Goal: Task Accomplishment & Management: Manage account settings

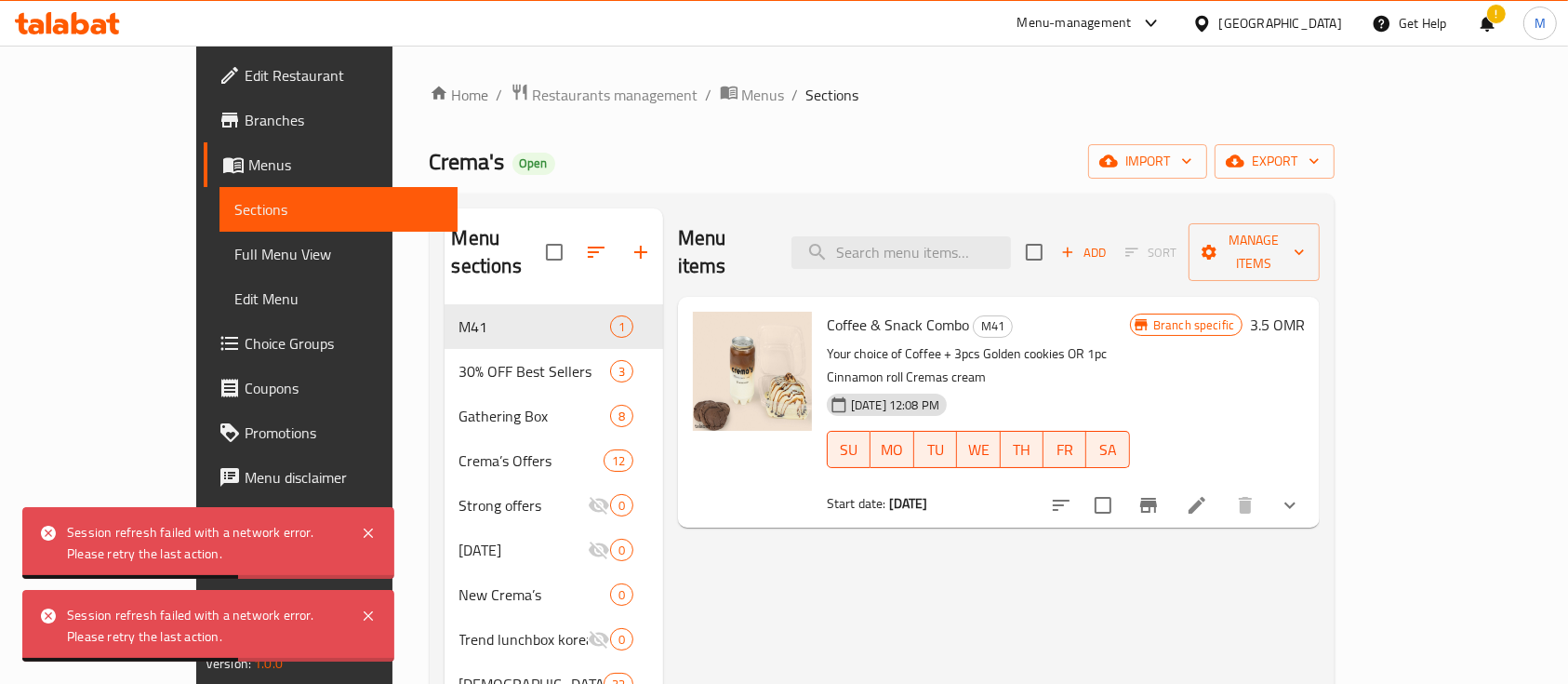
click at [1177, 8] on div "Menu-management" at bounding box center [1090, 23] width 175 height 45
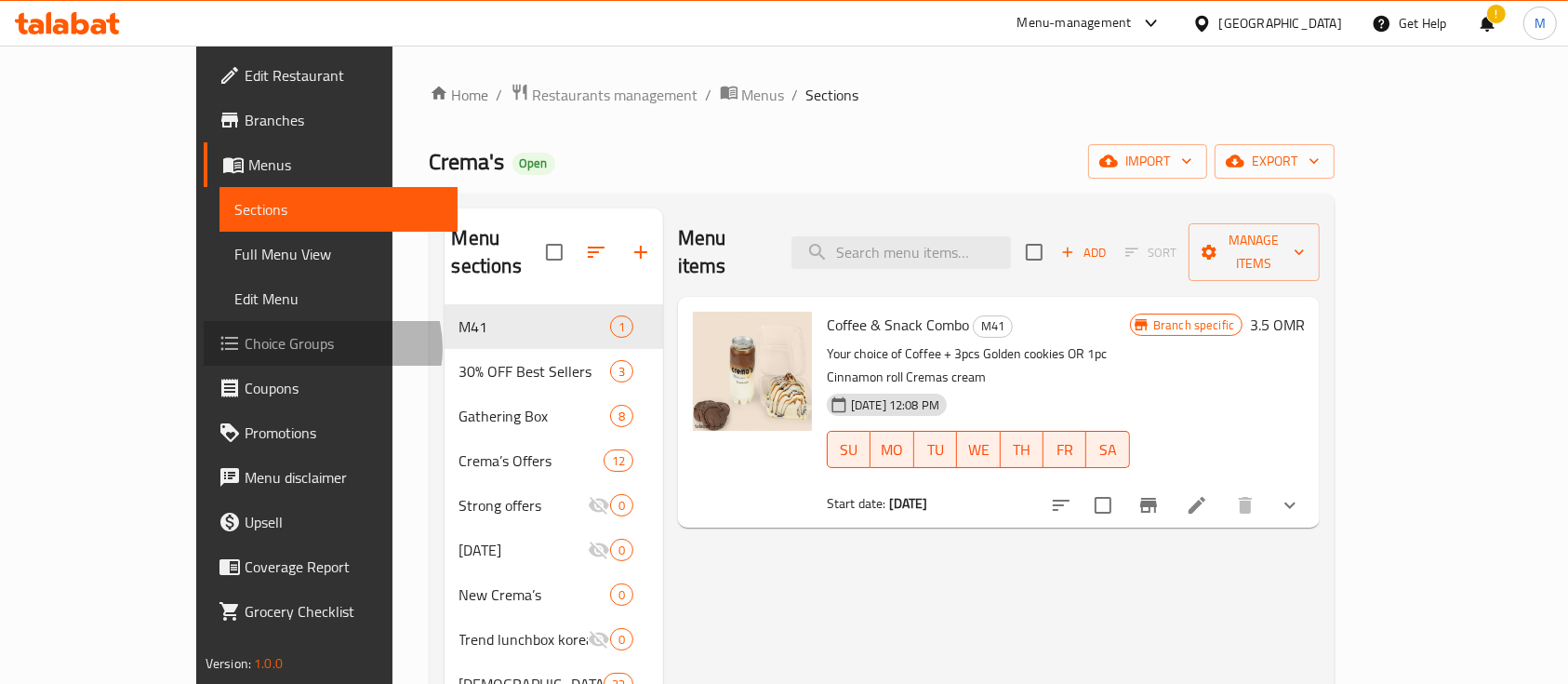
click at [244, 348] on span "Choice Groups" at bounding box center [344, 343] width 199 height 22
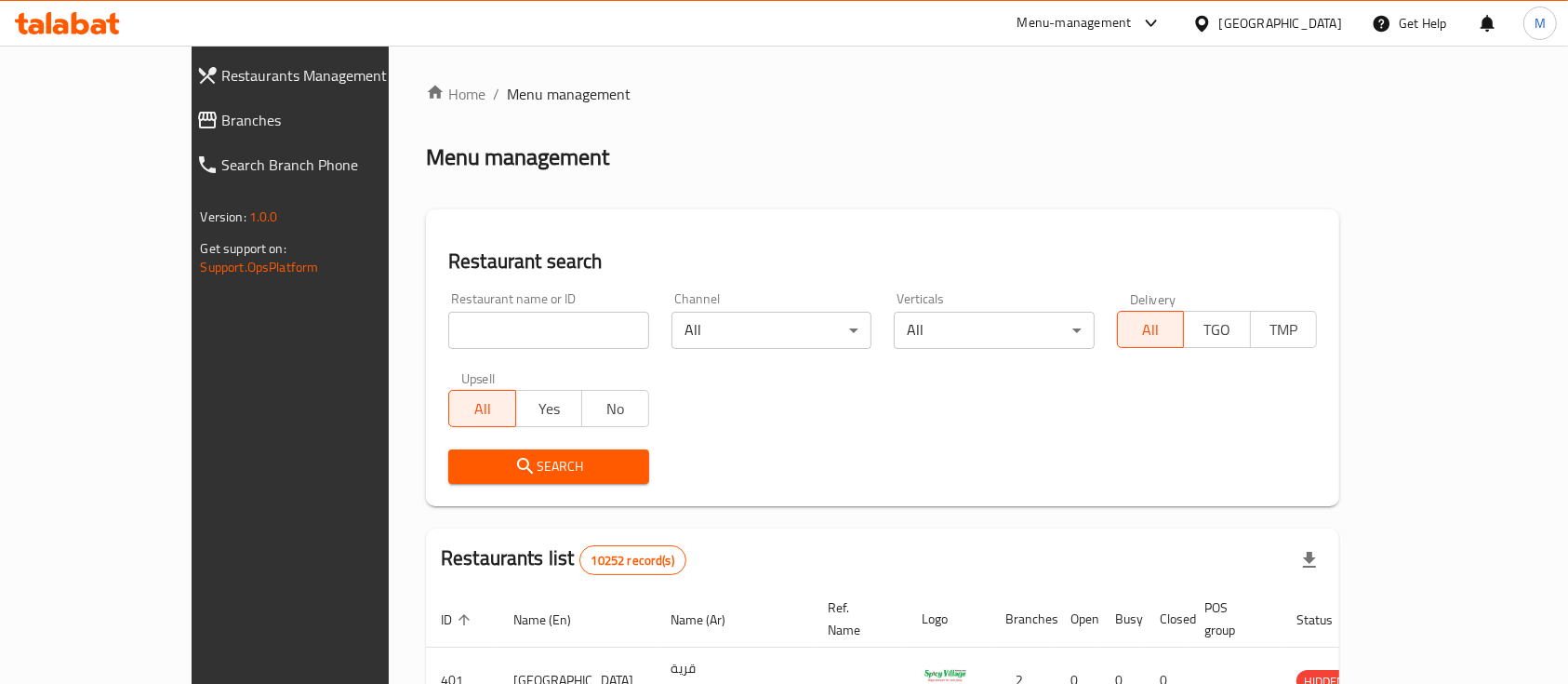
click at [465, 335] on input "search" at bounding box center [548, 330] width 201 height 37
type input "otto"
click button "Search" at bounding box center [548, 466] width 201 height 34
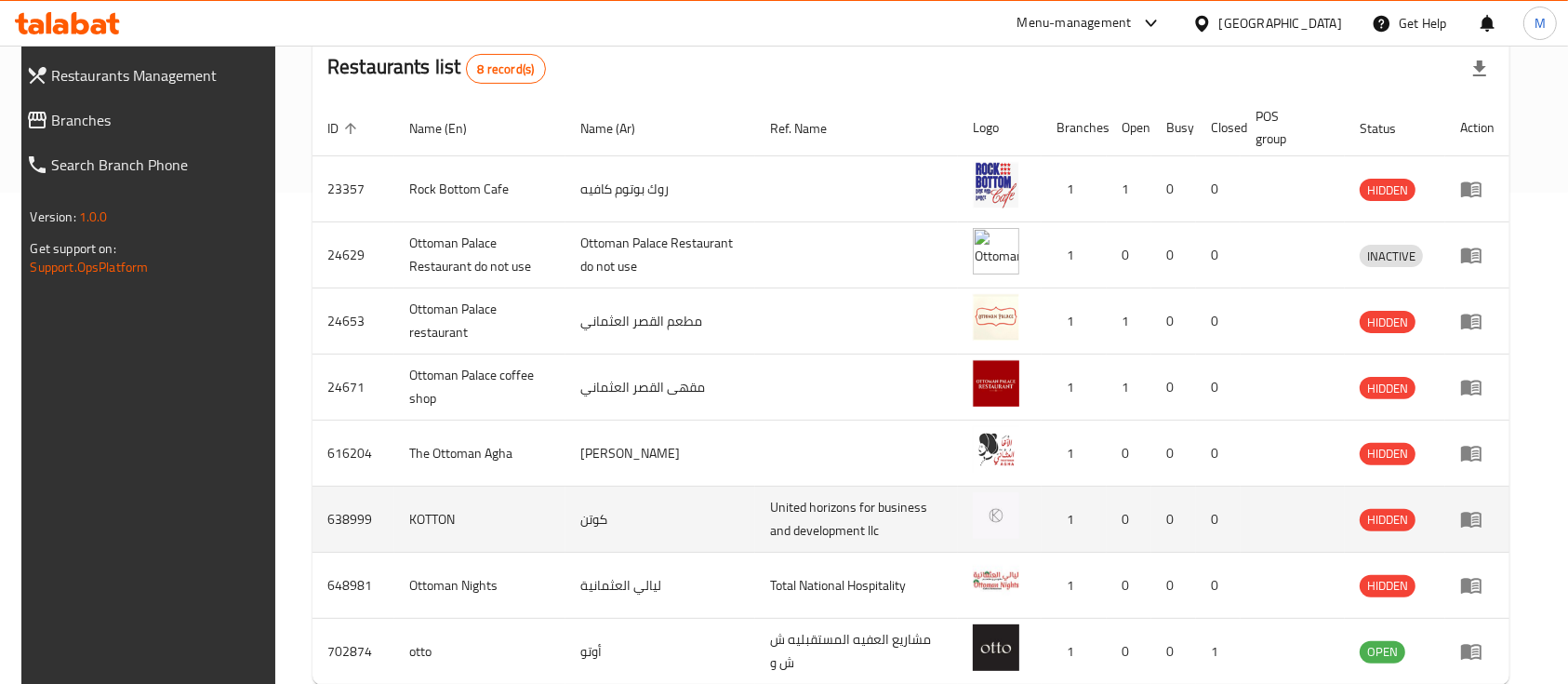
scroll to position [587, 0]
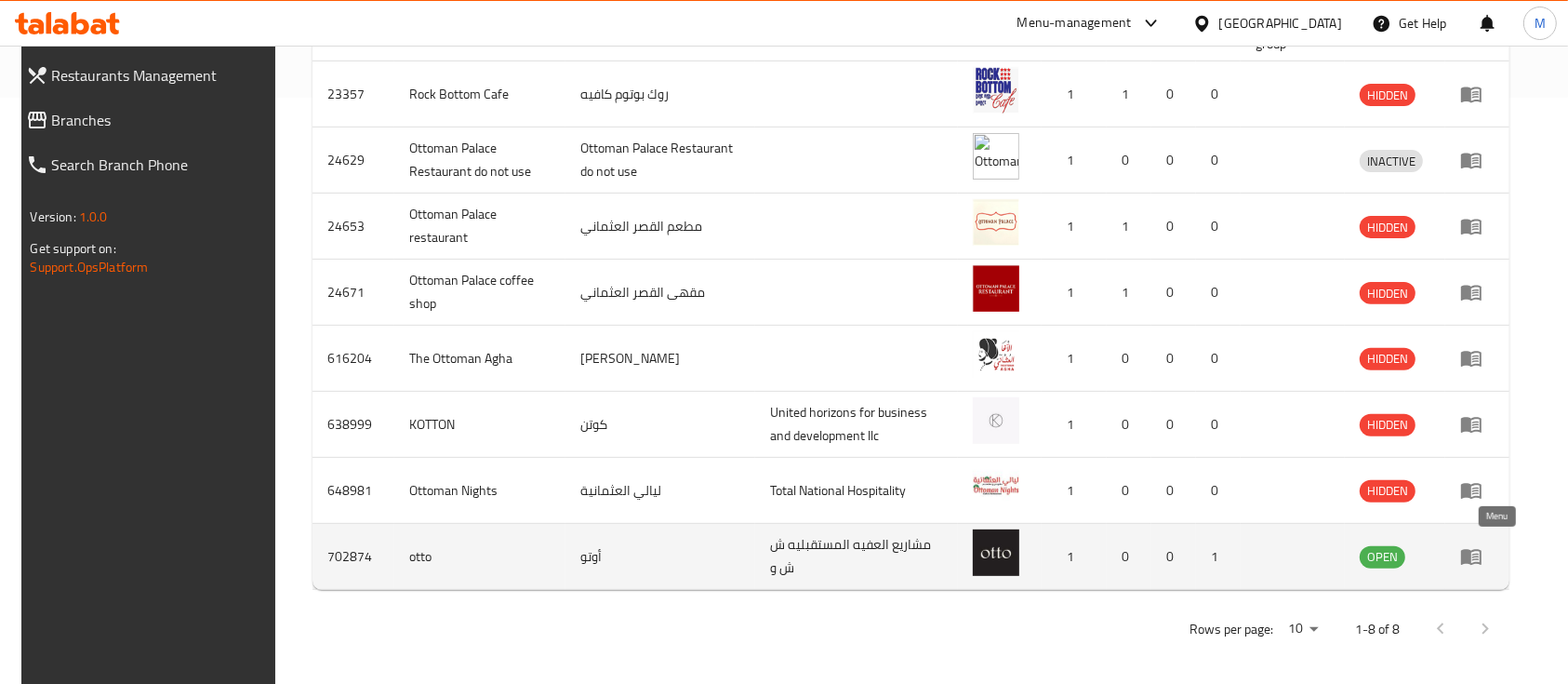
click at [1495, 550] on link "enhanced table" at bounding box center [1476, 556] width 34 height 22
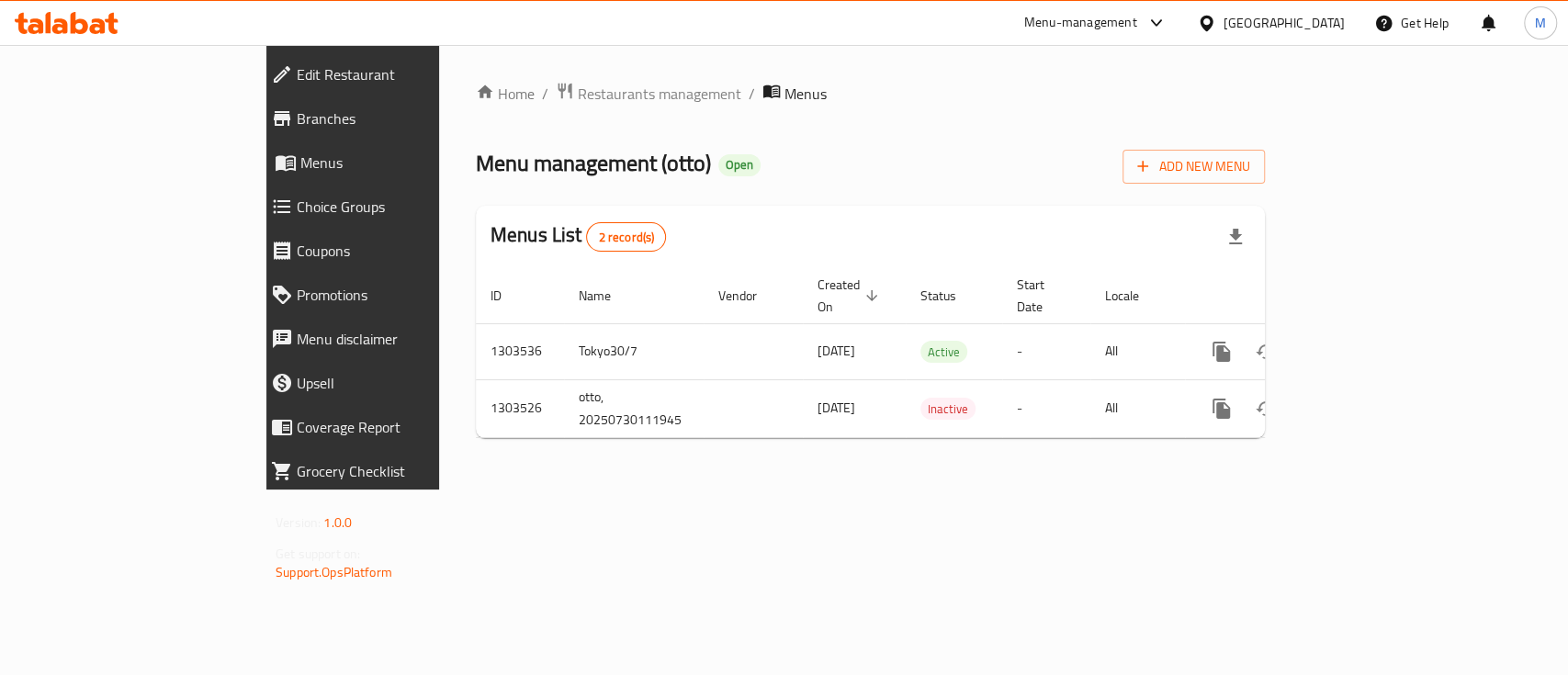
click at [300, 161] on span "Menus" at bounding box center [407, 162] width 214 height 22
click at [256, 218] on link "Choice Groups" at bounding box center [392, 207] width 272 height 44
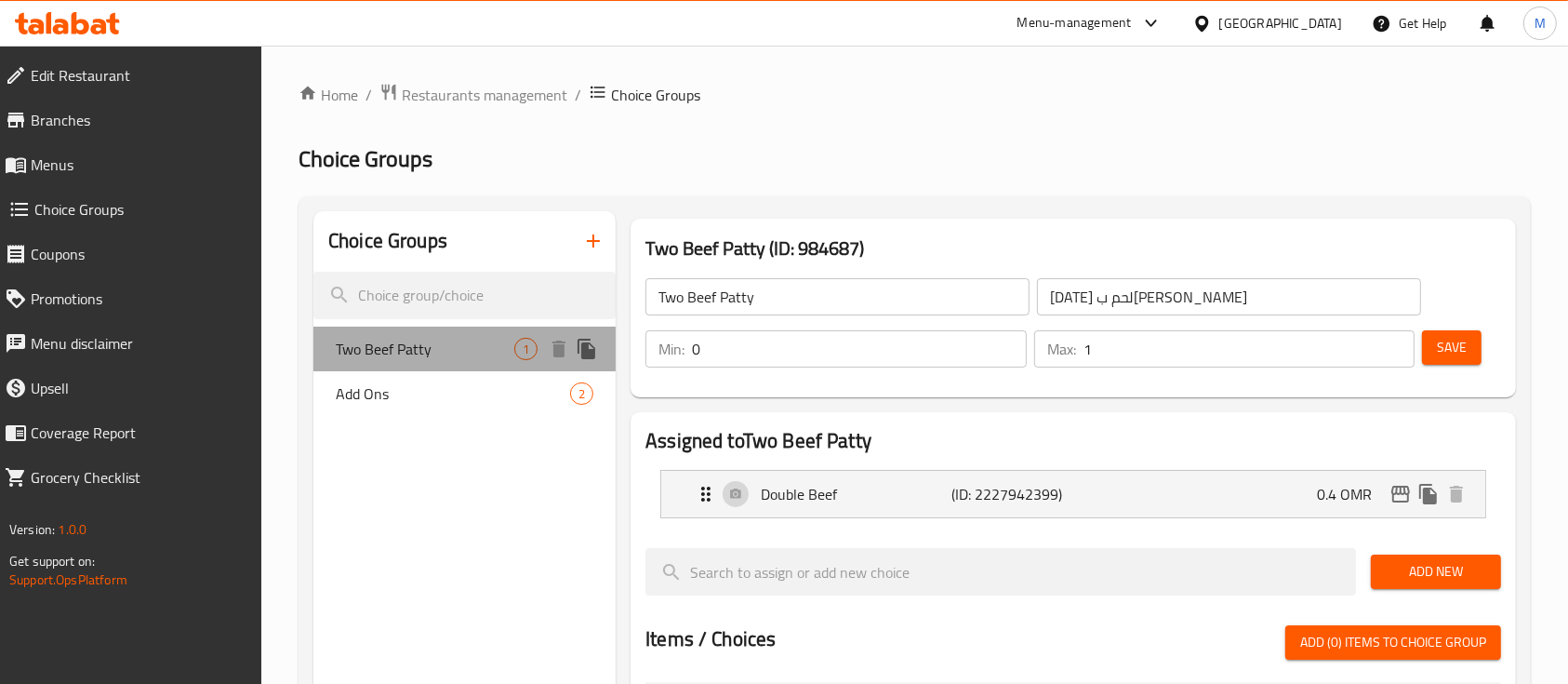
click at [416, 356] on span "Two Beef Patty" at bounding box center [425, 349] width 178 height 22
click at [409, 377] on div "Add Ons 2" at bounding box center [465, 394] width 302 height 45
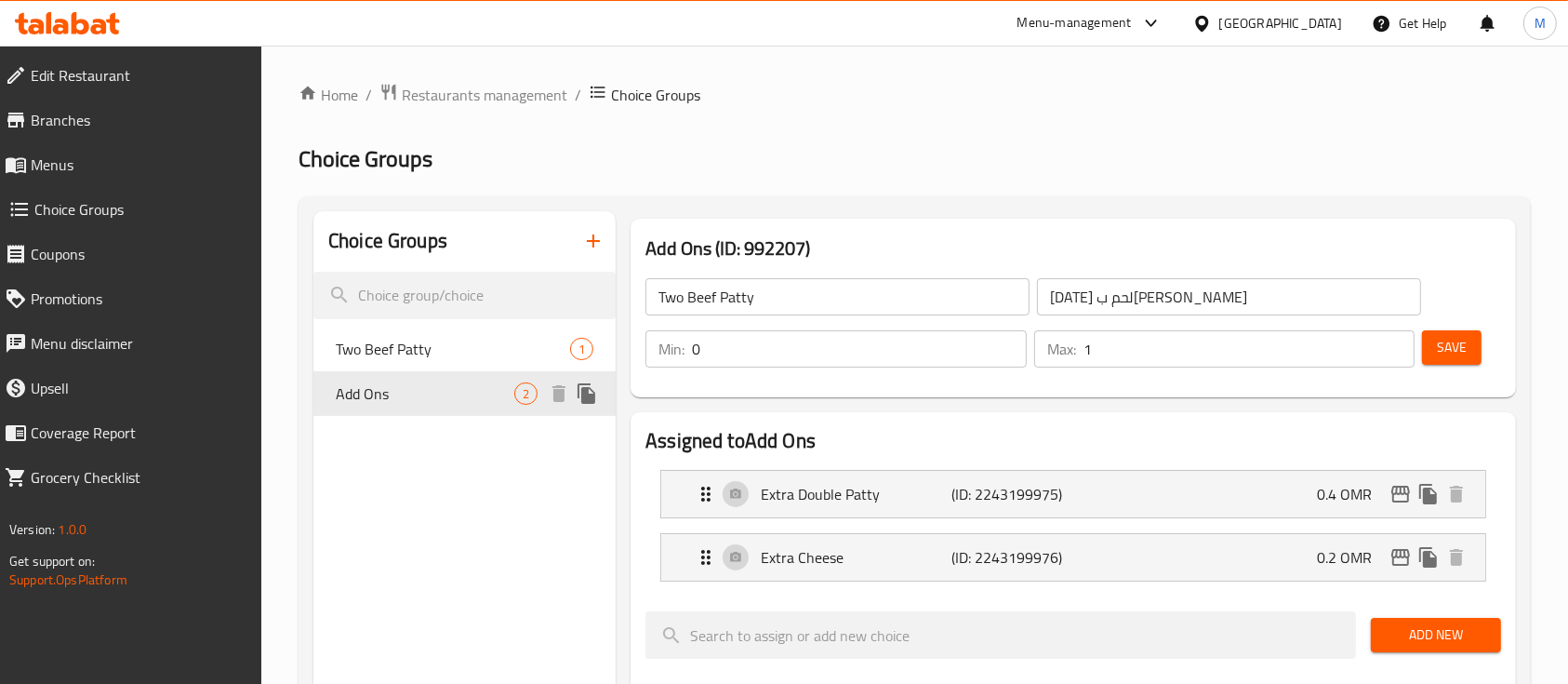
type input "Add Ons"
type input "اضافات"
type input "2"
click at [430, 356] on span "Two Beef Patty" at bounding box center [425, 349] width 178 height 22
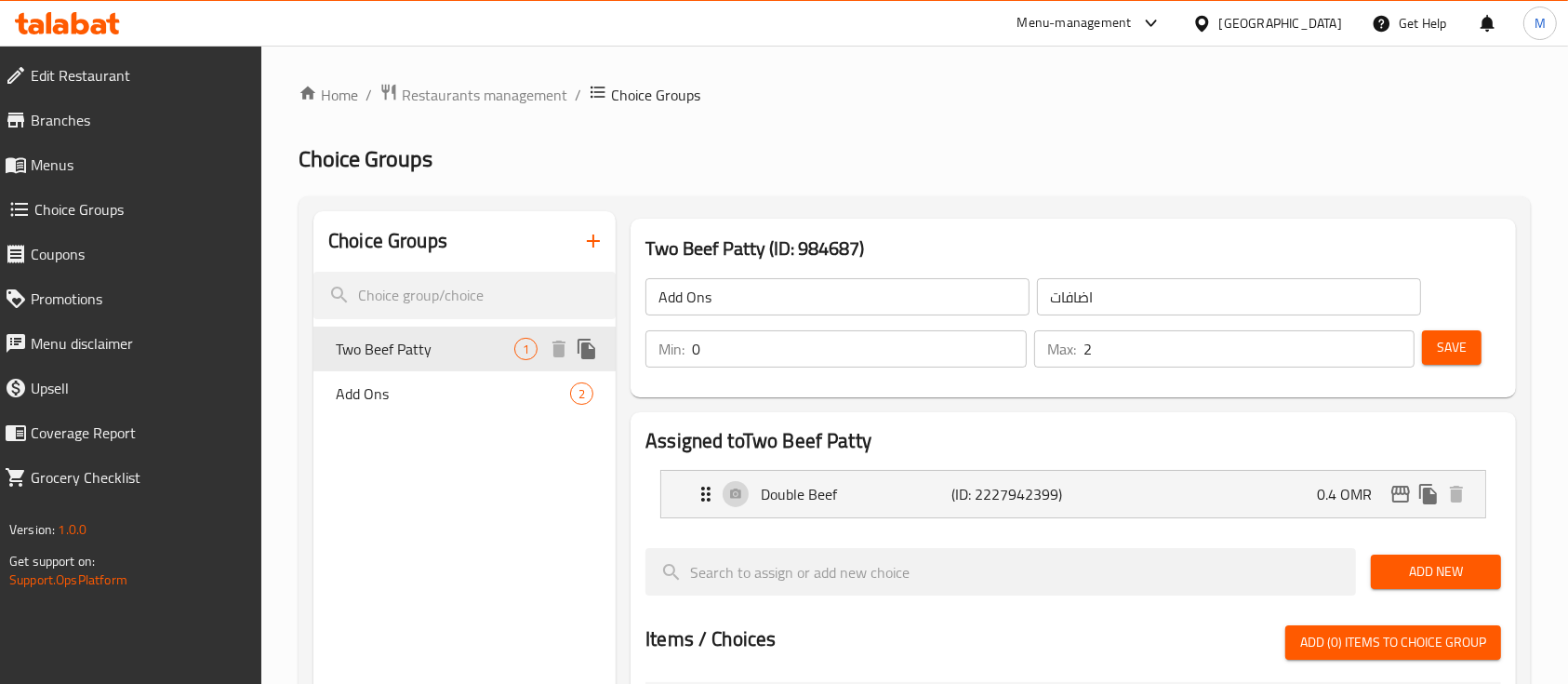
type input "Two Beef Patty"
type input "[DATE] لحم ب[PERSON_NAME]"
type input "1"
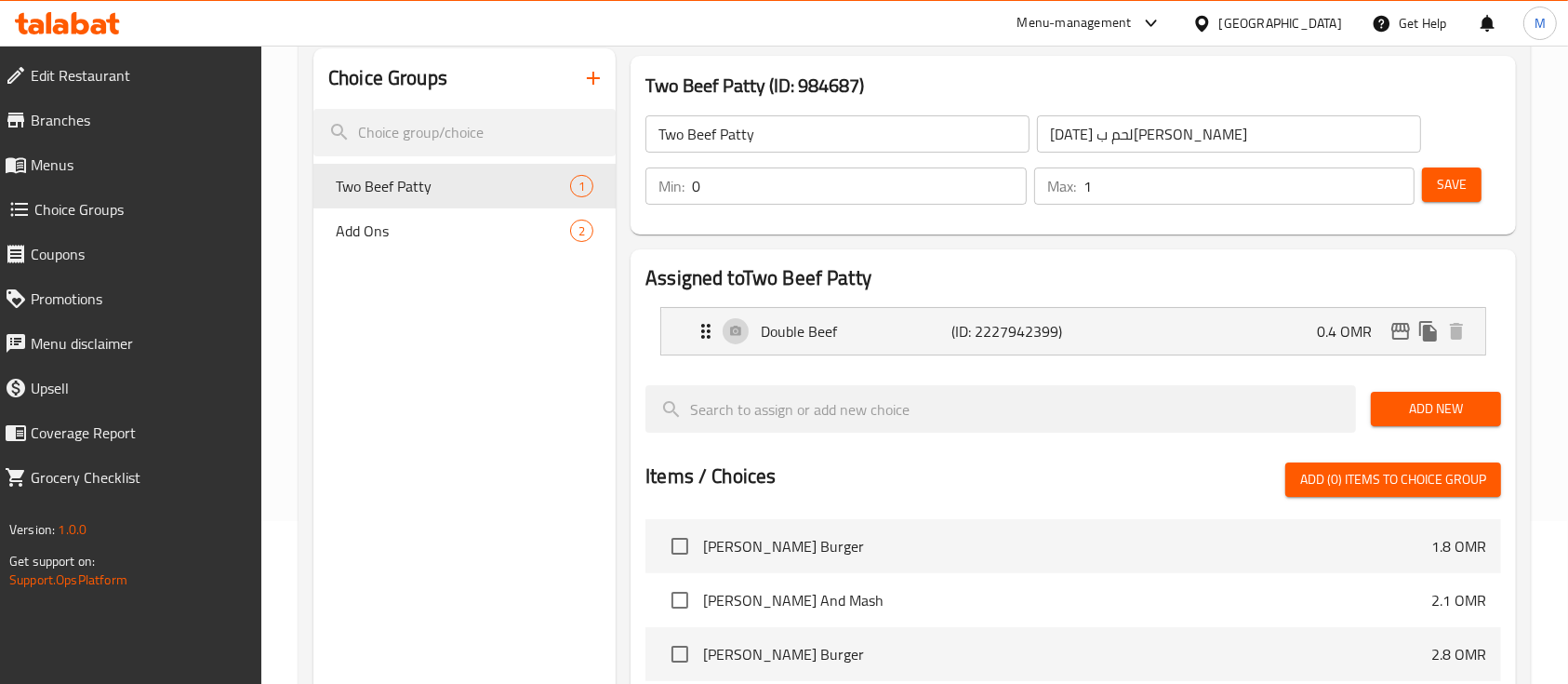
scroll to position [124, 0]
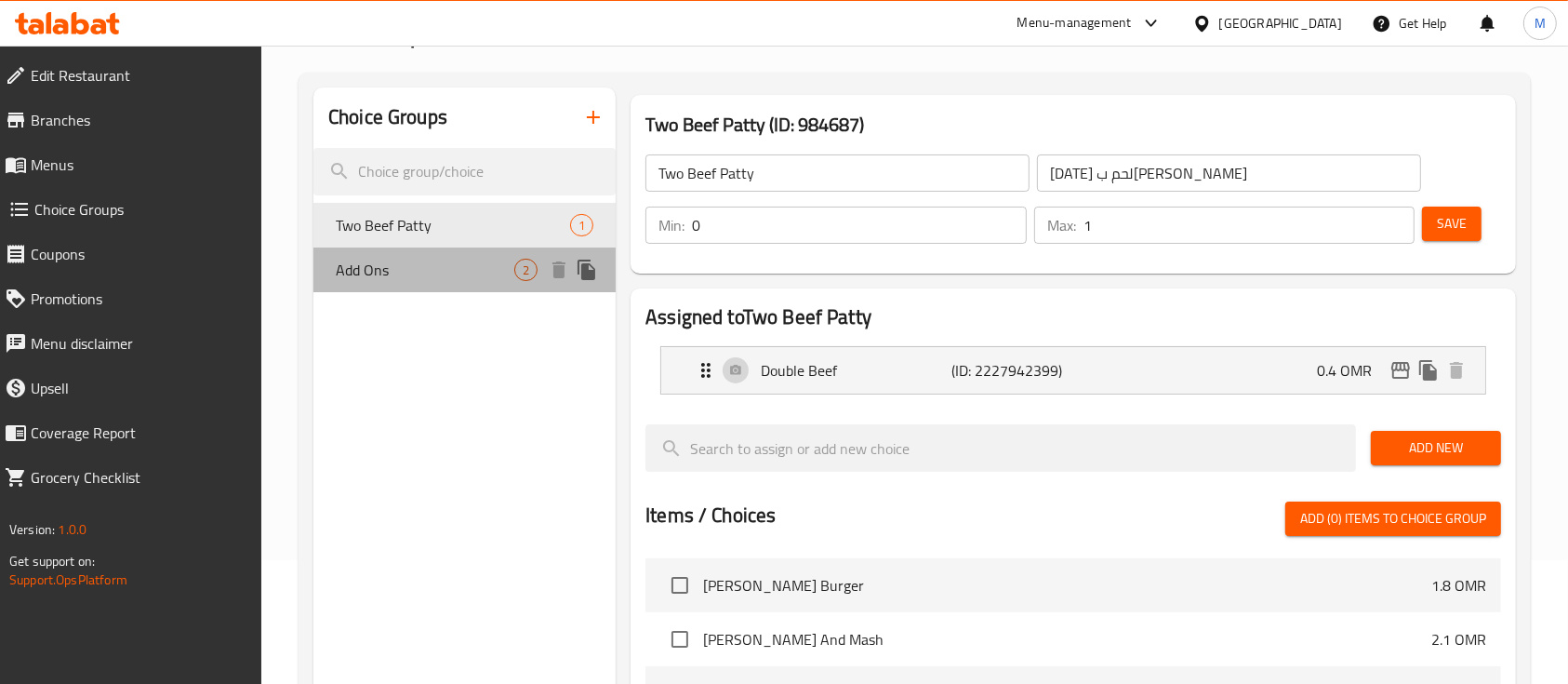
click at [416, 264] on span "Add Ons" at bounding box center [425, 269] width 178 height 22
type input "Add Ons"
type input "اضافات"
type input "2"
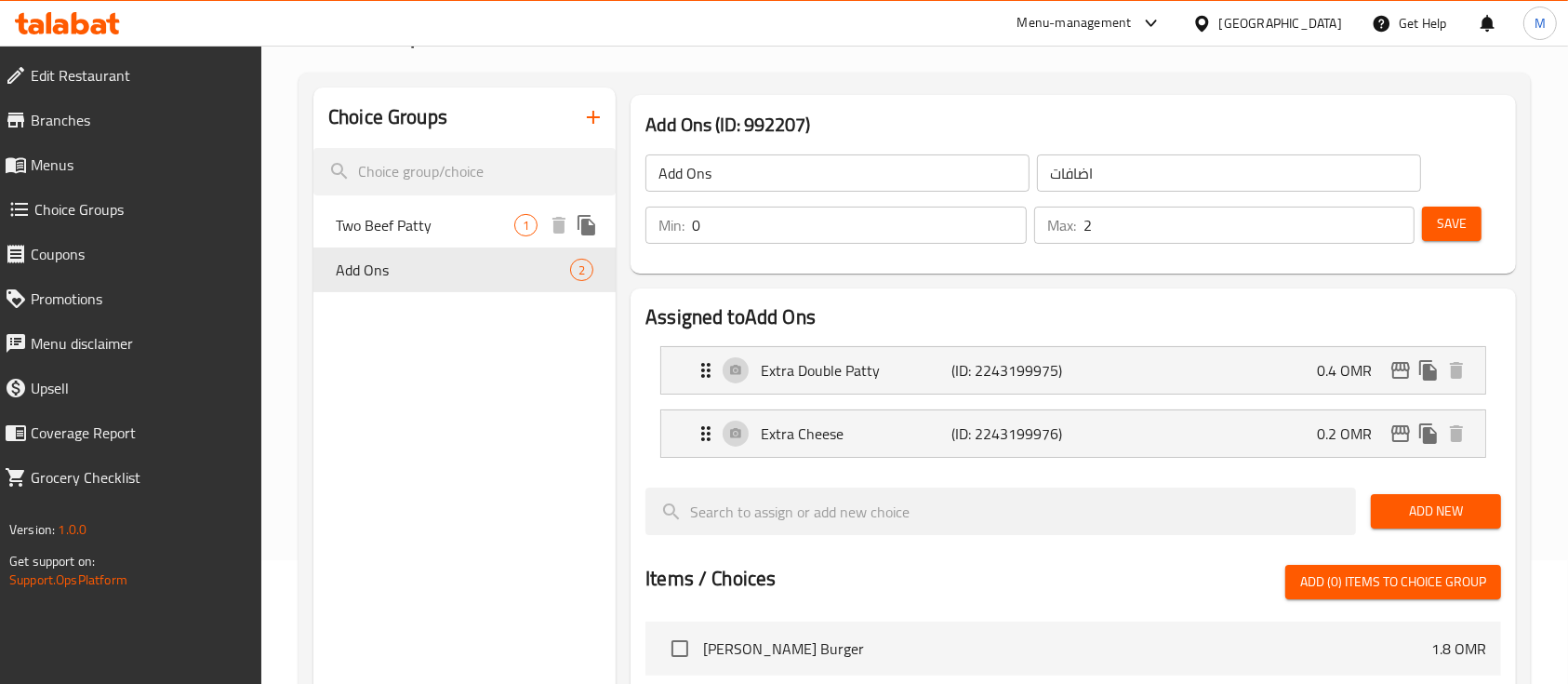
click at [413, 214] on span "Two Beef Patty" at bounding box center [425, 225] width 178 height 22
type input "Two Beef Patty"
type input "[DATE] لحم ب[PERSON_NAME]"
type input "1"
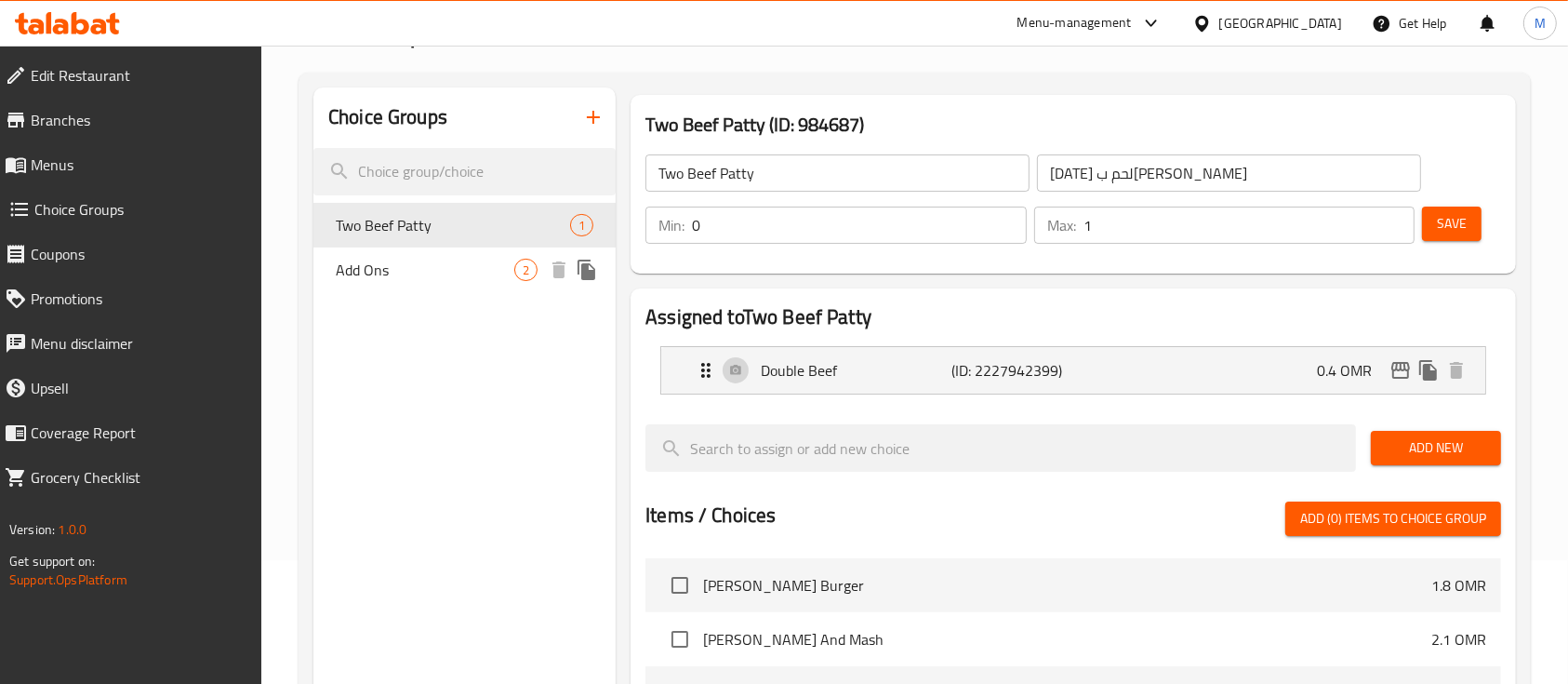
click at [407, 275] on span "Add Ons" at bounding box center [425, 269] width 178 height 22
type input "Add Ons"
type input "اضافات"
type input "2"
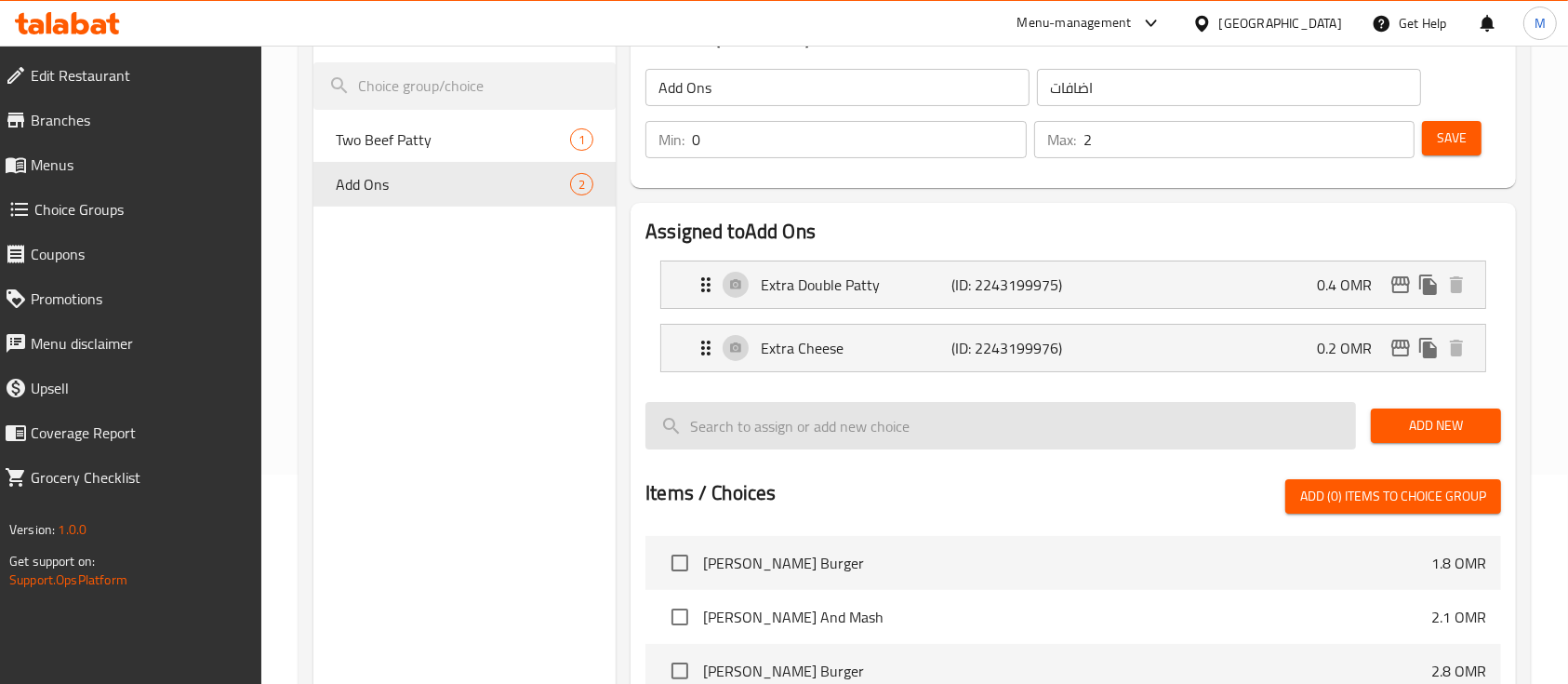
scroll to position [247, 0]
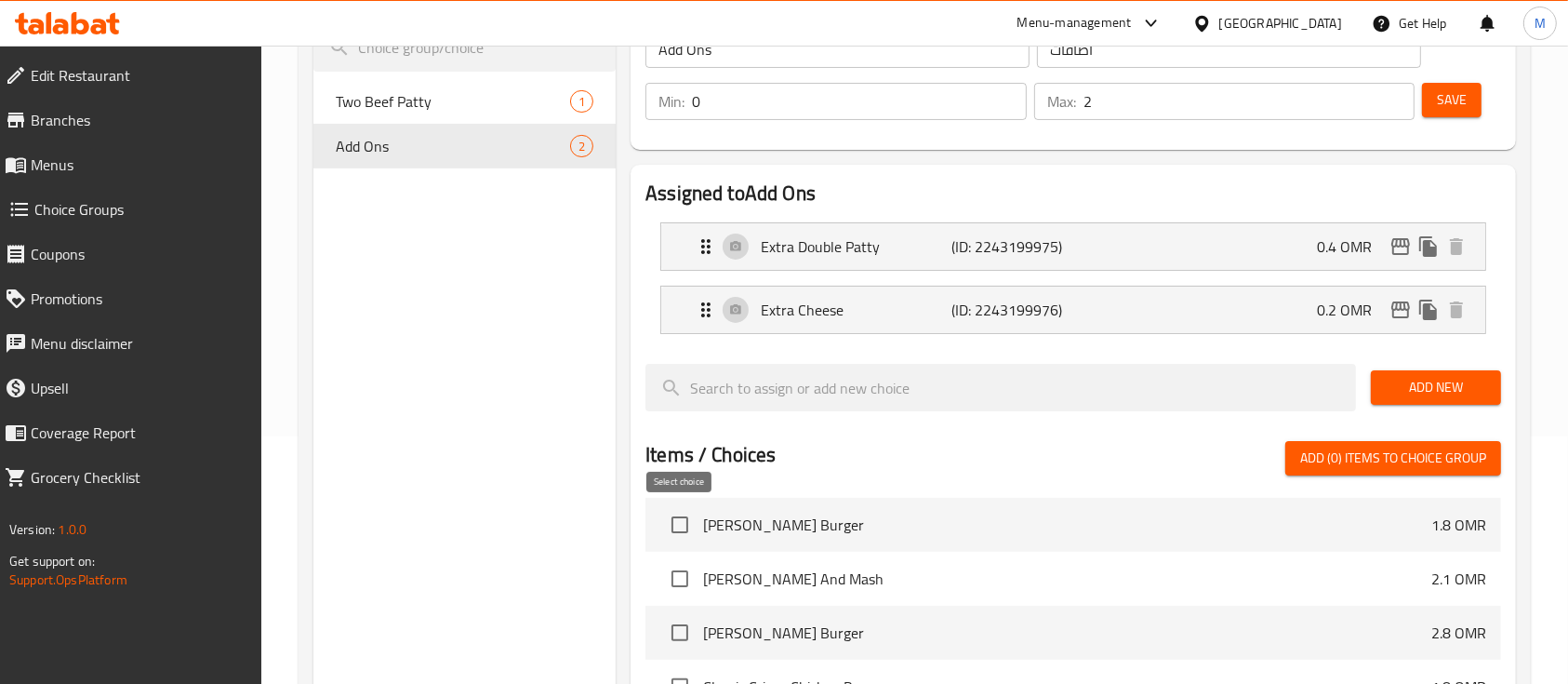
click at [680, 527] on input "checkbox" at bounding box center [680, 525] width 39 height 39
checkbox input "true"
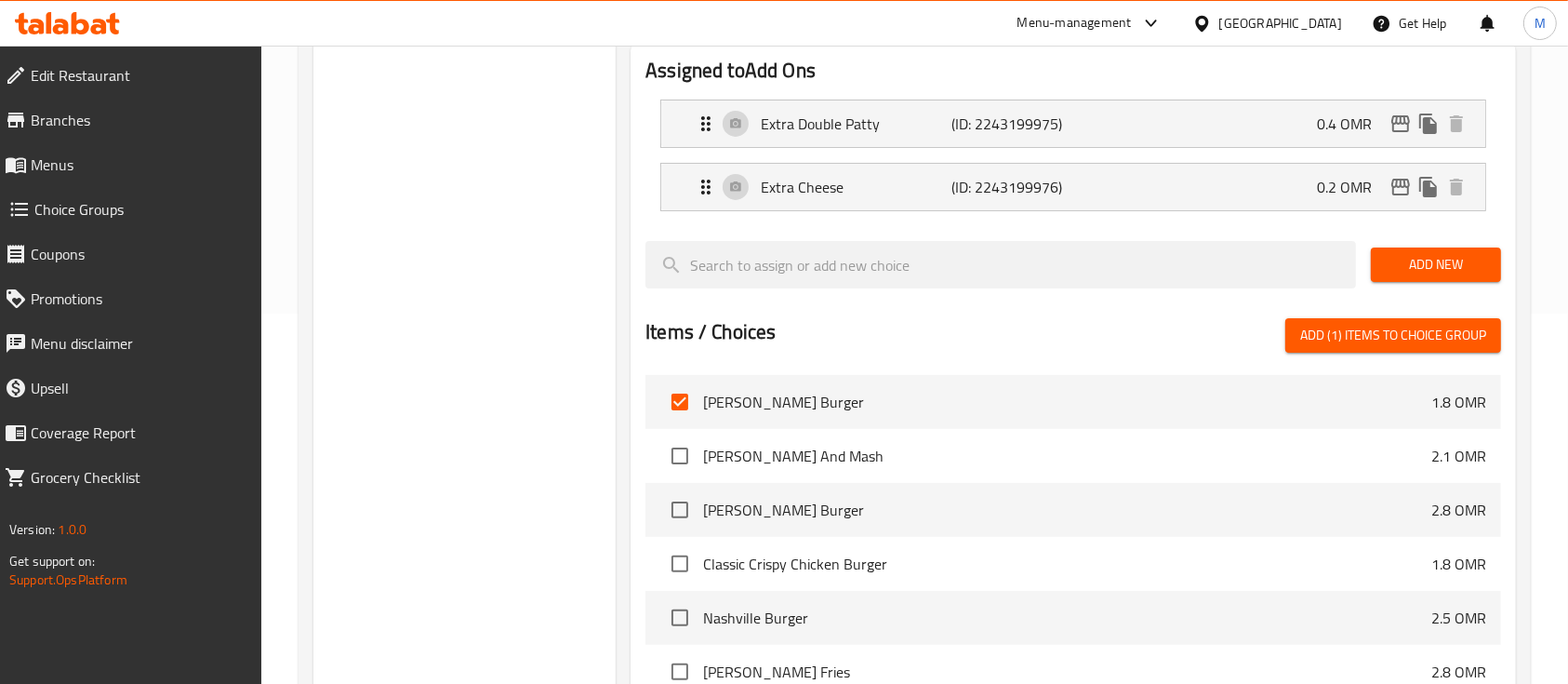
scroll to position [372, 0]
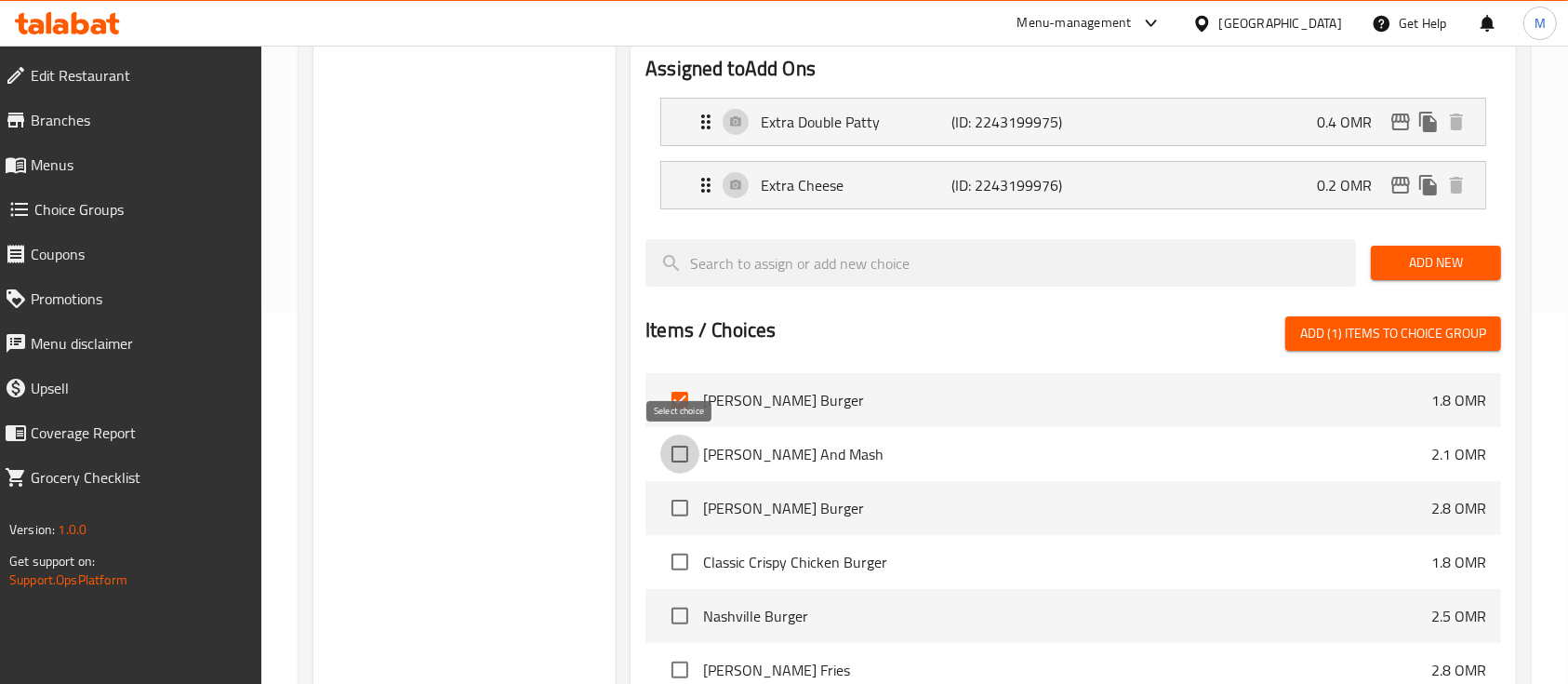
click at [674, 450] on input "checkbox" at bounding box center [680, 454] width 39 height 39
checkbox input "true"
click at [689, 508] on input "checkbox" at bounding box center [680, 508] width 39 height 39
click at [685, 510] on input "checkbox" at bounding box center [680, 508] width 39 height 39
checkbox input "false"
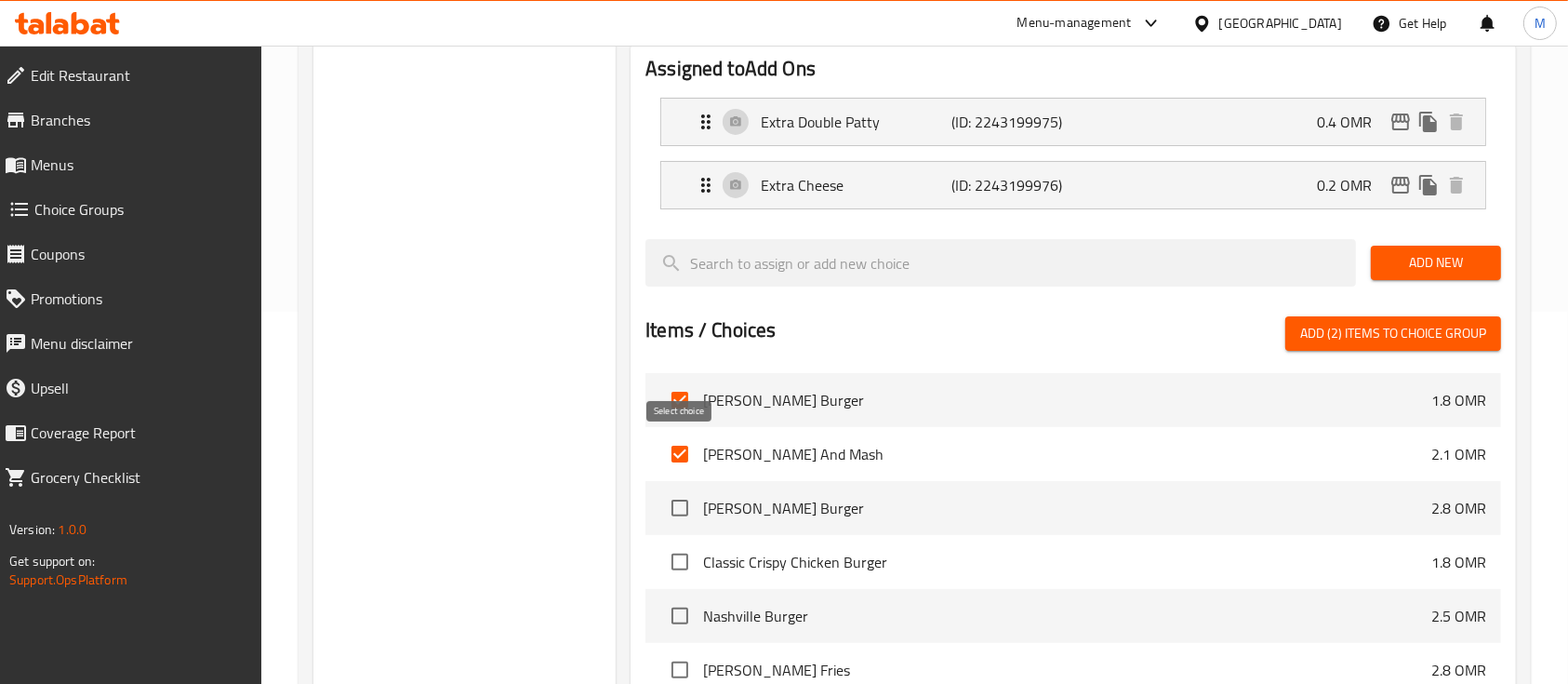
click at [690, 463] on input "checkbox" at bounding box center [680, 454] width 39 height 39
checkbox input "false"
click at [685, 404] on input "checkbox" at bounding box center [680, 400] width 39 height 39
checkbox input "false"
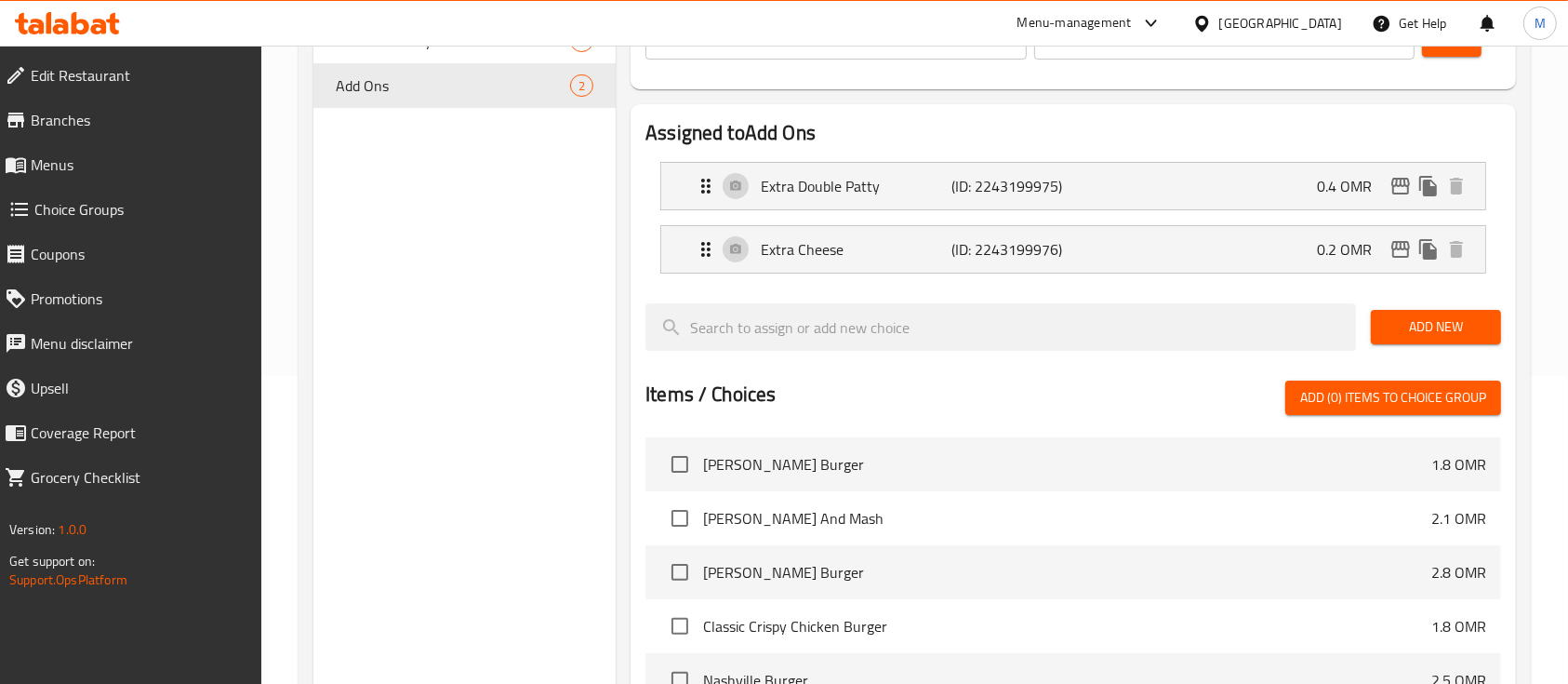
scroll to position [247, 0]
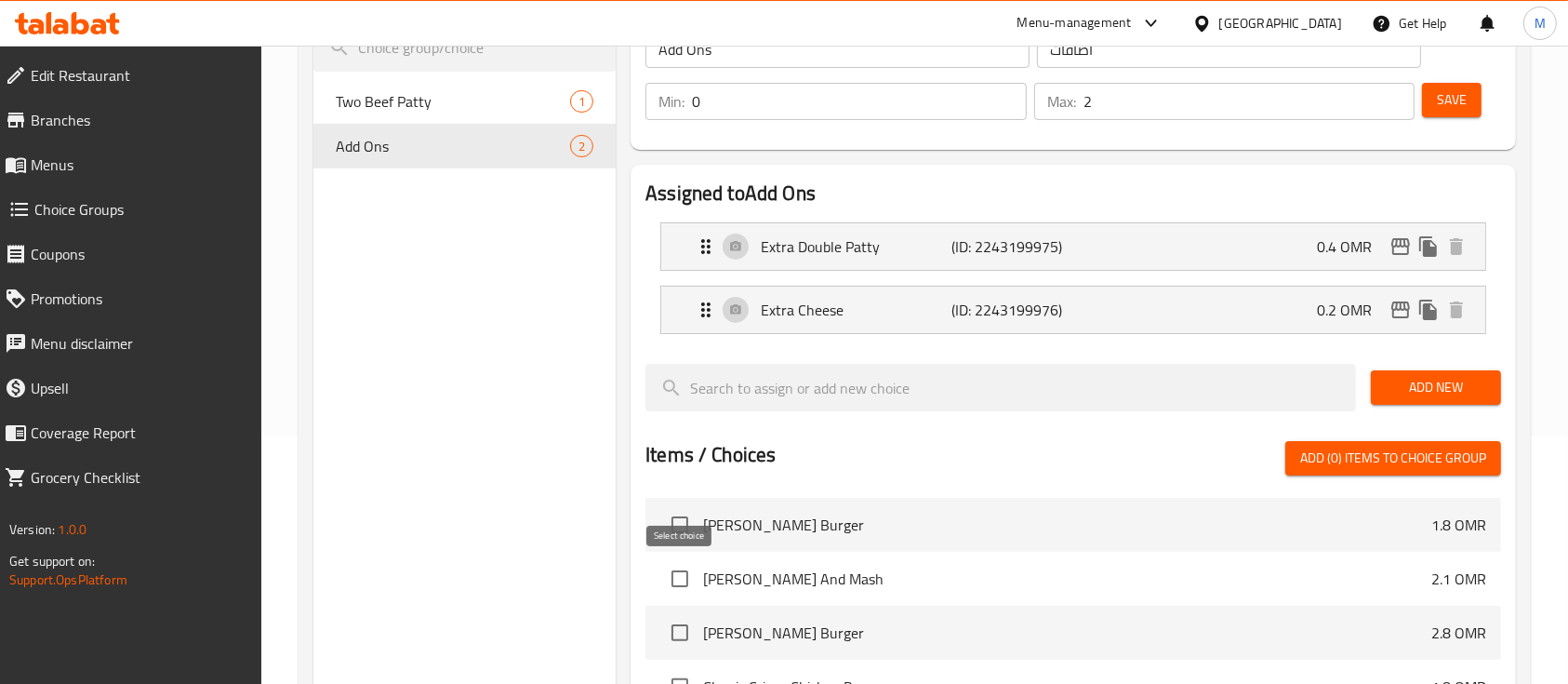
click at [684, 589] on input "checkbox" at bounding box center [680, 579] width 39 height 39
checkbox input "true"
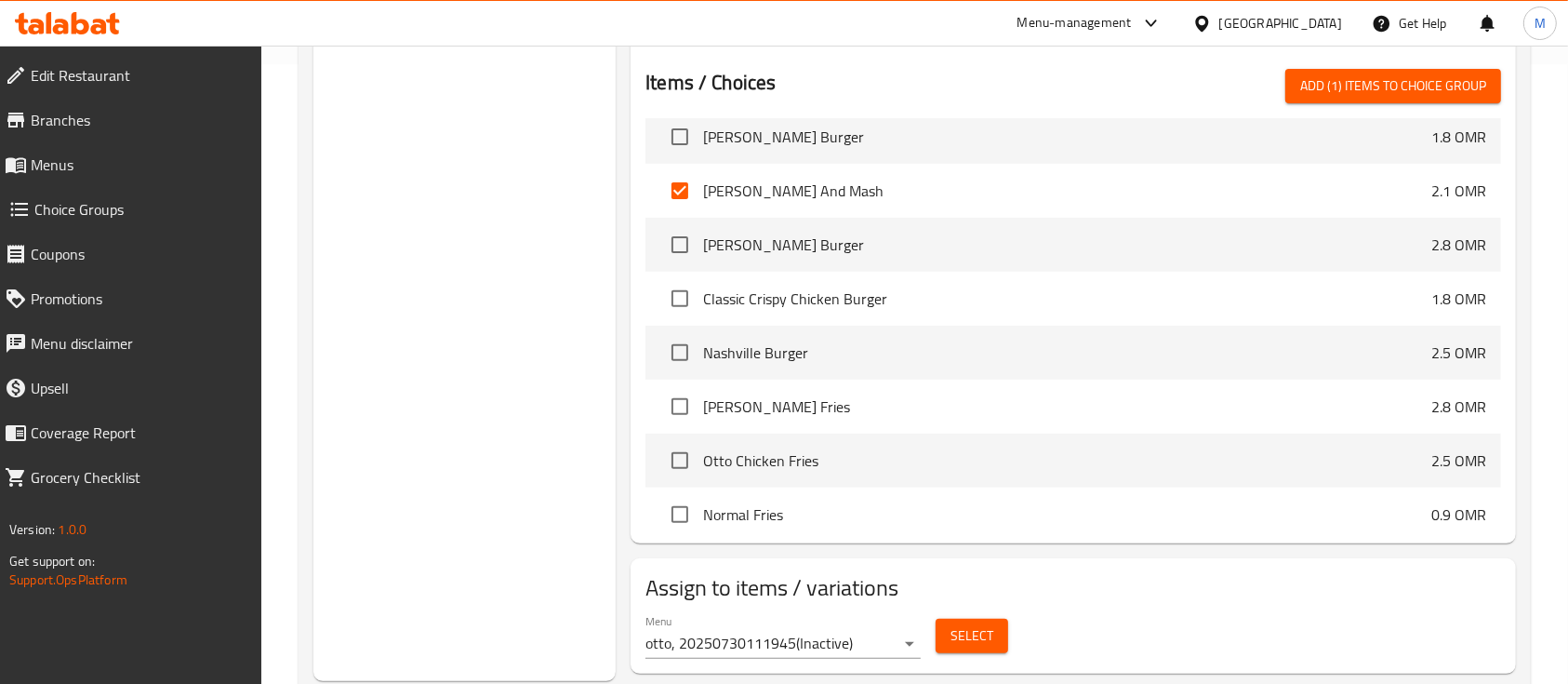
scroll to position [0, 0]
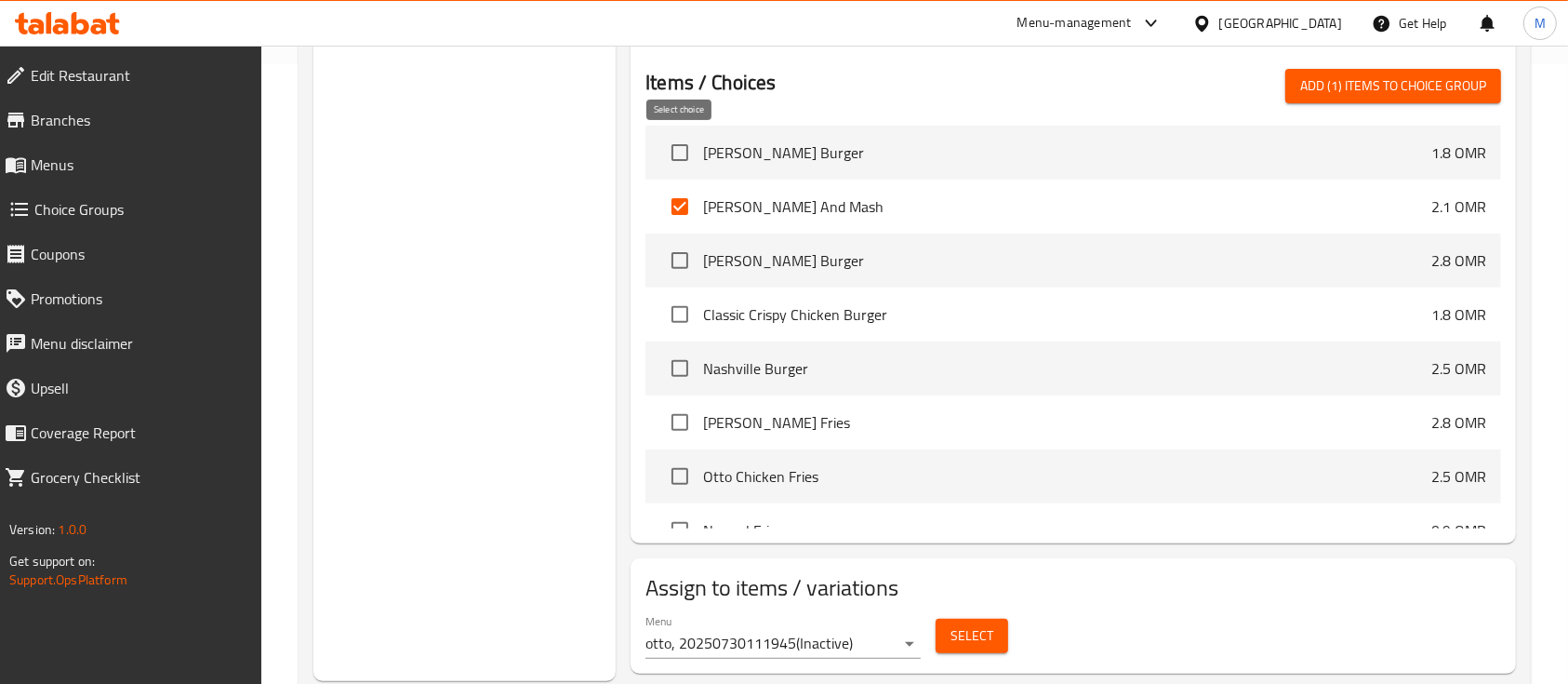
click at [679, 146] on input "checkbox" at bounding box center [680, 153] width 39 height 39
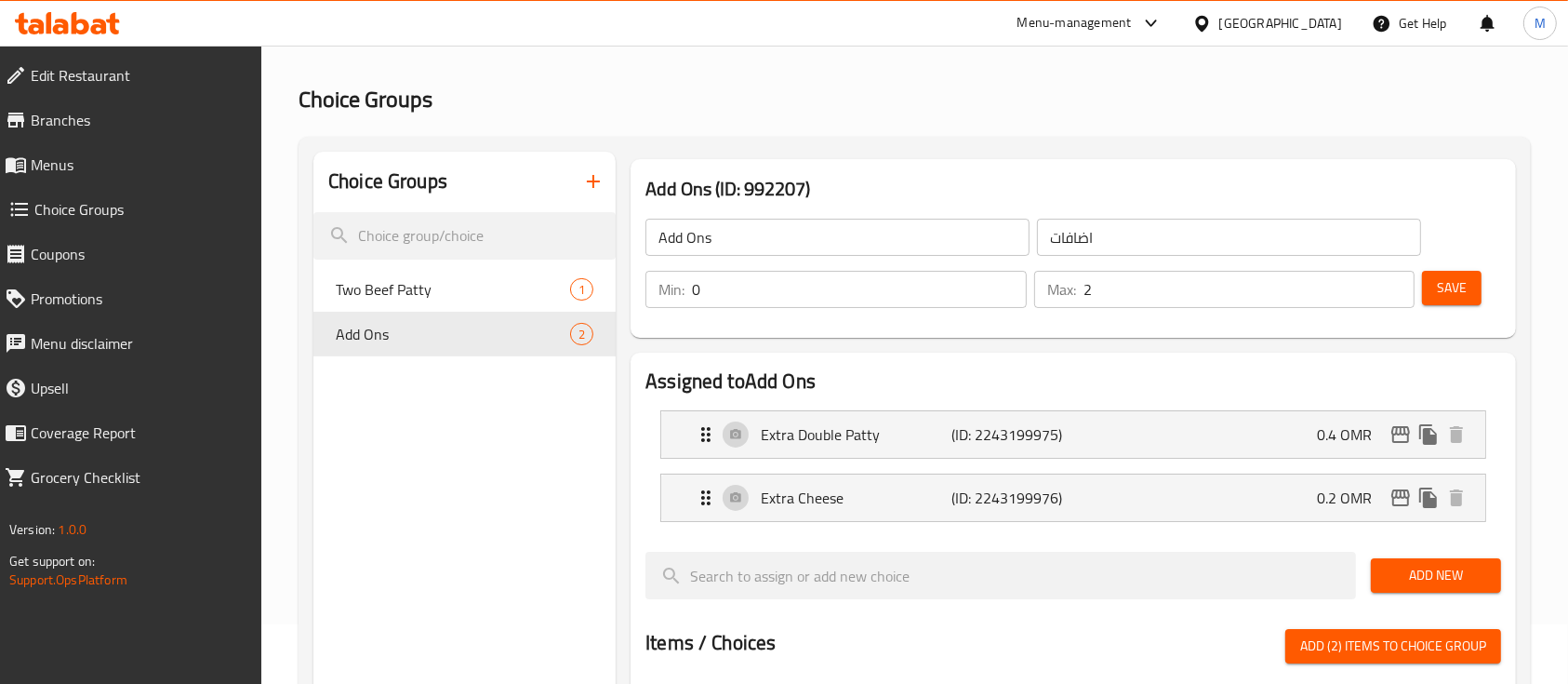
scroll to position [49, 0]
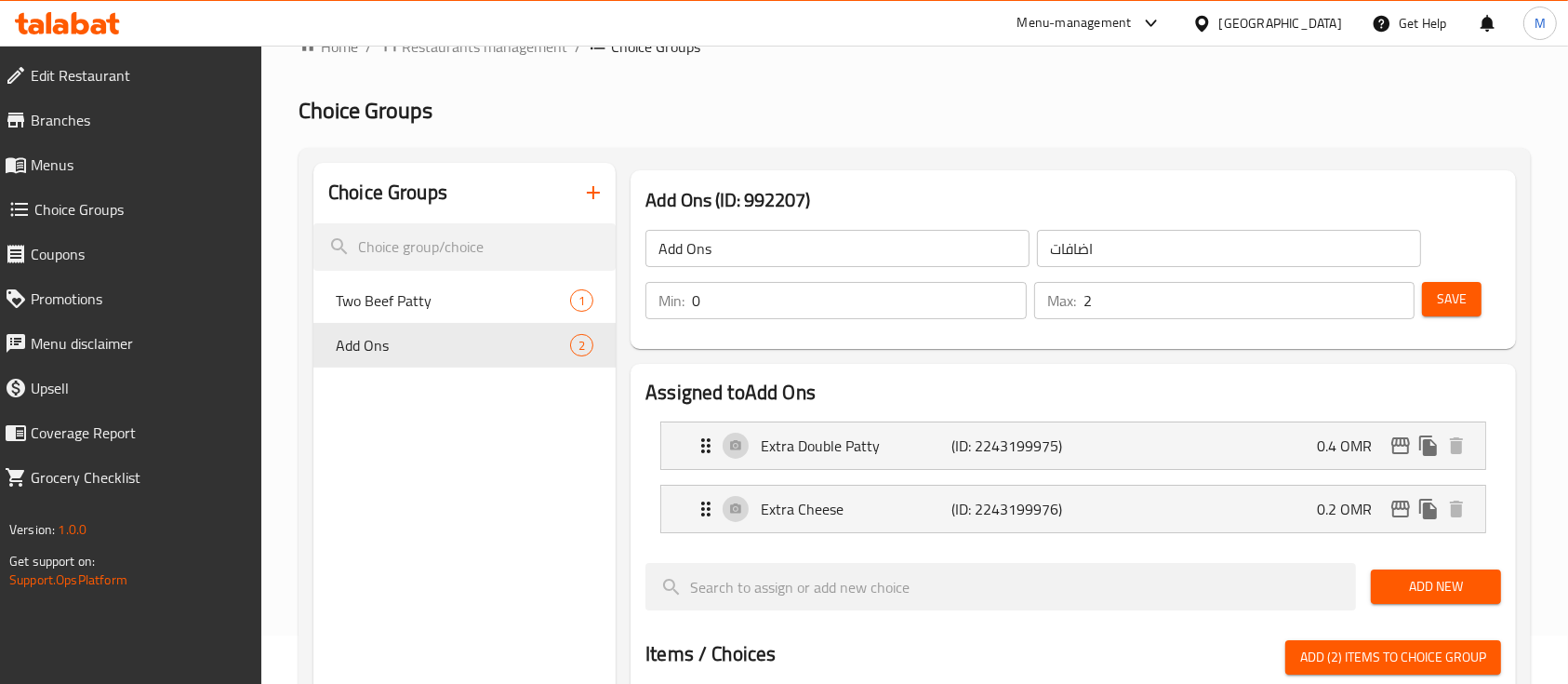
click at [1456, 297] on span "Save" at bounding box center [1451, 299] width 30 height 23
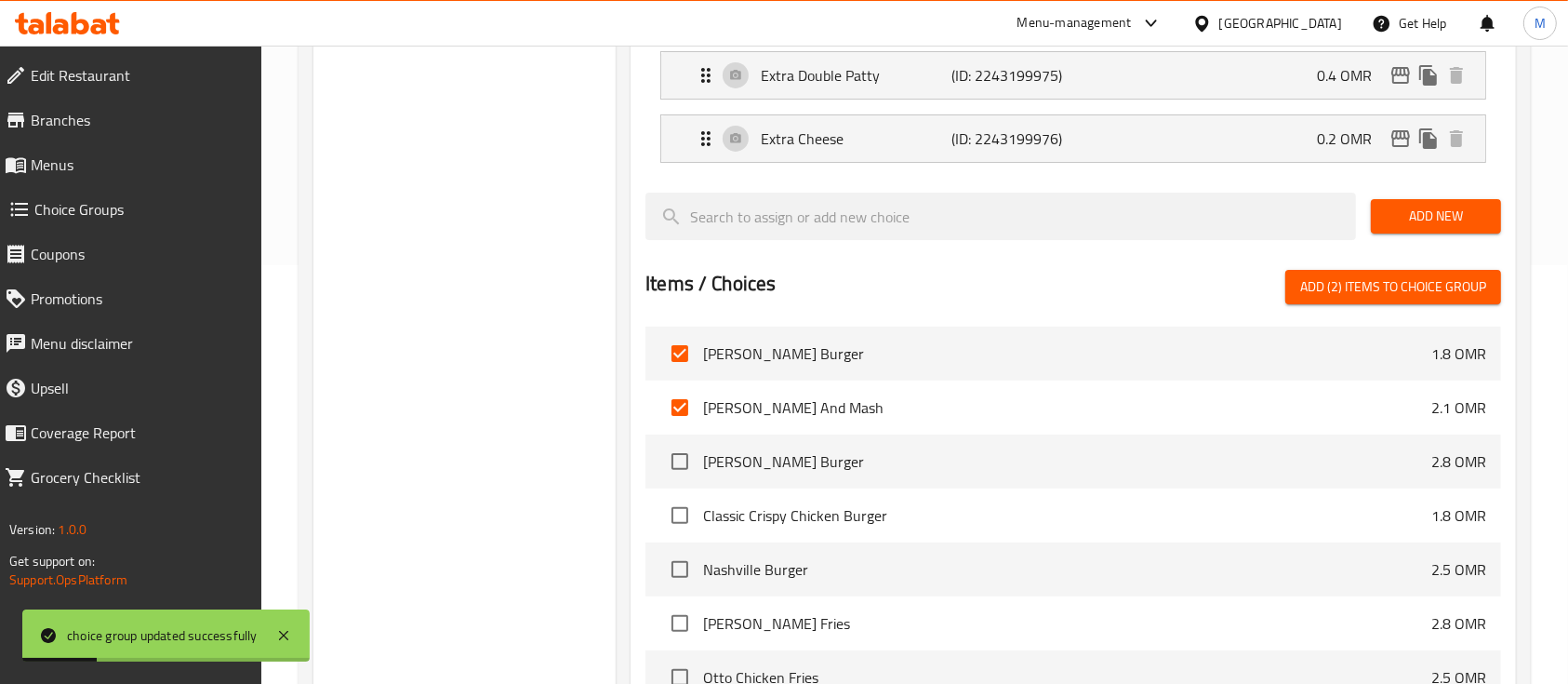
scroll to position [421, 0]
click at [1368, 297] on button "Add (2) items to choice group" at bounding box center [1394, 285] width 216 height 34
checkbox input "false"
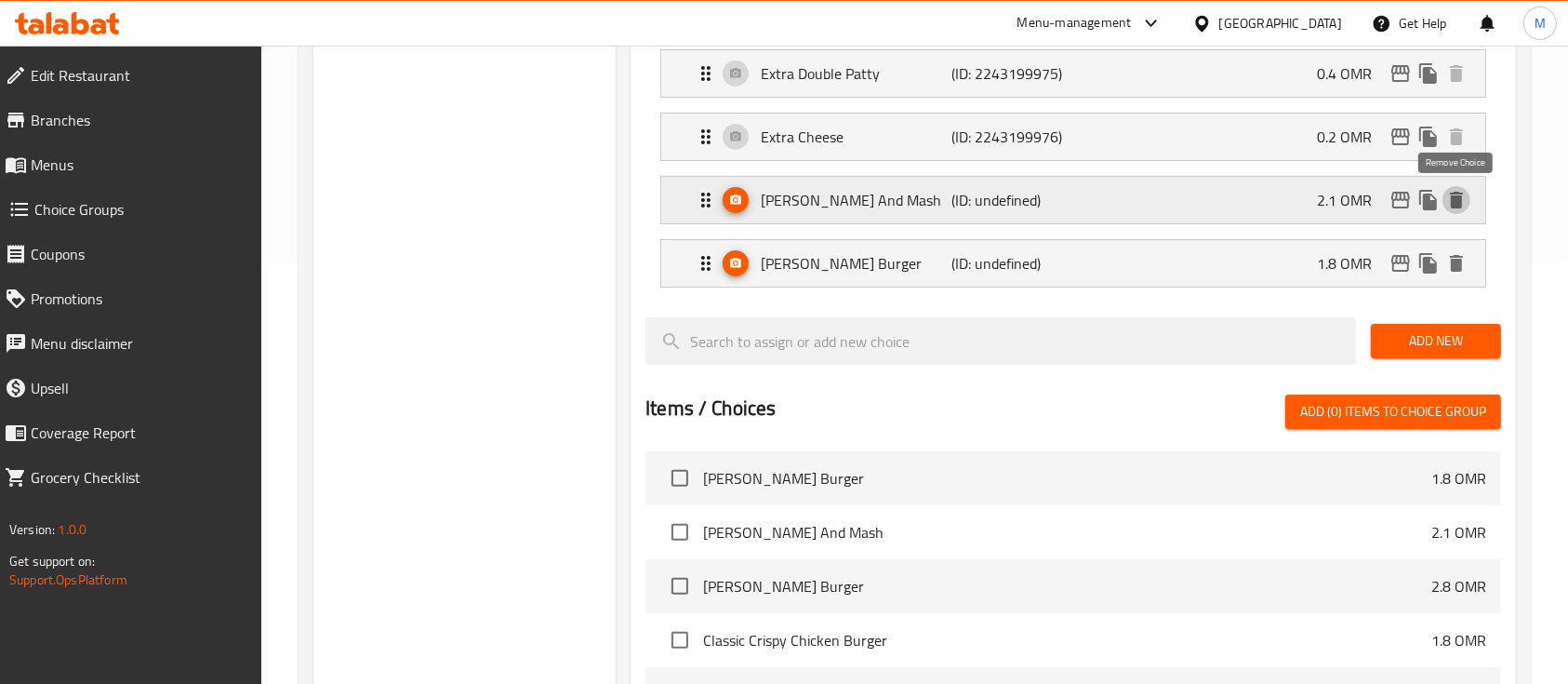
click at [1455, 197] on icon "delete" at bounding box center [1456, 200] width 13 height 17
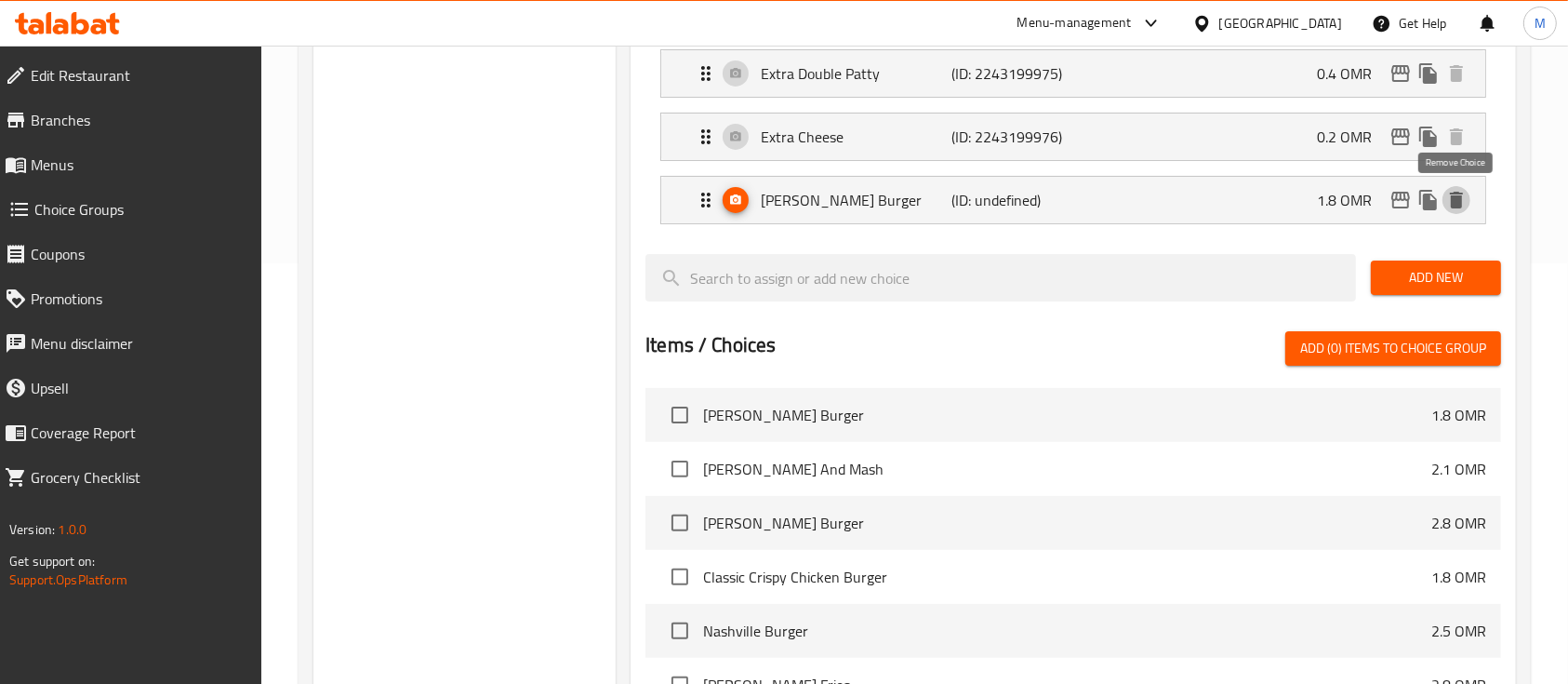
click at [1455, 197] on icon "delete" at bounding box center [1456, 200] width 13 height 17
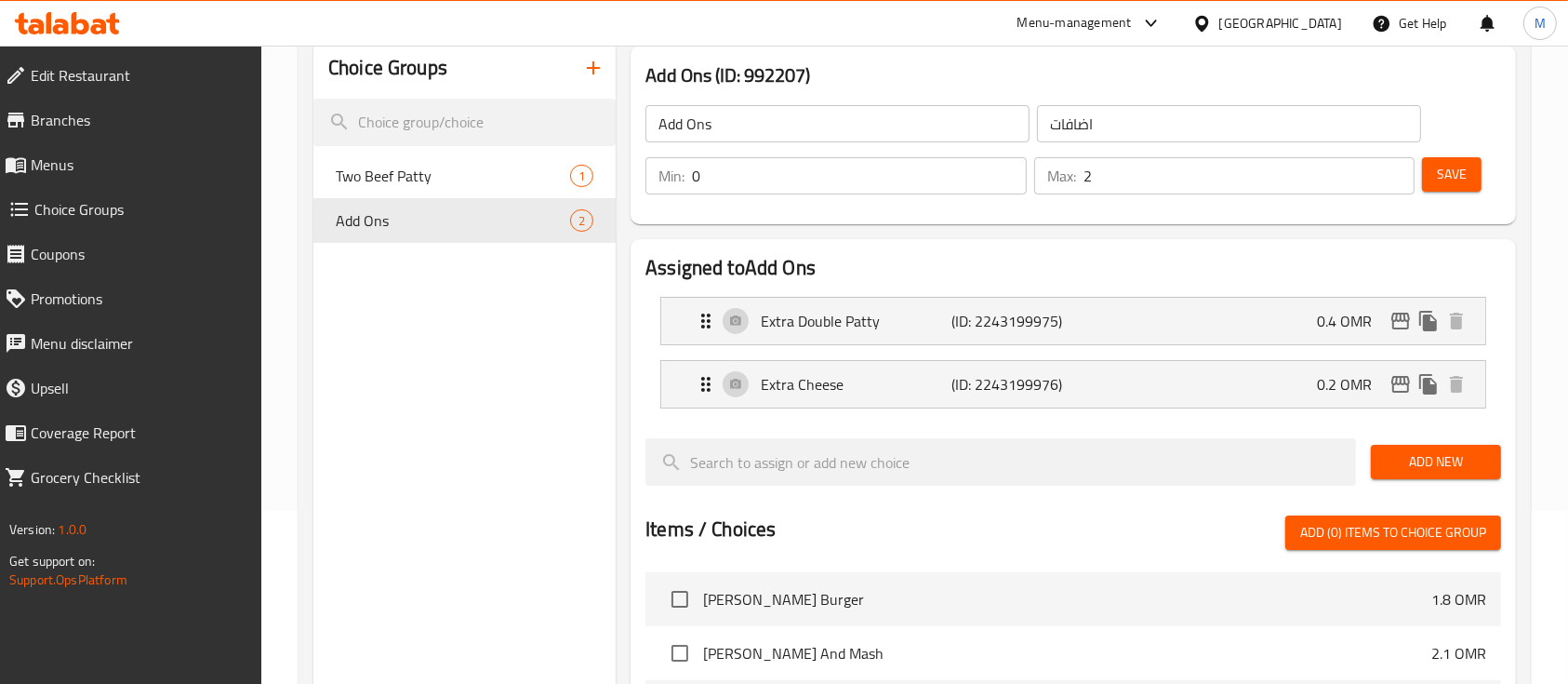
scroll to position [172, 0]
click at [589, 79] on icon "button" at bounding box center [593, 68] width 22 height 22
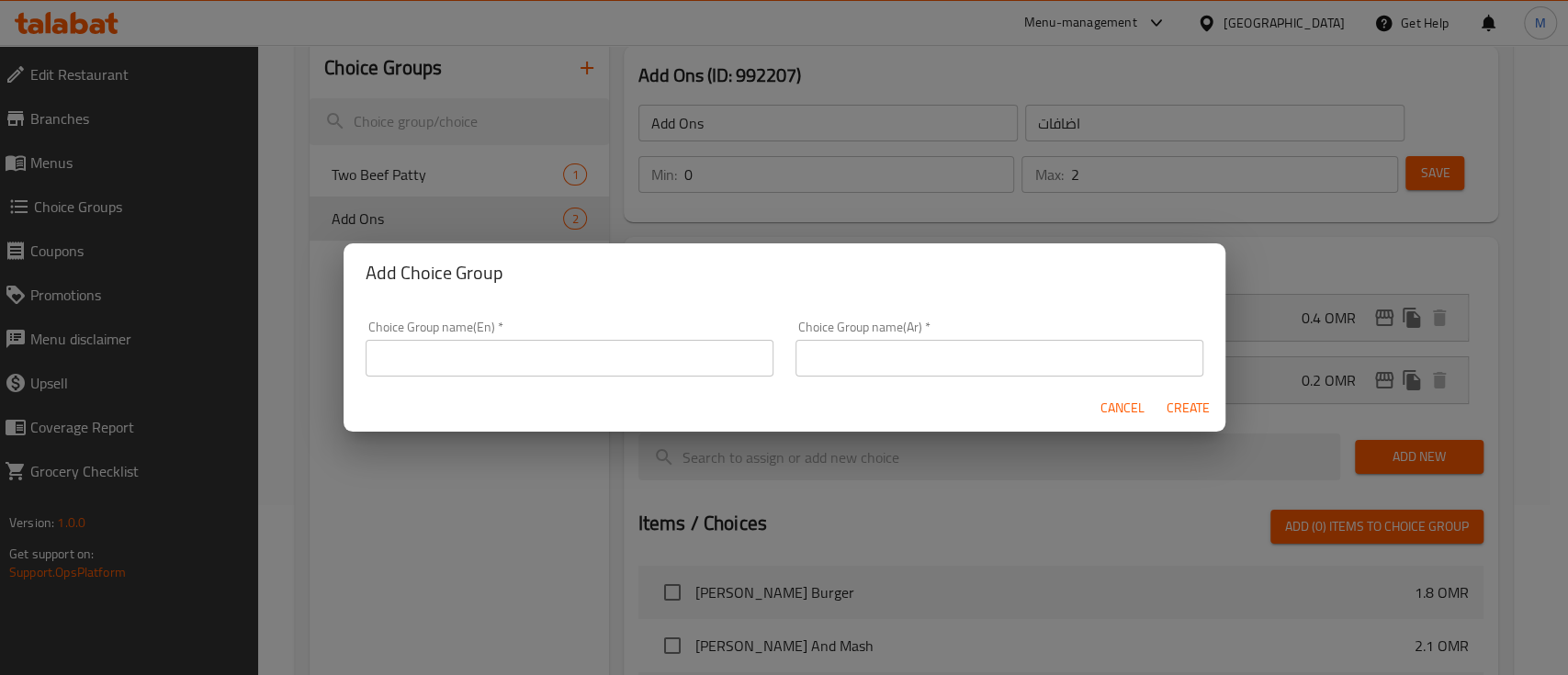
click at [605, 360] on input "text" at bounding box center [569, 358] width 408 height 37
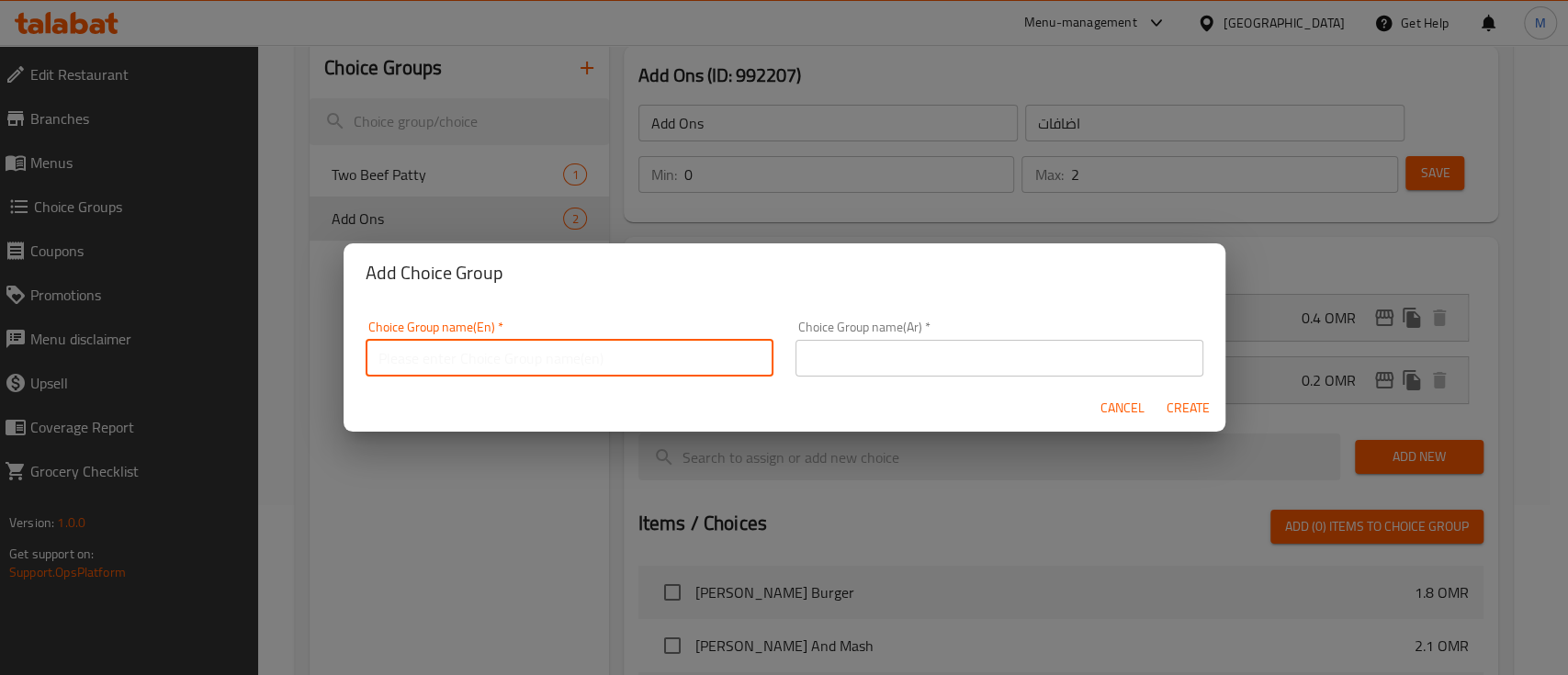
type input "ث"
type input "Extra cheese"
click at [919, 365] on input "text" at bounding box center [999, 358] width 408 height 37
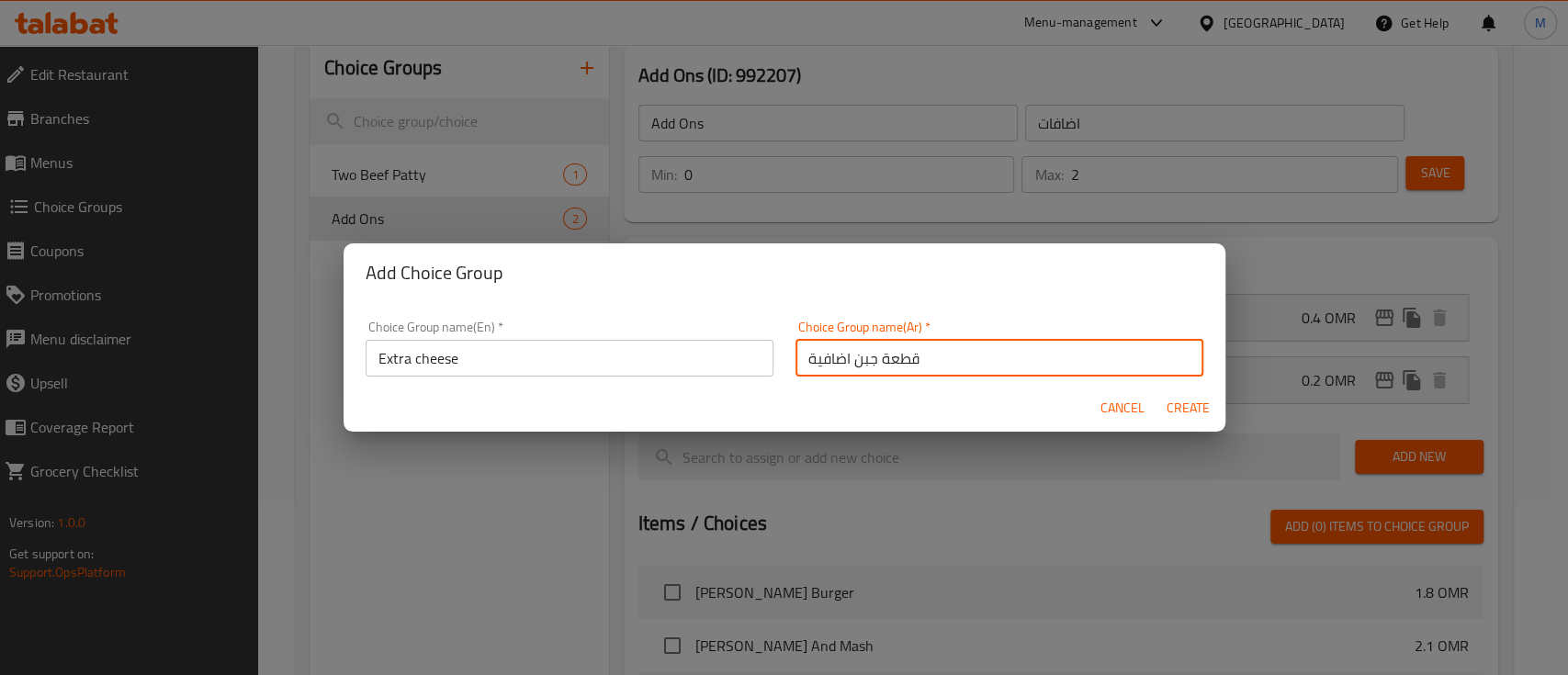
type input "قطعة جبن اضافية"
click at [1203, 426] on div "Cancel Create" at bounding box center [784, 408] width 882 height 49
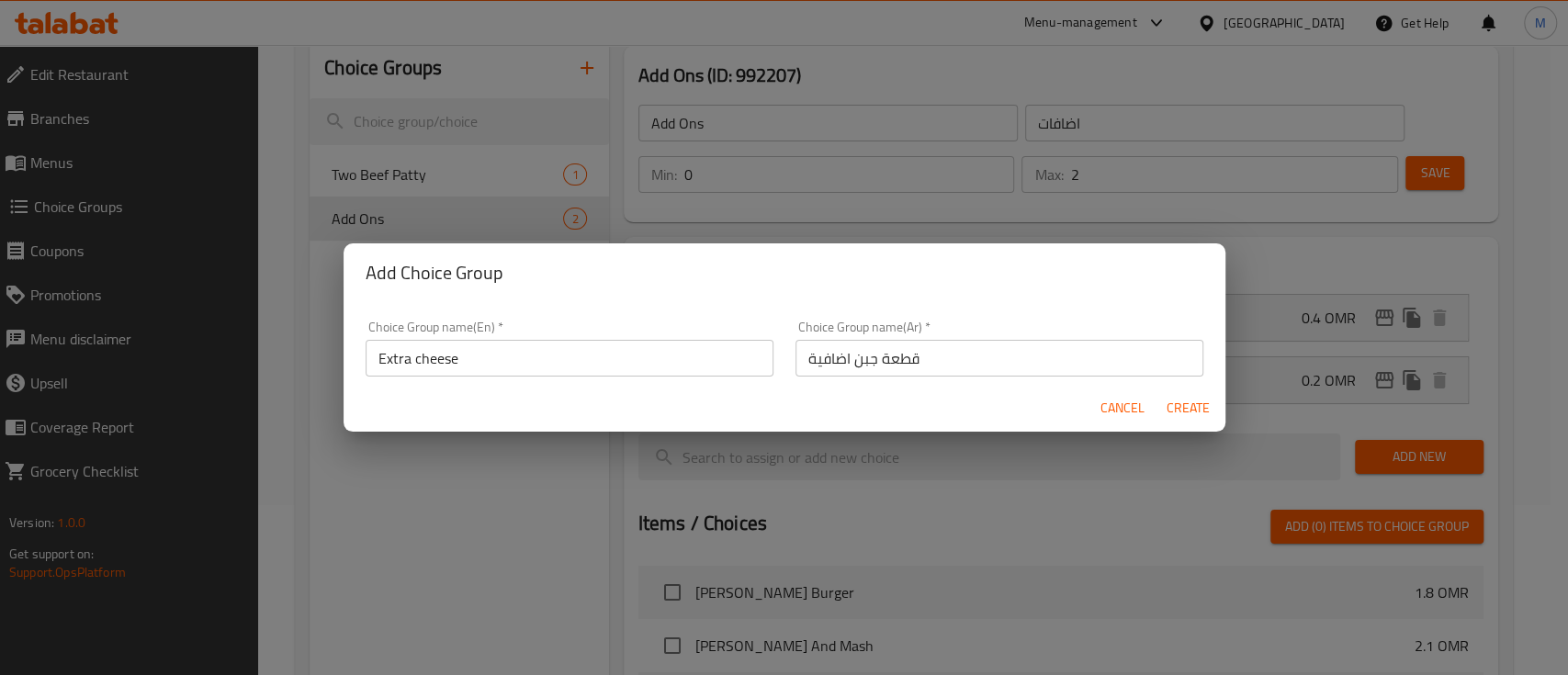
click at [1183, 406] on span "Create" at bounding box center [1189, 409] width 44 height 23
type input "Extra cheese"
type input "قطعة جبن اضافية"
type input "0"
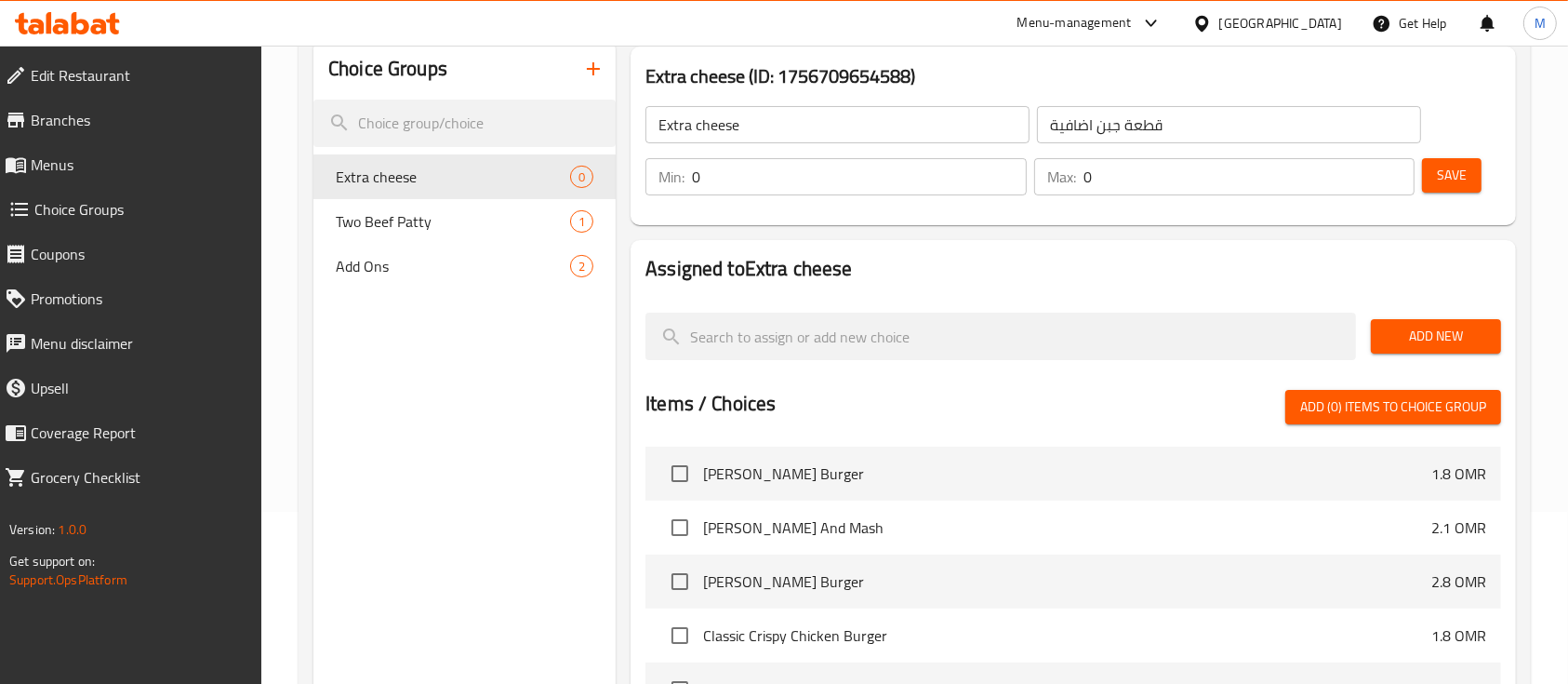
click at [728, 168] on input "0" at bounding box center [859, 176] width 335 height 37
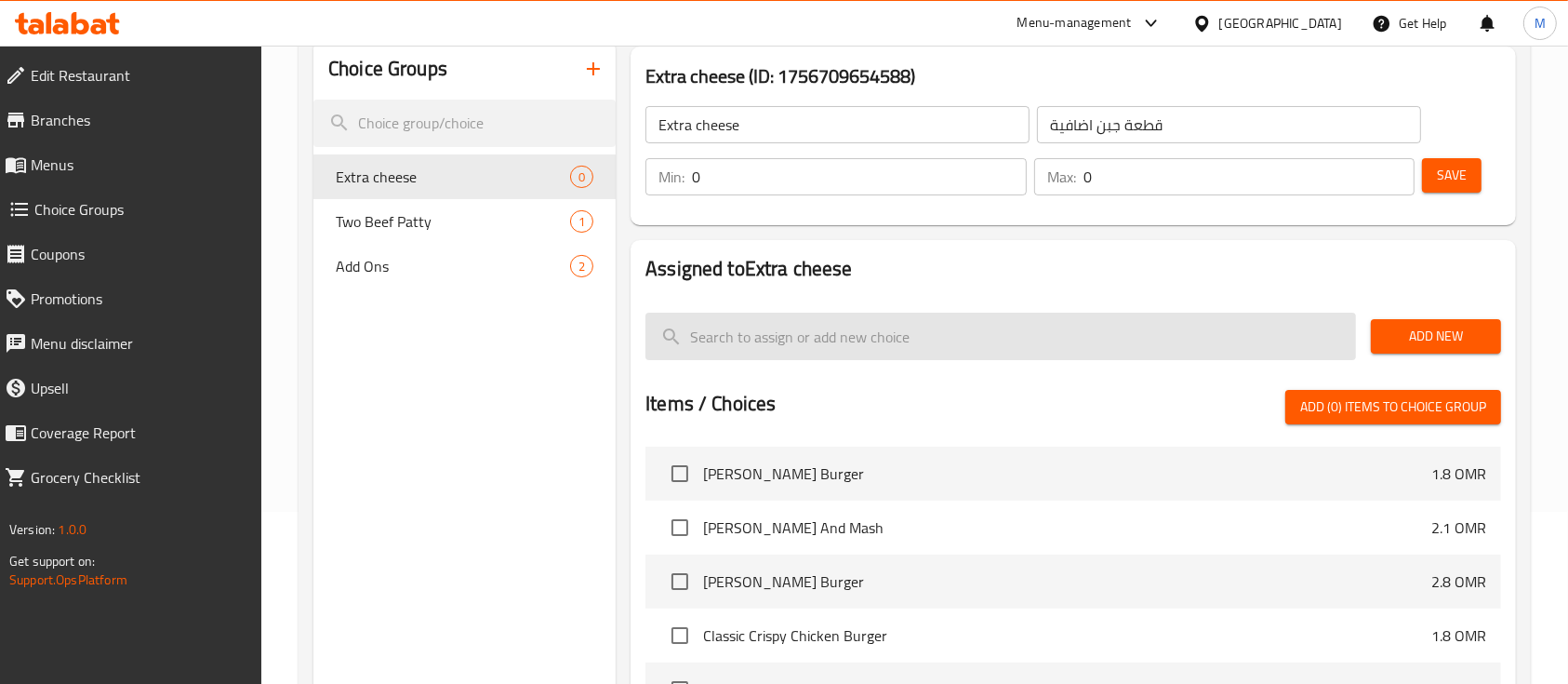
click at [1215, 326] on input "search" at bounding box center [1001, 336] width 711 height 48
type input "ؤ"
type input "Cheese"
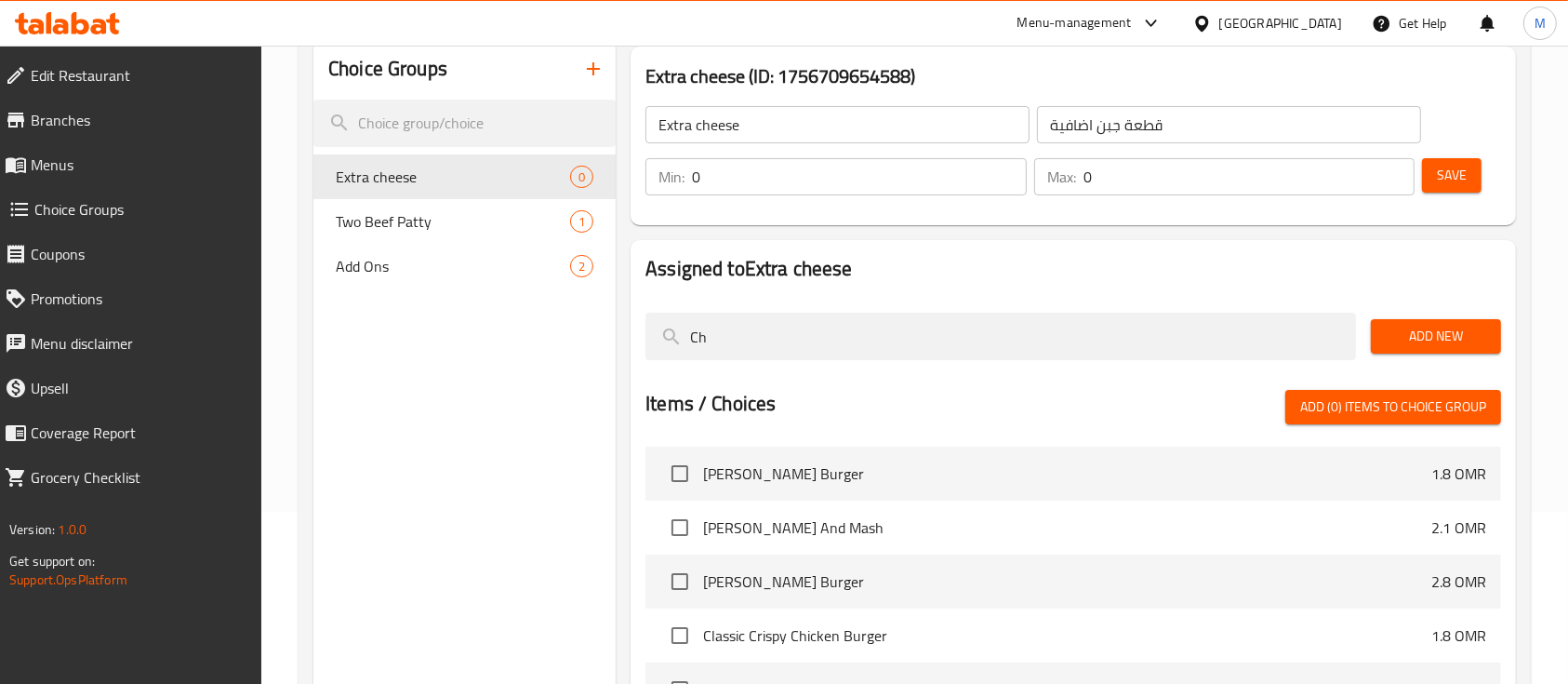
type input "C"
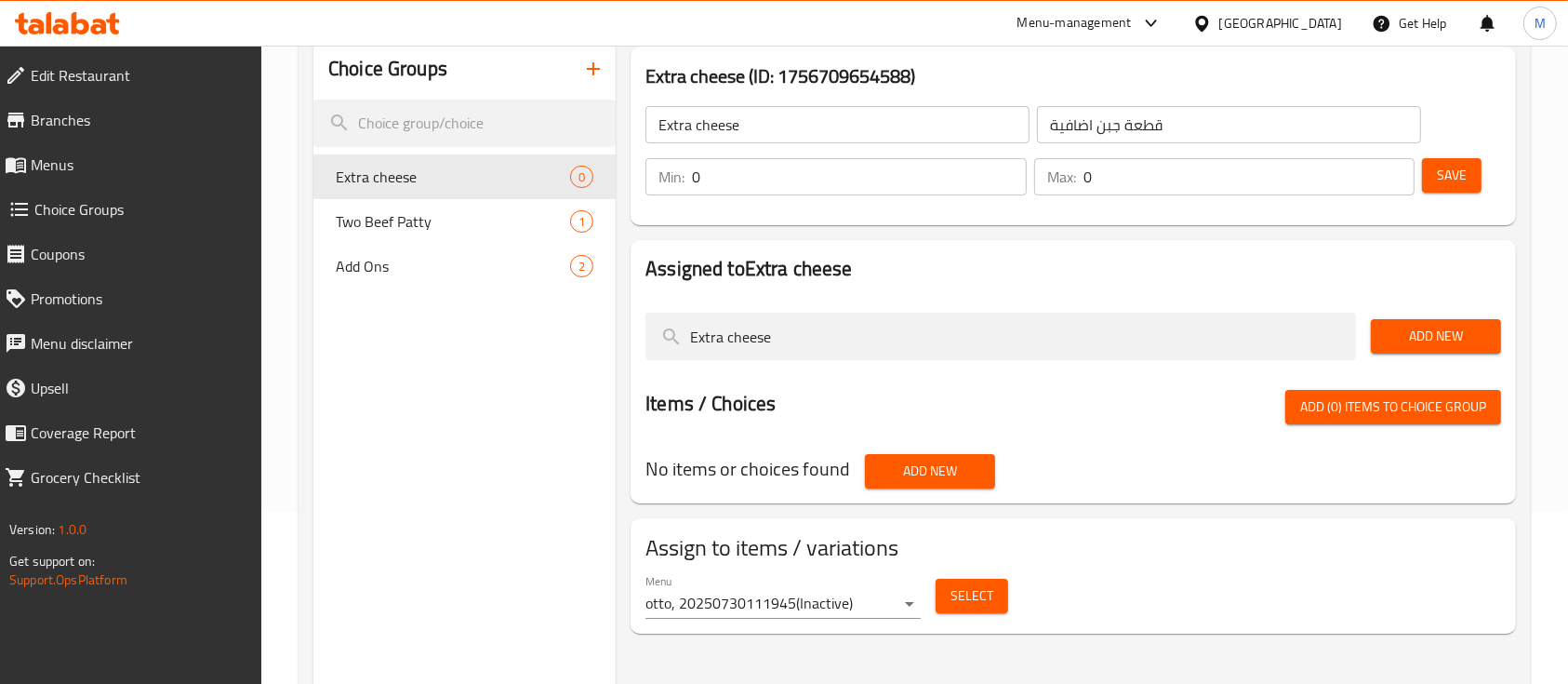
type input "Extra cheese"
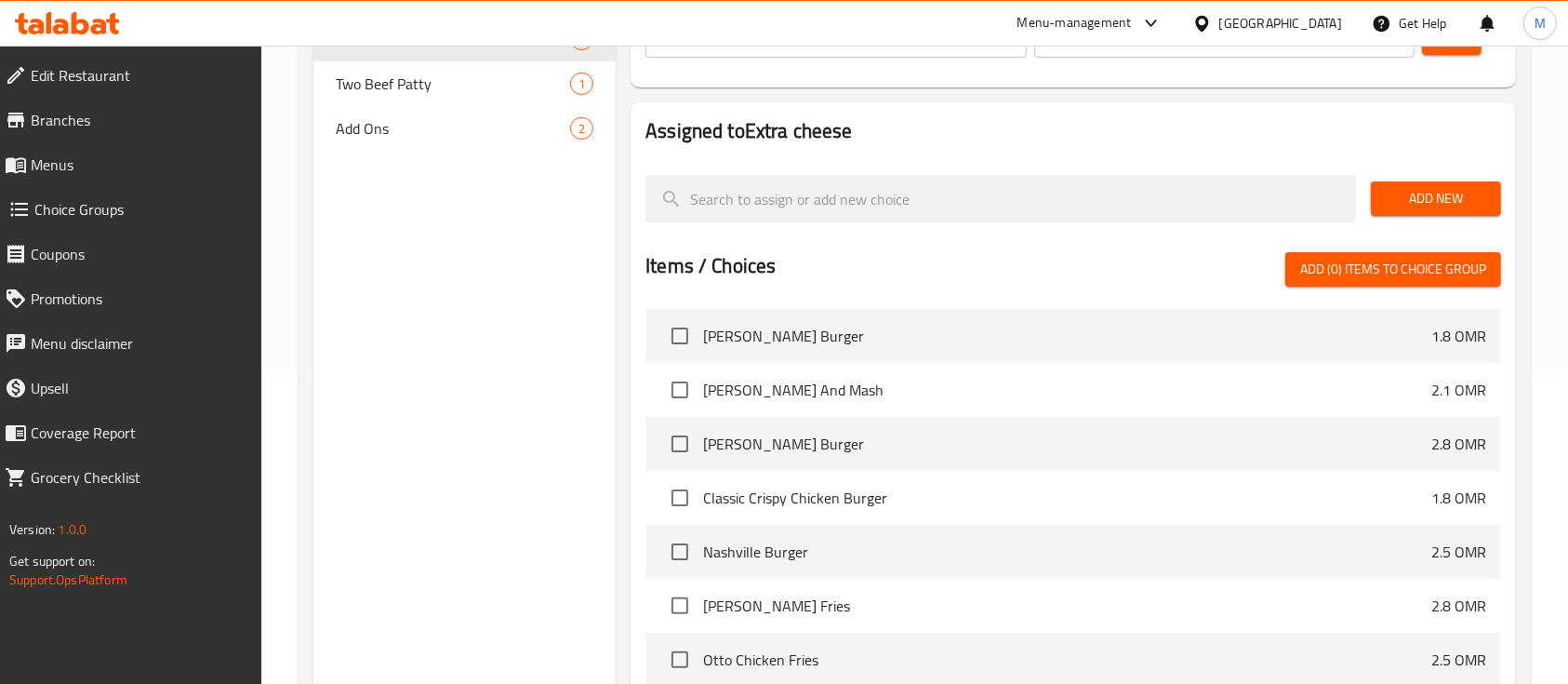
scroll to position [294, 0]
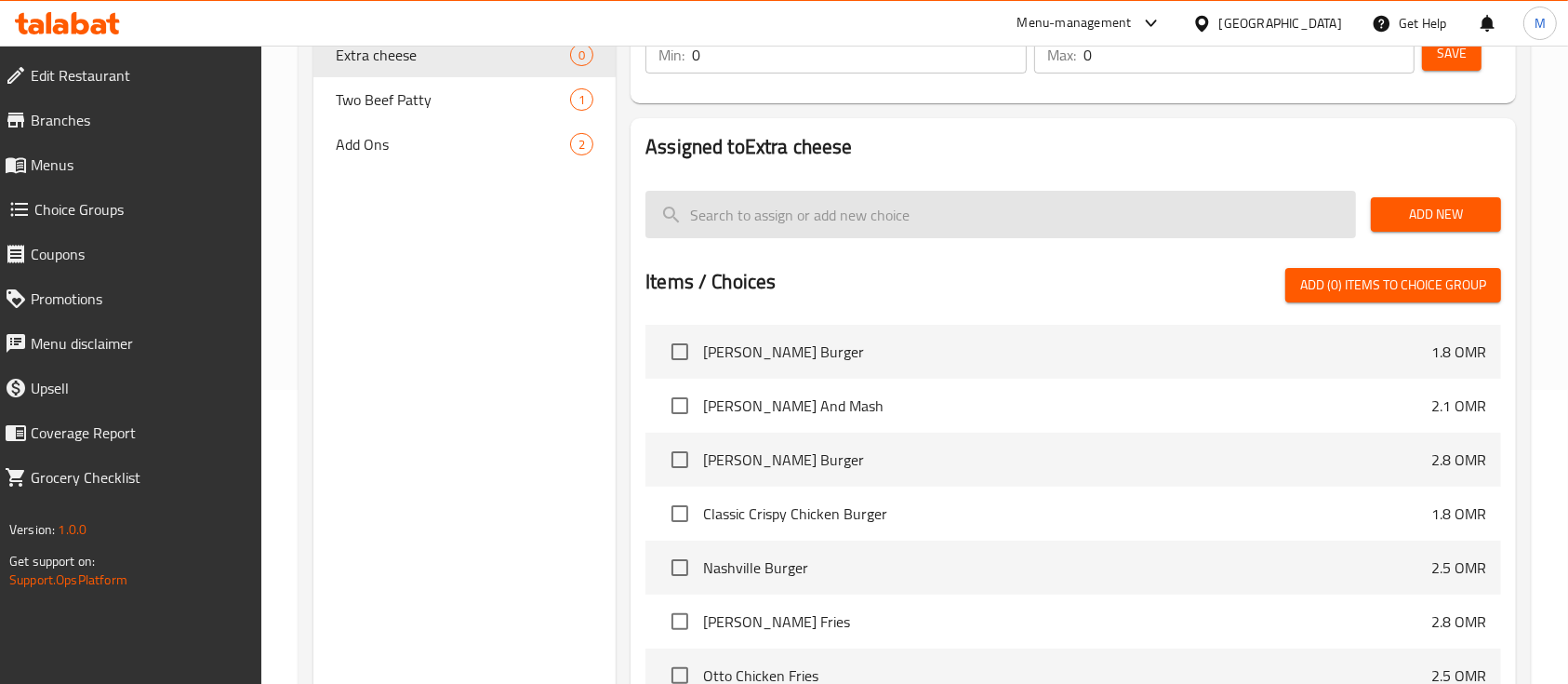
type input "e"
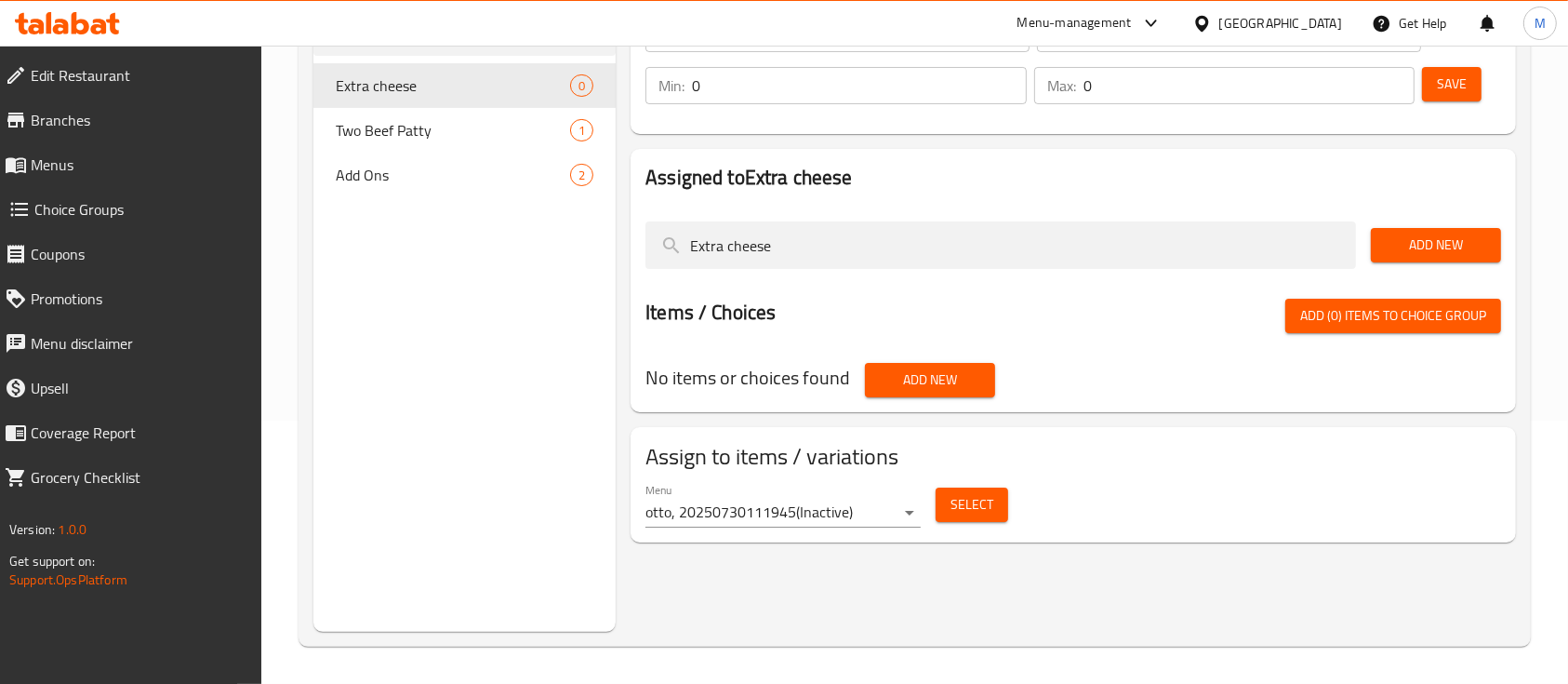
type input "Extra cheese"
click at [1466, 243] on span "Add New" at bounding box center [1436, 246] width 100 height 23
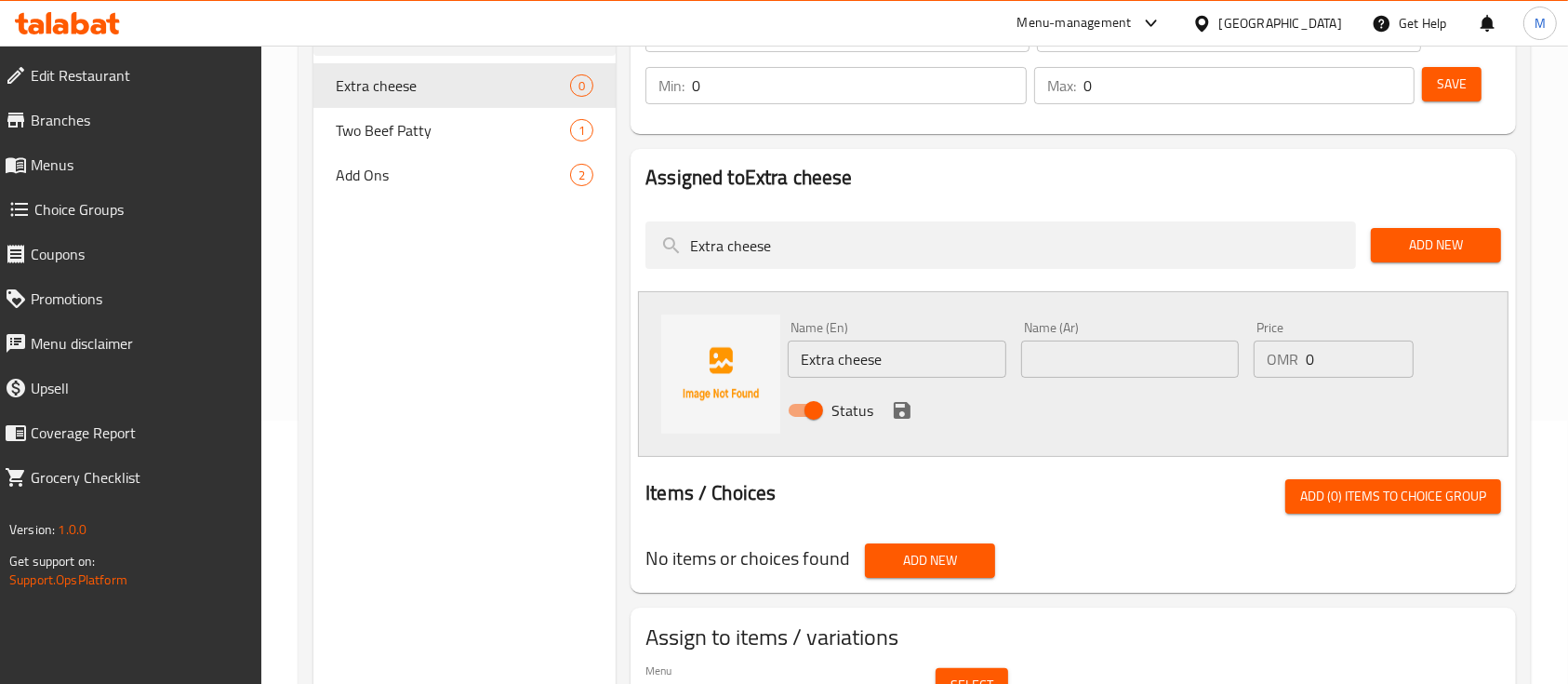
click at [893, 368] on input "Extra cheese" at bounding box center [896, 360] width 217 height 37
click at [1108, 349] on input "text" at bounding box center [1130, 360] width 217 height 37
click at [1115, 352] on input "text" at bounding box center [1130, 360] width 217 height 37
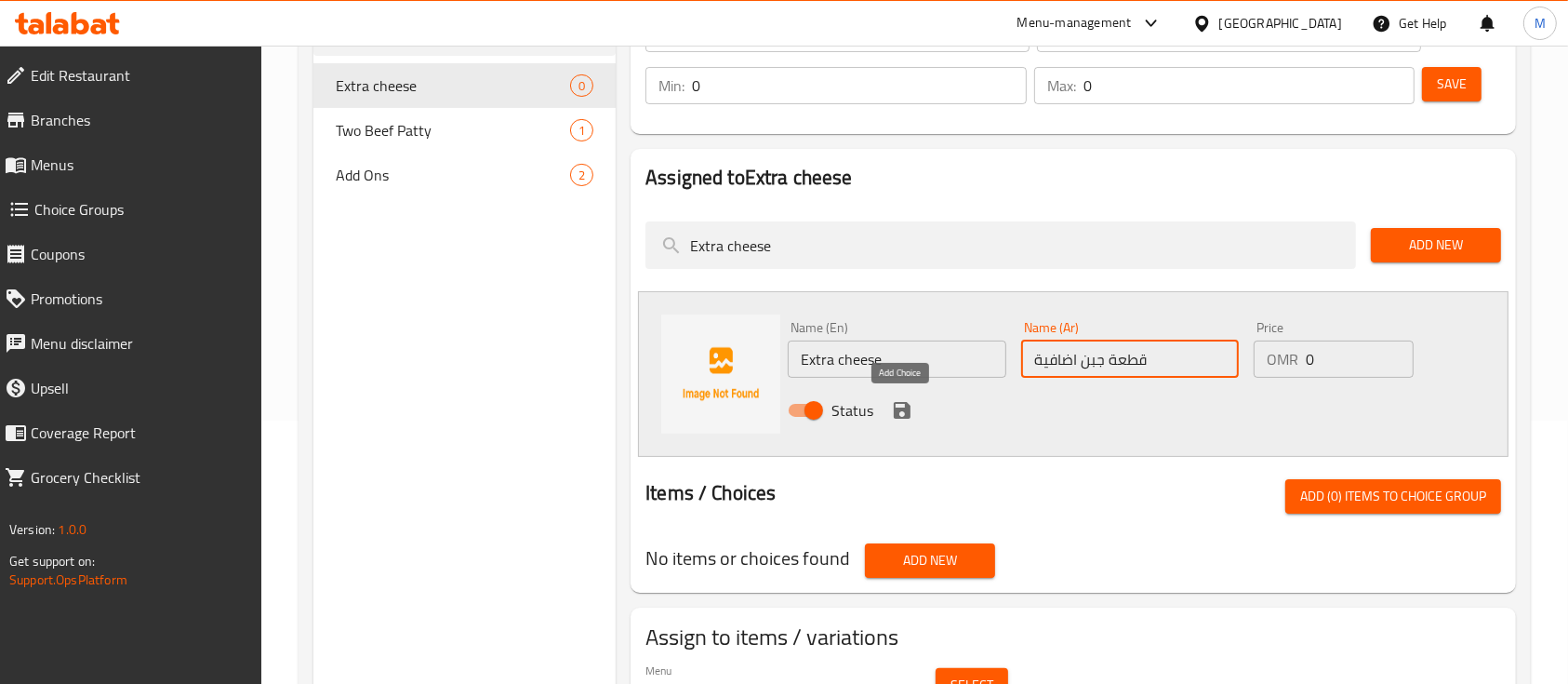
type input "قطعة جبن اضافية"
click at [907, 404] on icon "save" at bounding box center [902, 410] width 17 height 17
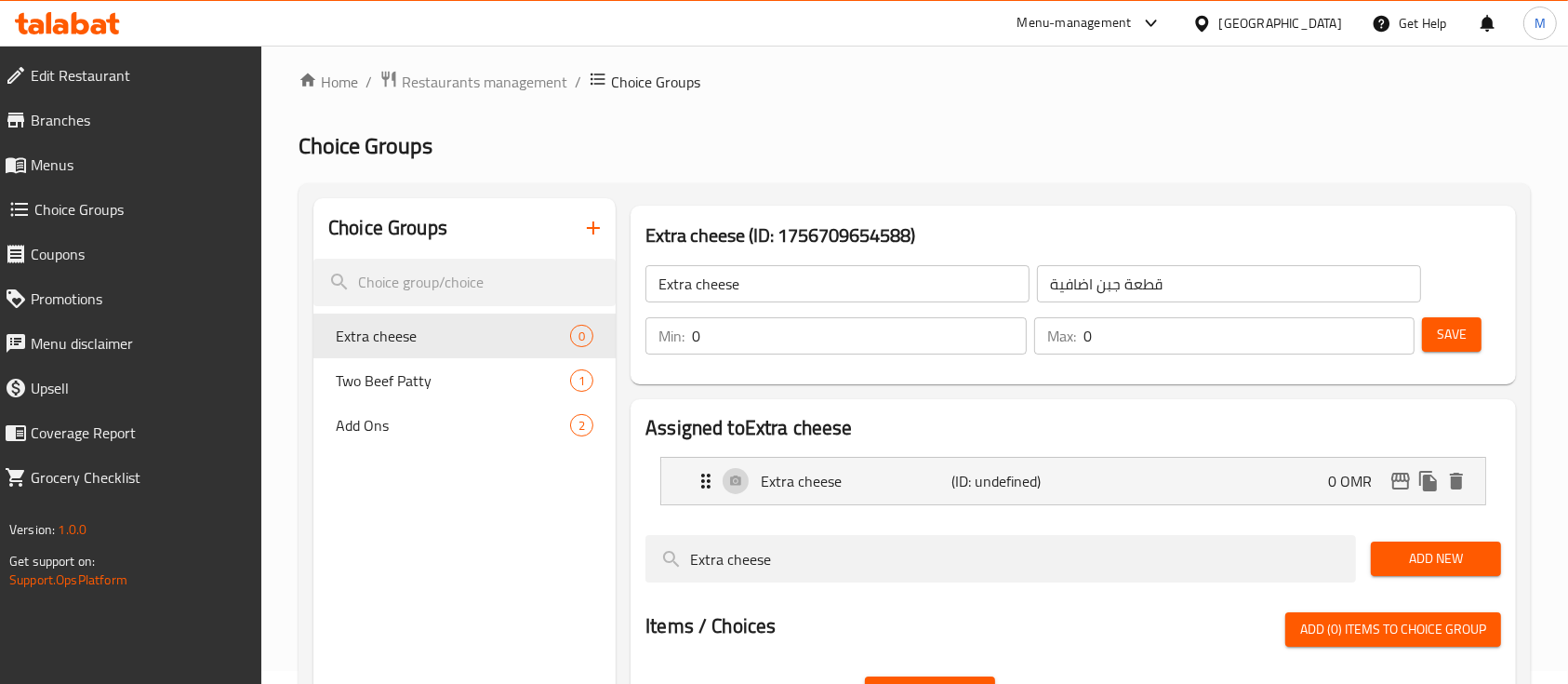
scroll to position [0, 0]
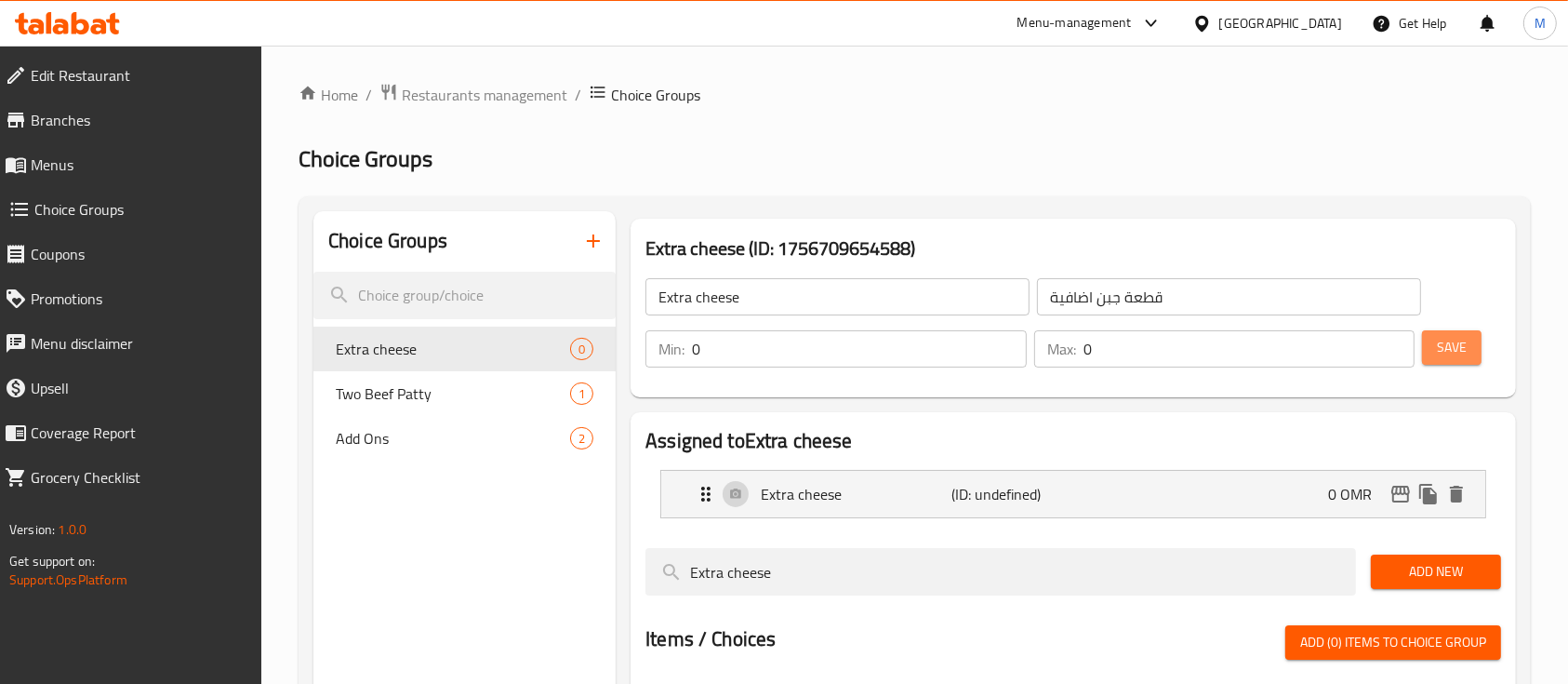
click at [1449, 341] on span "Save" at bounding box center [1451, 348] width 30 height 23
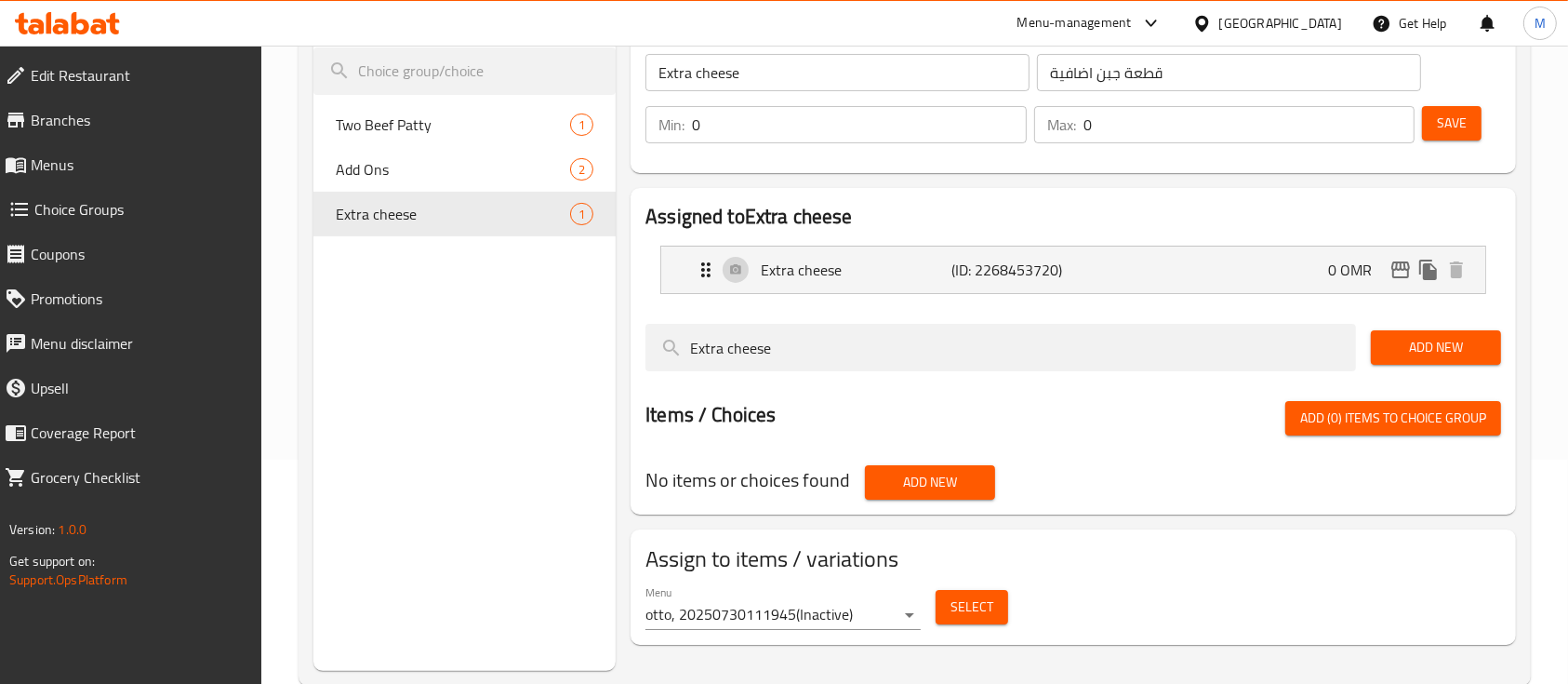
scroll to position [247, 0]
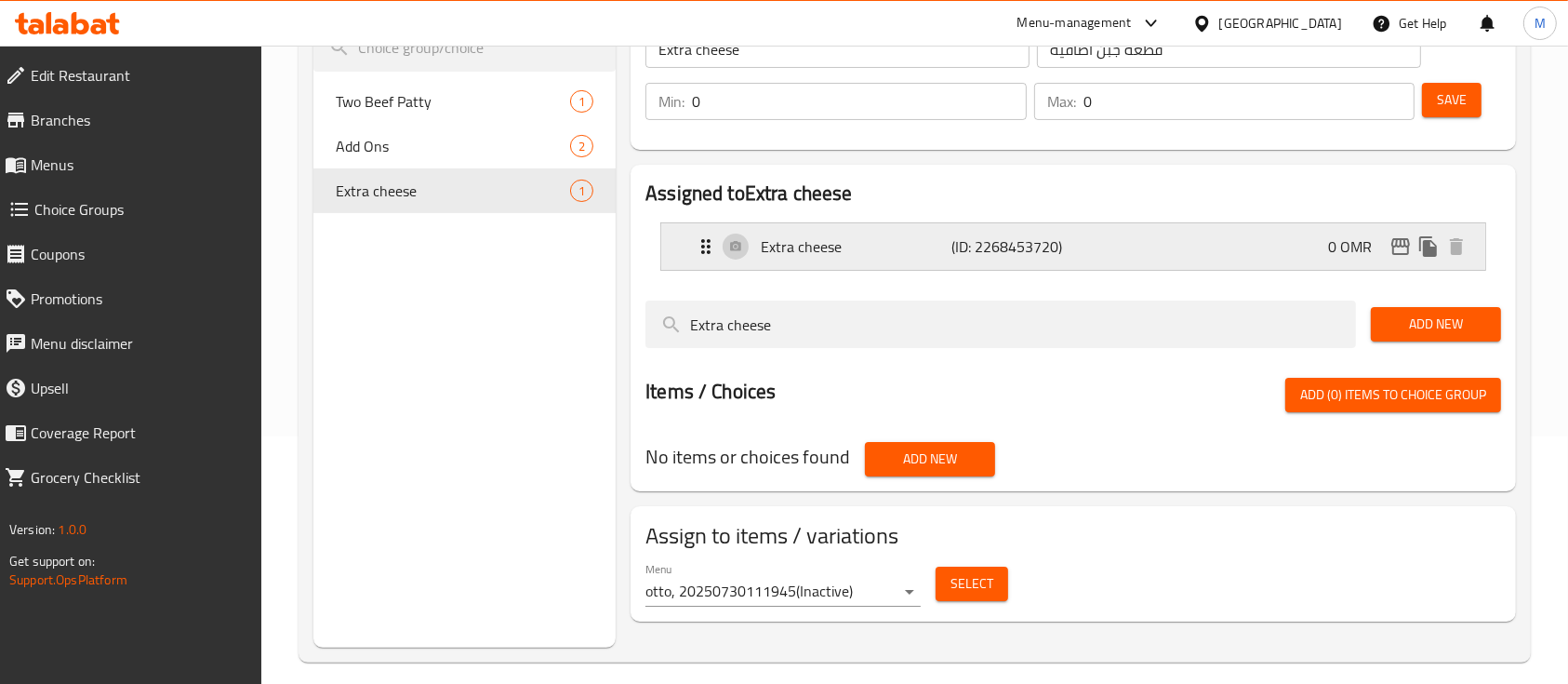
click at [812, 247] on p "Extra cheese" at bounding box center [856, 247] width 191 height 22
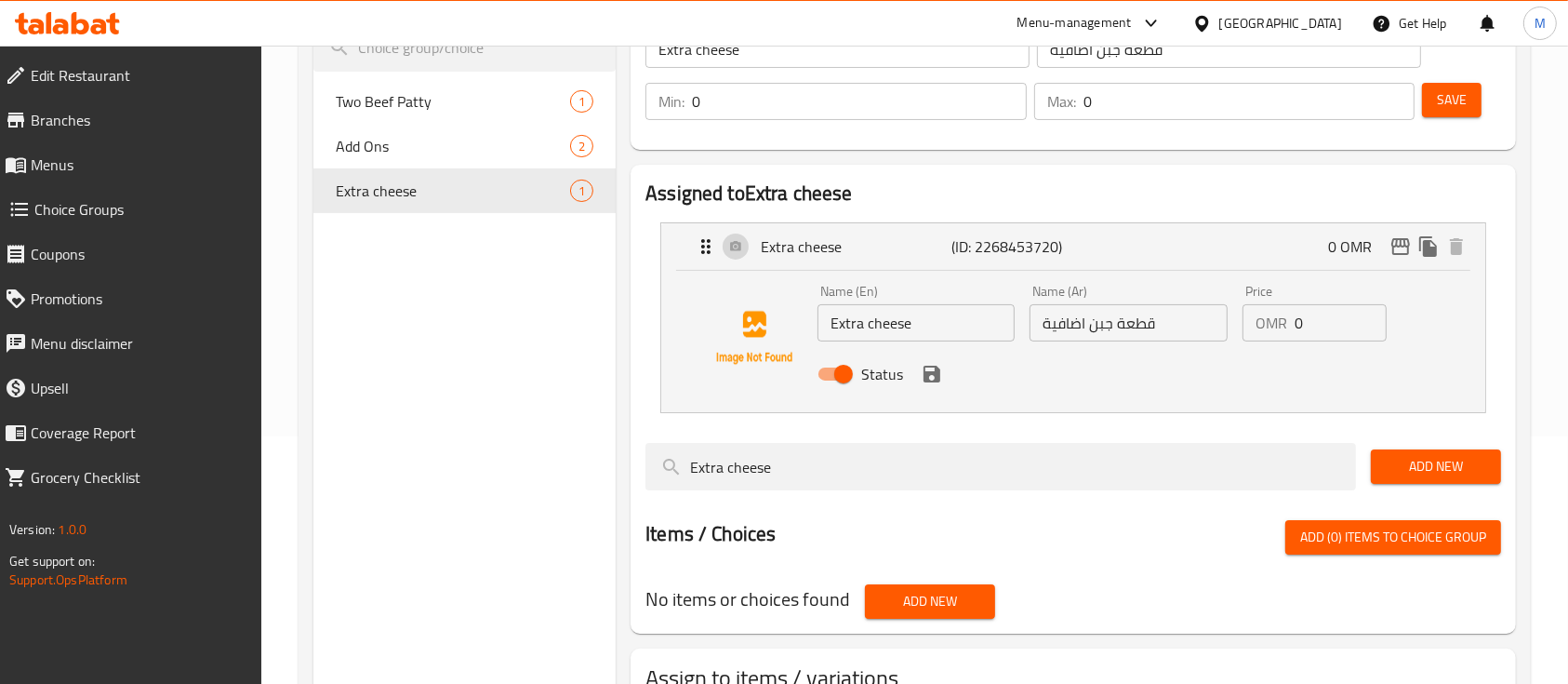
click at [1306, 331] on input "0" at bounding box center [1340, 323] width 93 height 37
click at [940, 381] on icon "save" at bounding box center [931, 373] width 22 height 22
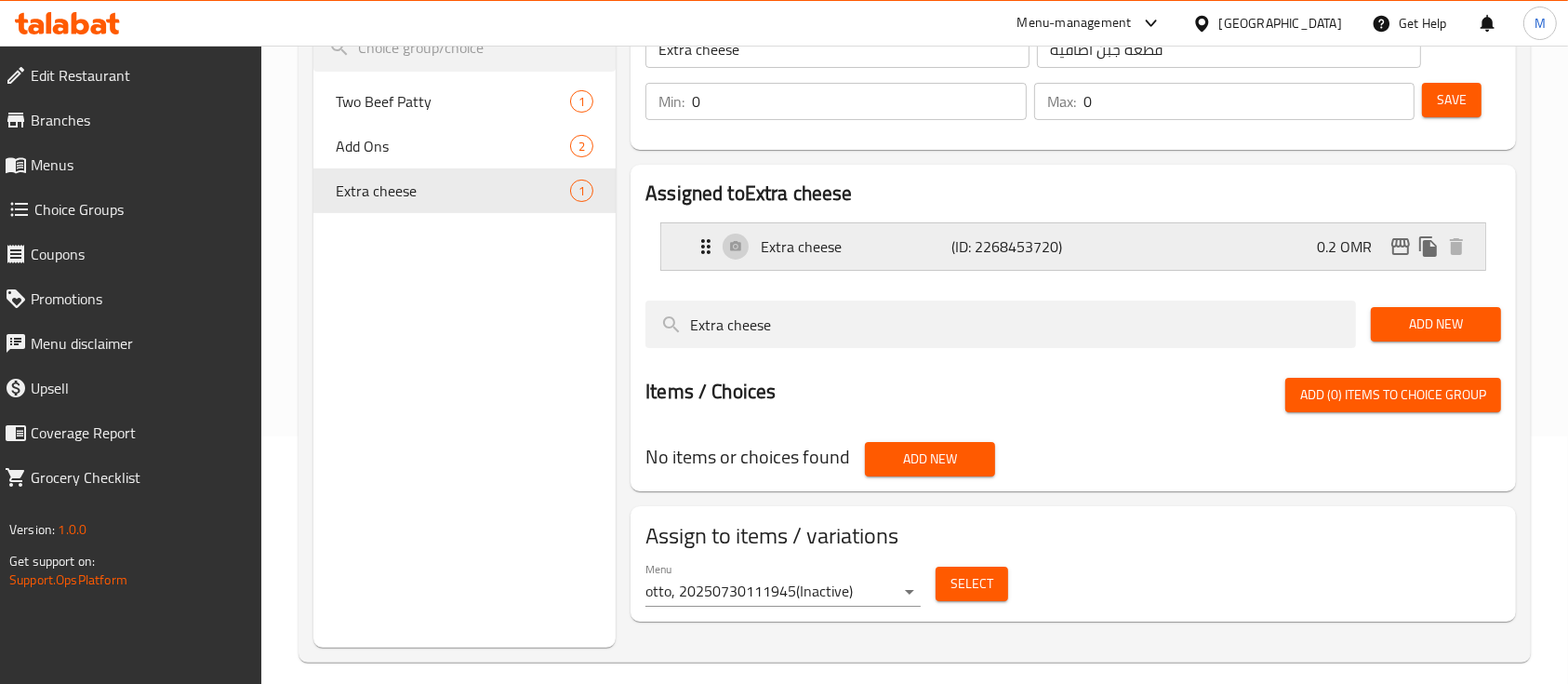
type input "0.2"
click at [1453, 100] on span "Save" at bounding box center [1451, 100] width 30 height 23
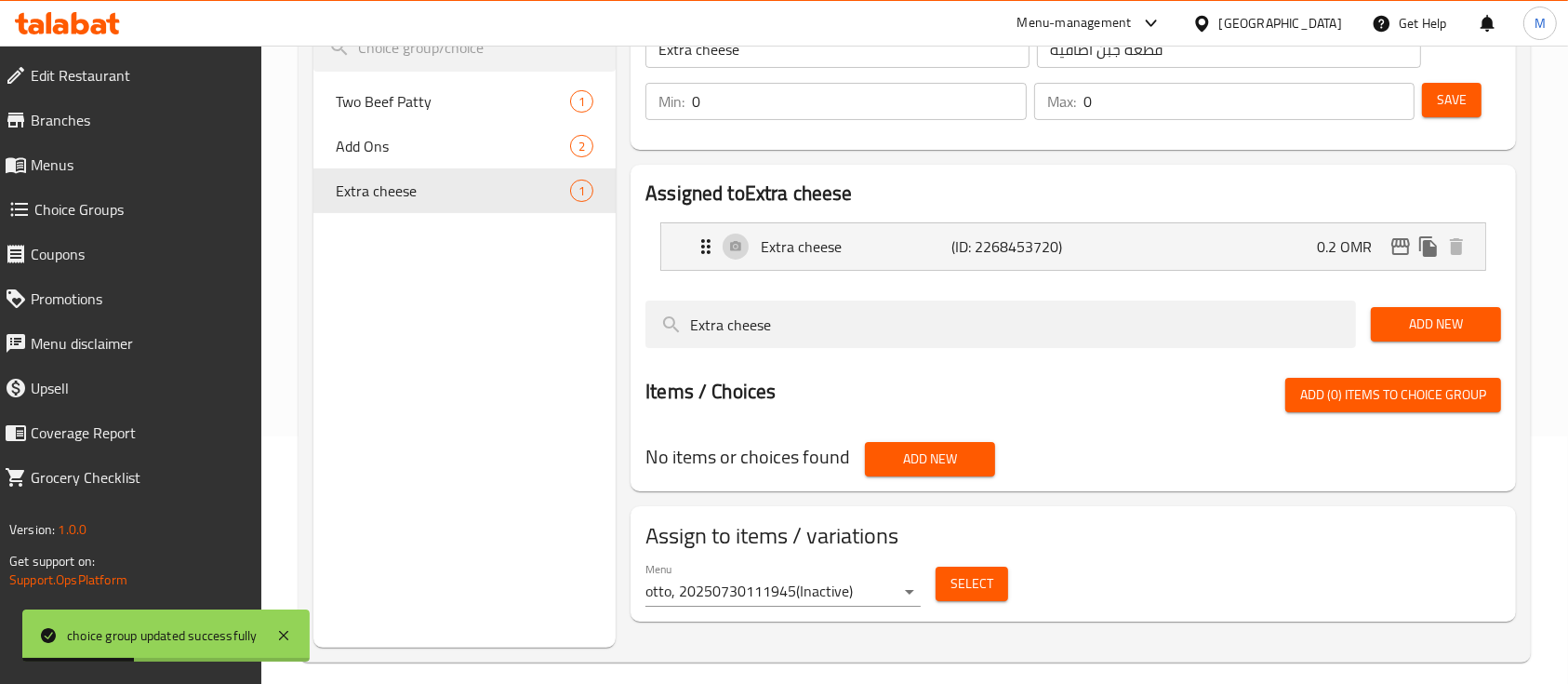
click at [1250, 441] on nav at bounding box center [1073, 434] width 856 height 15
click at [1335, 403] on span "Add (0) items to choice group" at bounding box center [1393, 395] width 186 height 23
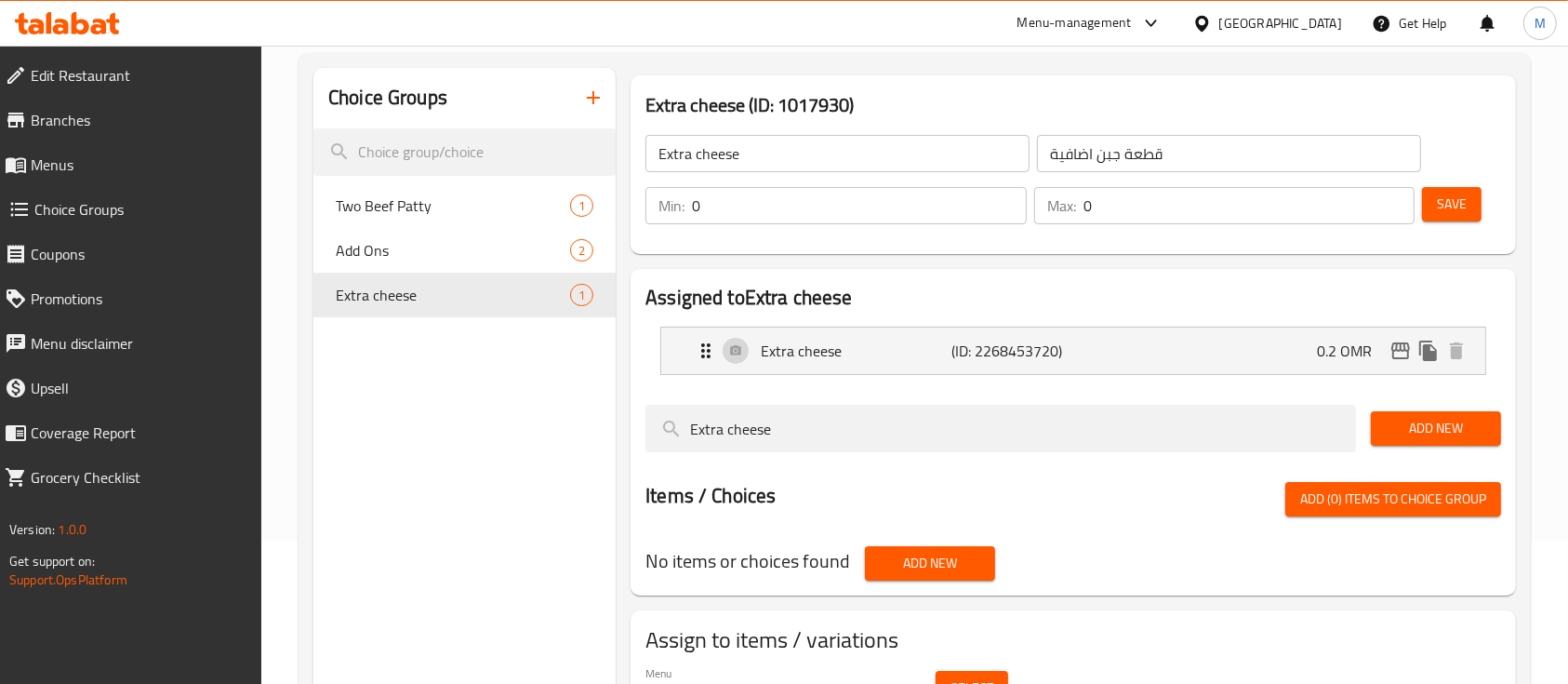
scroll to position [0, 0]
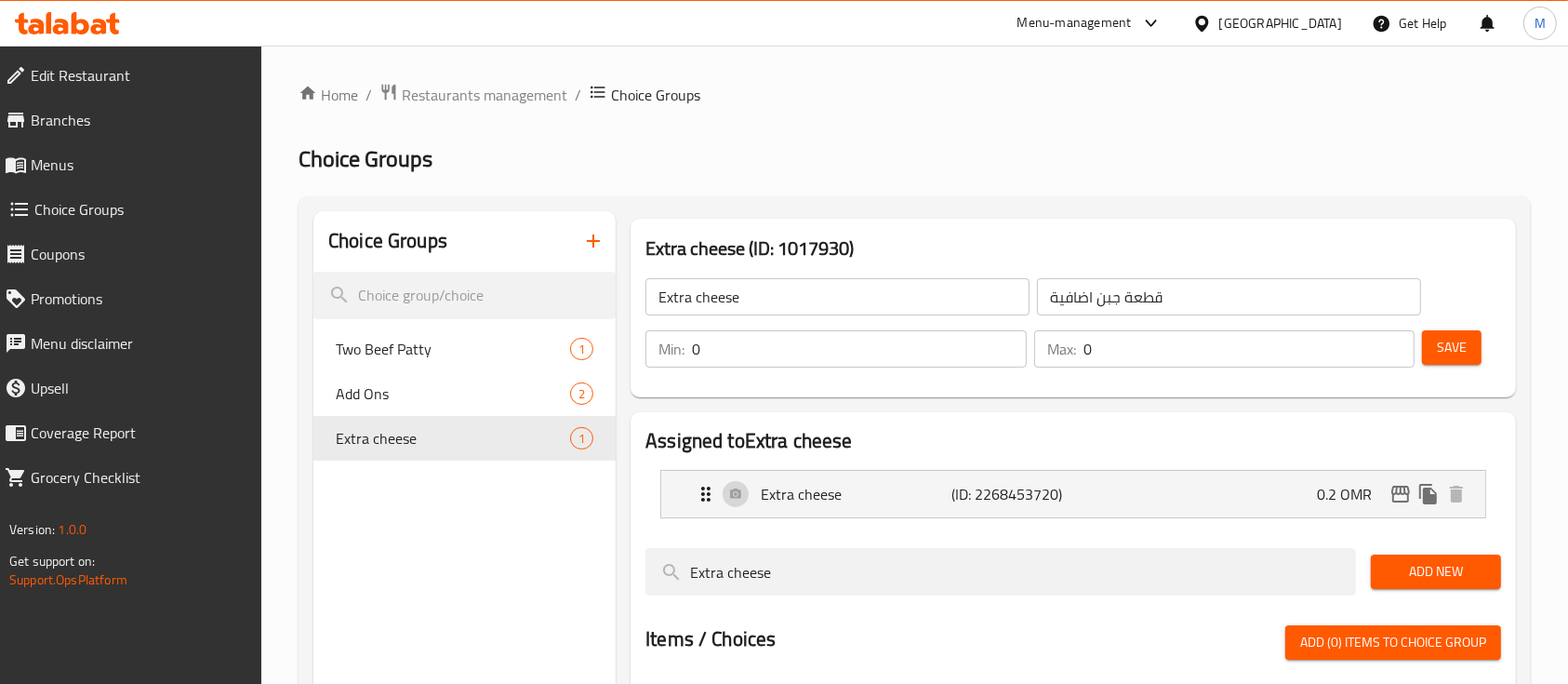
click at [115, 211] on span "Choice Groups" at bounding box center [140, 209] width 213 height 22
click at [117, 160] on span "Menus" at bounding box center [139, 165] width 217 height 22
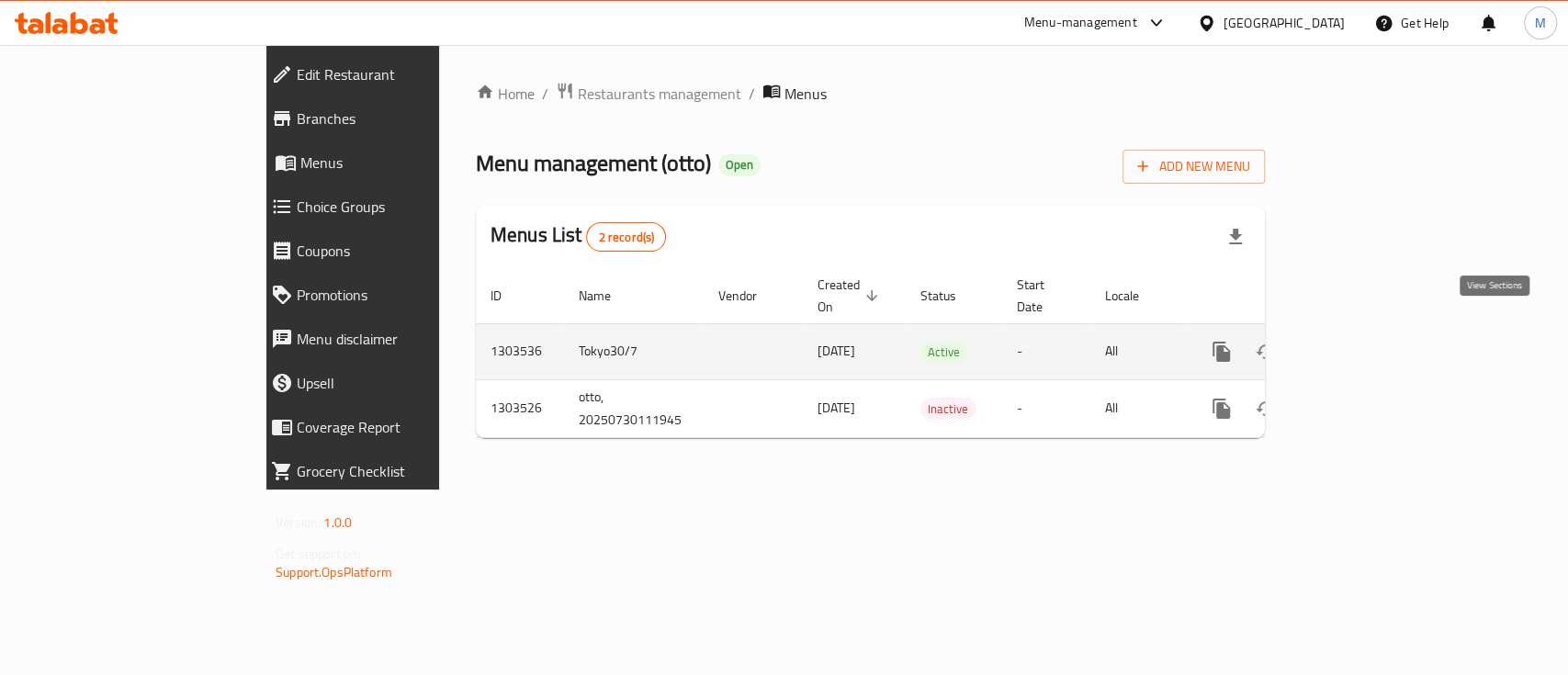
click at [1365, 340] on icon "enhanced table" at bounding box center [1353, 351] width 22 height 22
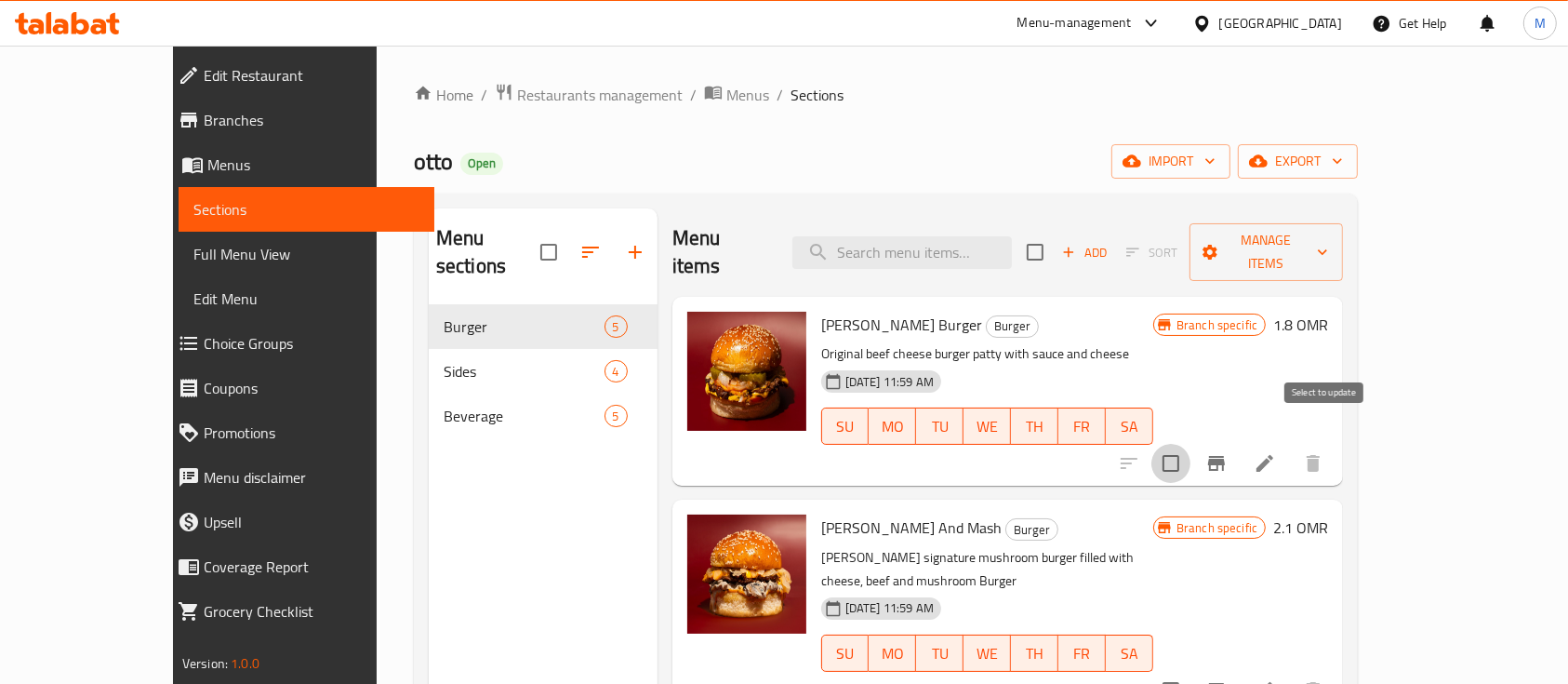
click at [1190, 444] on input "checkbox" at bounding box center [1171, 464] width 39 height 39
checkbox input "true"
click at [1190, 671] on input "checkbox" at bounding box center [1171, 691] width 39 height 39
checkbox input "true"
click at [1276, 452] on icon at bounding box center [1264, 463] width 22 height 22
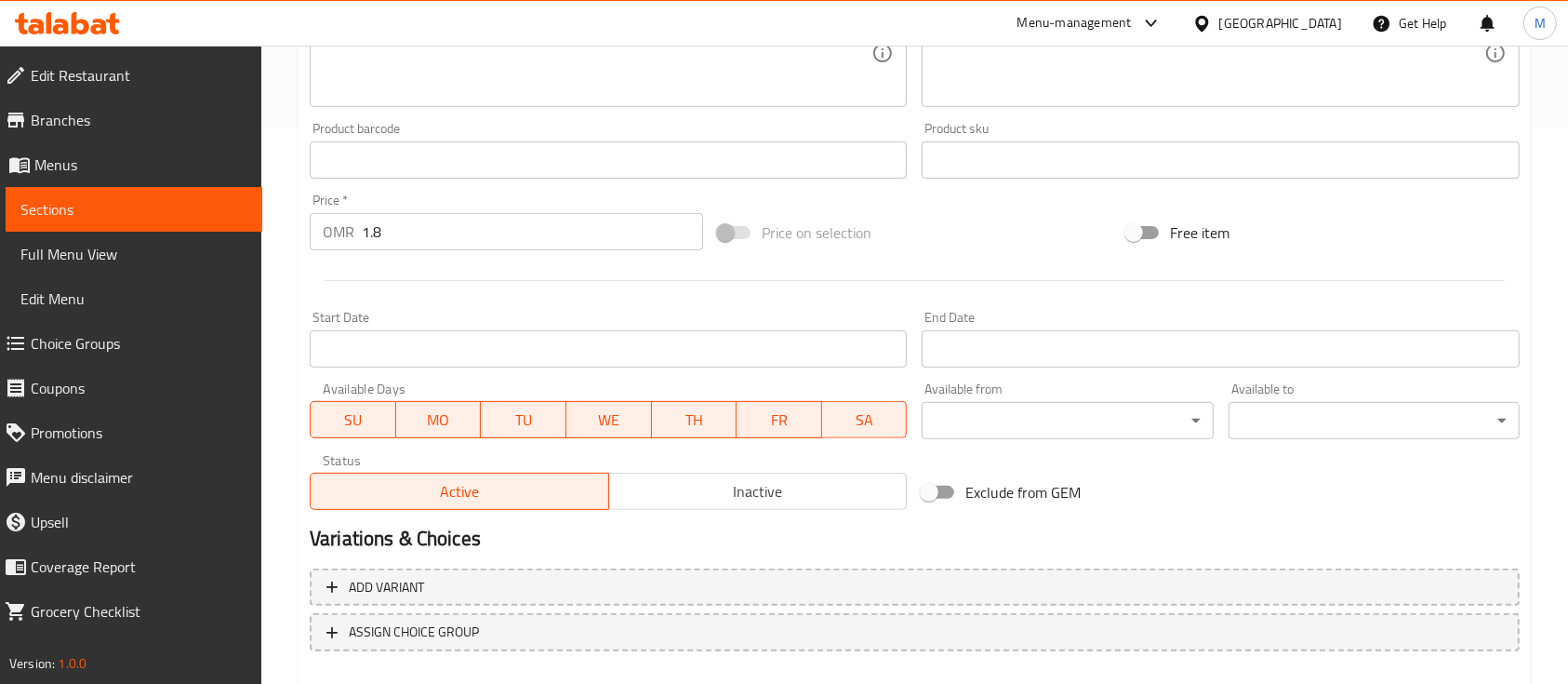
scroll to position [657, 0]
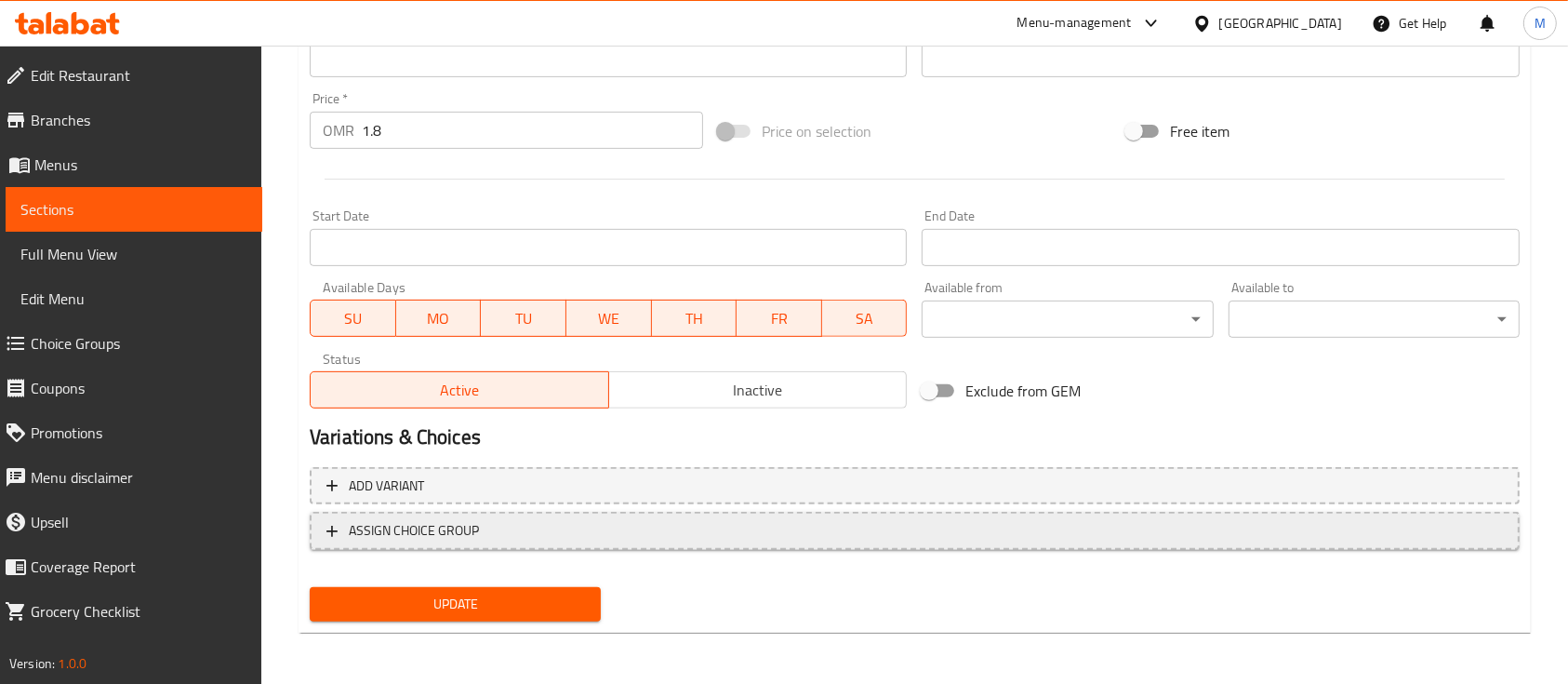
click at [550, 531] on span "ASSIGN CHOICE GROUP" at bounding box center [915, 531] width 1176 height 23
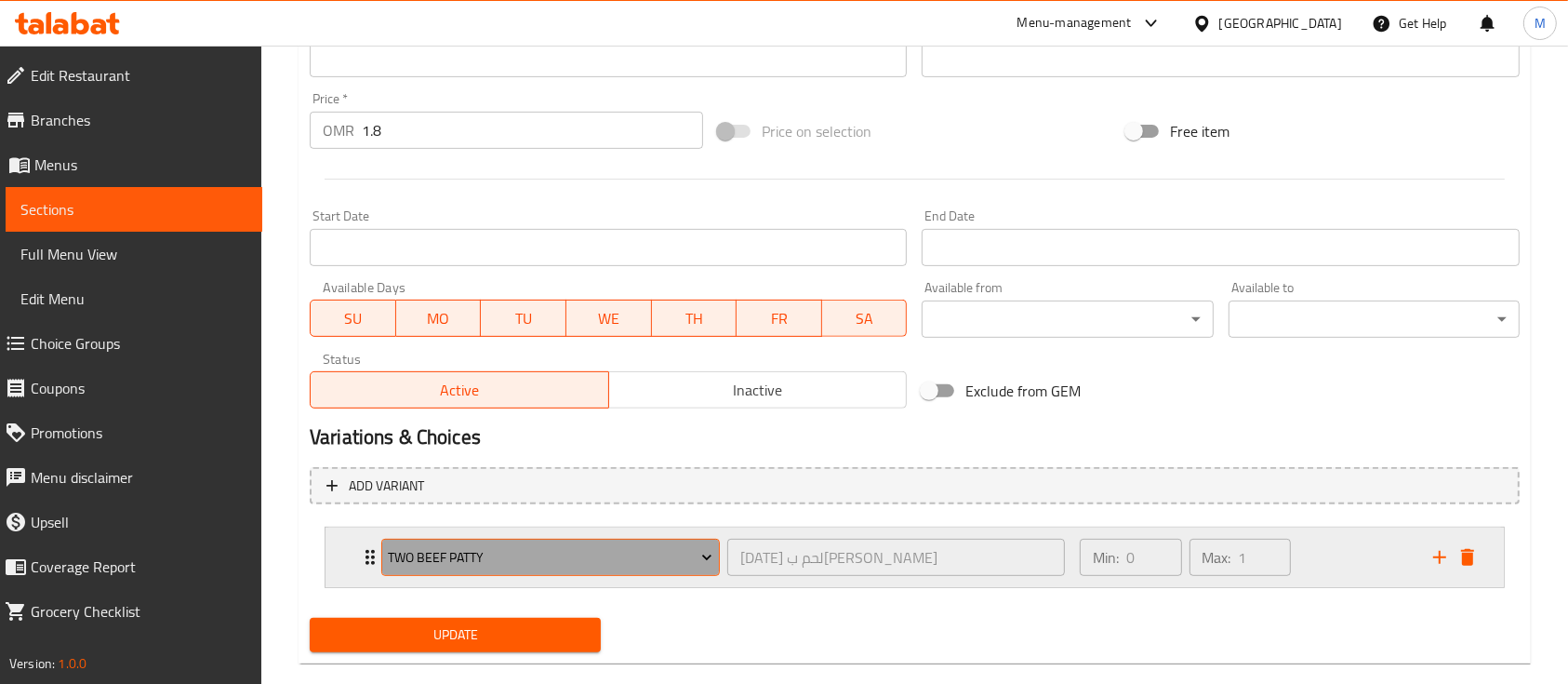
click at [527, 560] on span "Two Beef Patty" at bounding box center [549, 558] width 324 height 23
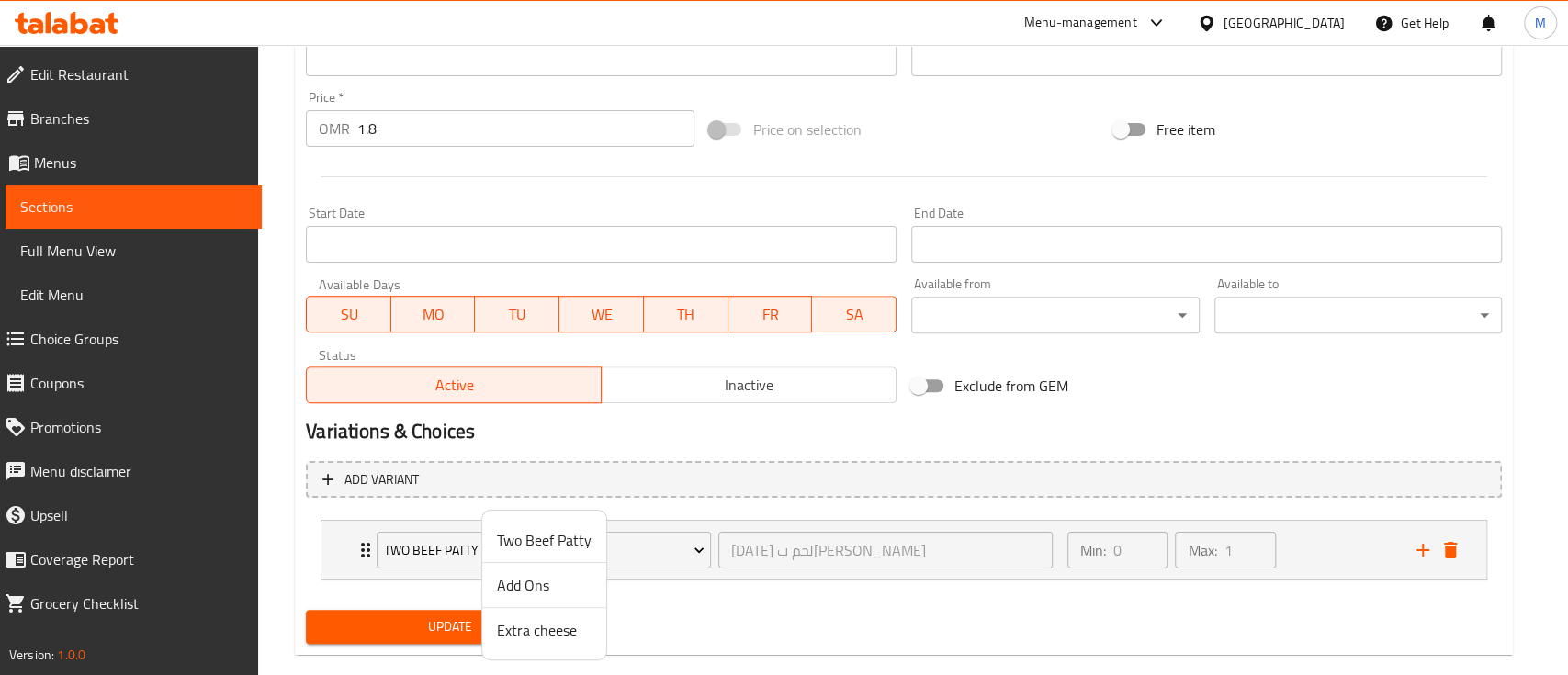
click at [521, 586] on span "Add Ons" at bounding box center [544, 585] width 94 height 22
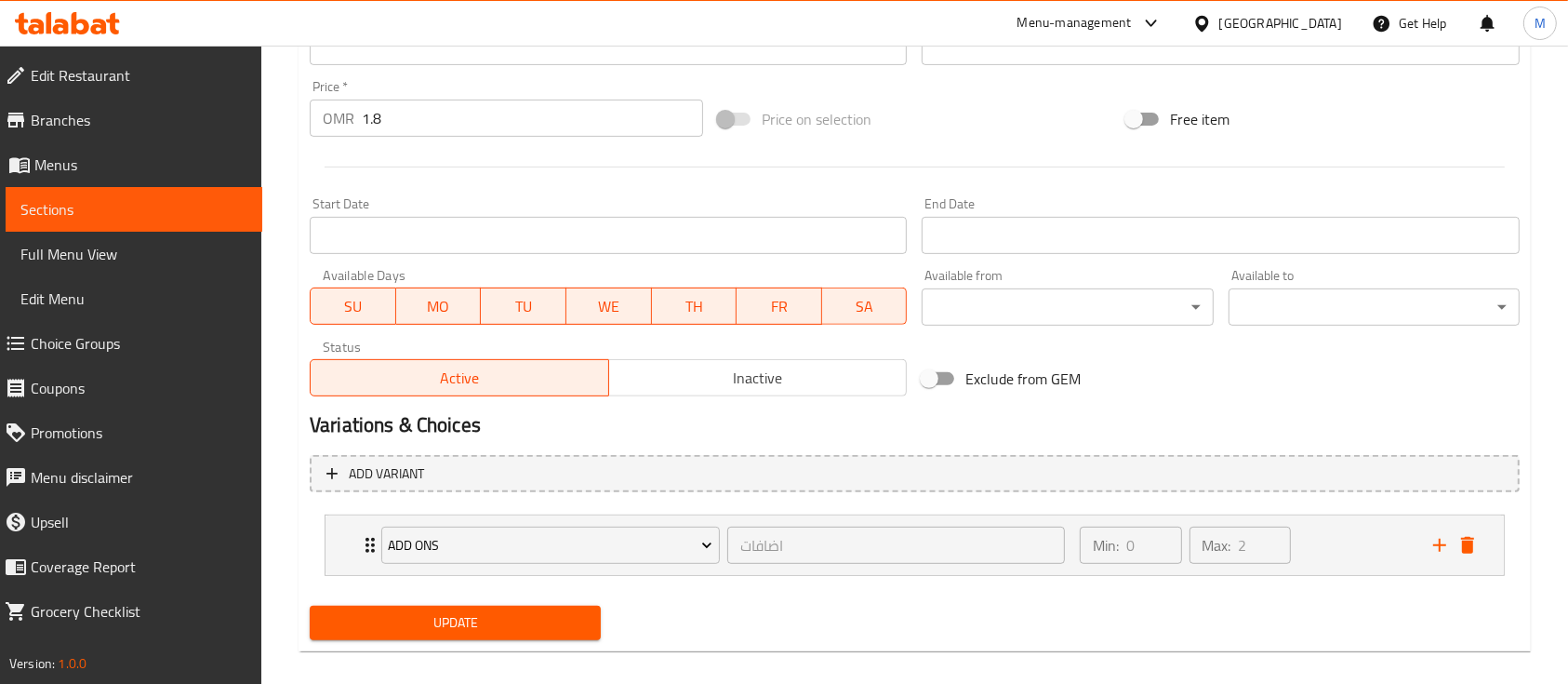
scroll to position [688, 0]
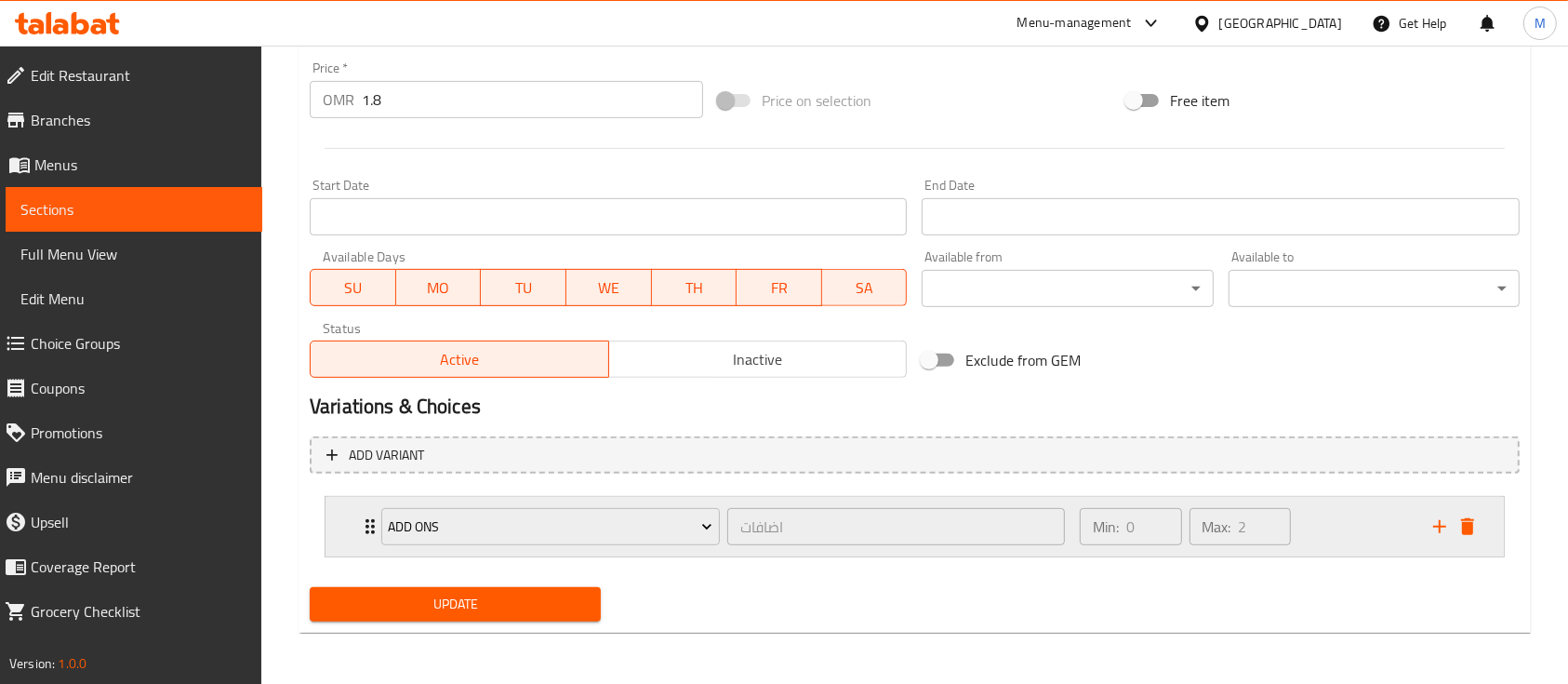
click at [372, 518] on div "Add Ons اضافات ​" at bounding box center [723, 526] width 706 height 59
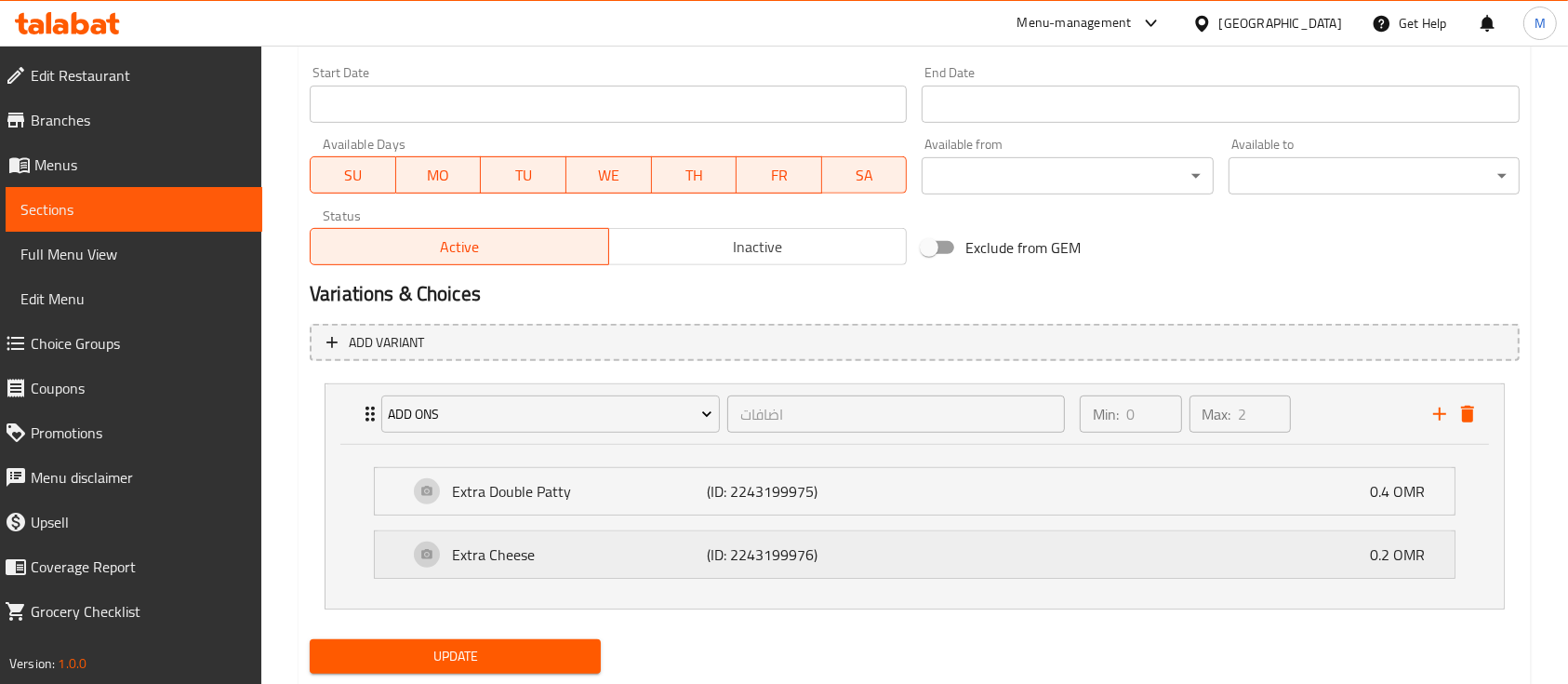
scroll to position [853, 0]
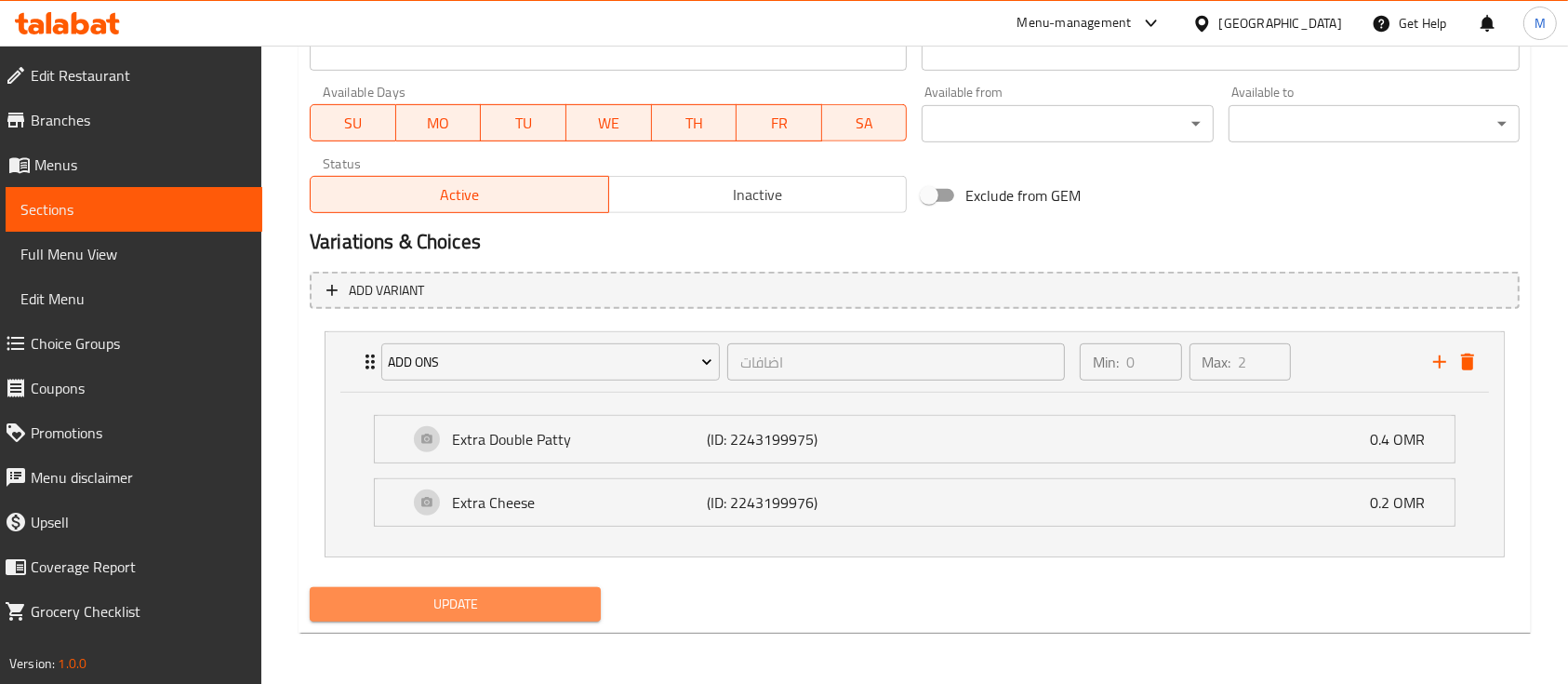
click at [494, 614] on span "Update" at bounding box center [455, 604] width 261 height 23
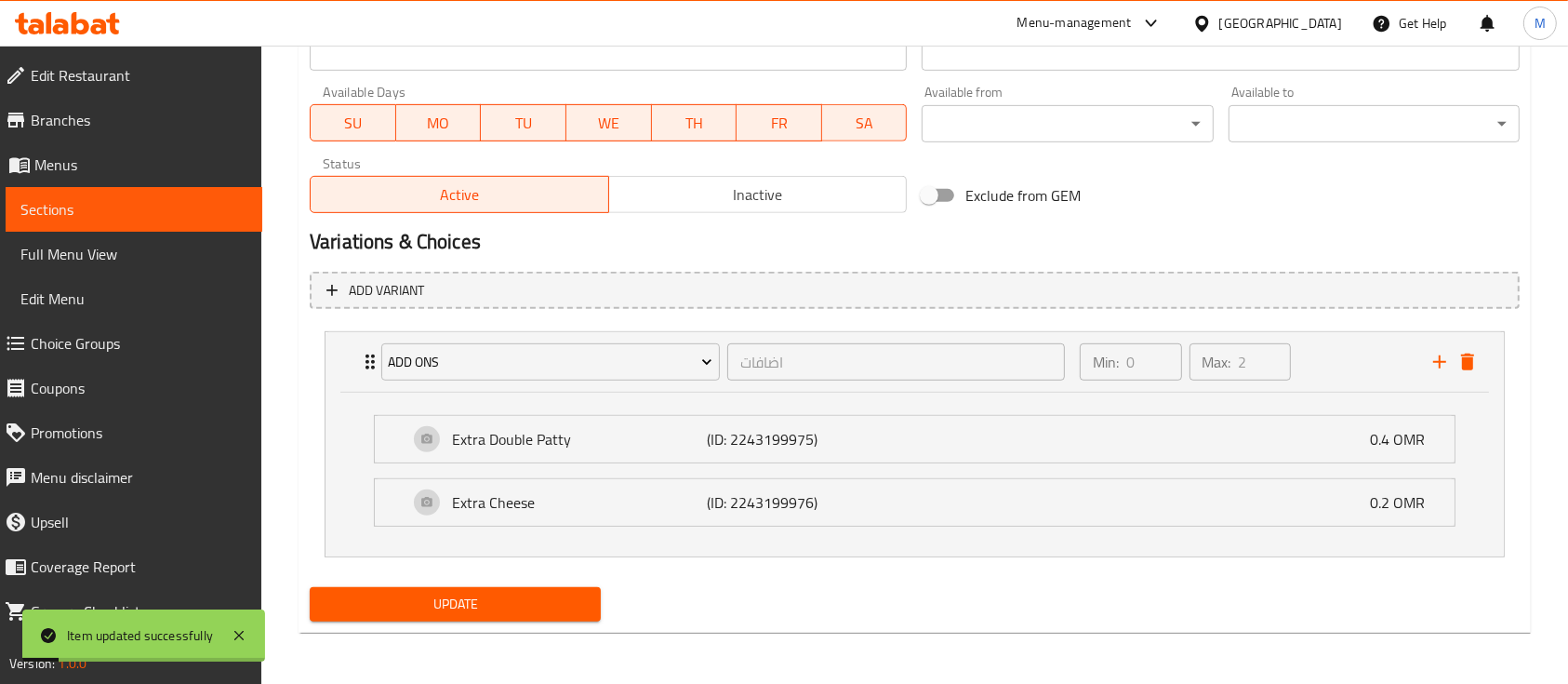
click at [140, 219] on span "Sections" at bounding box center [133, 209] width 227 height 22
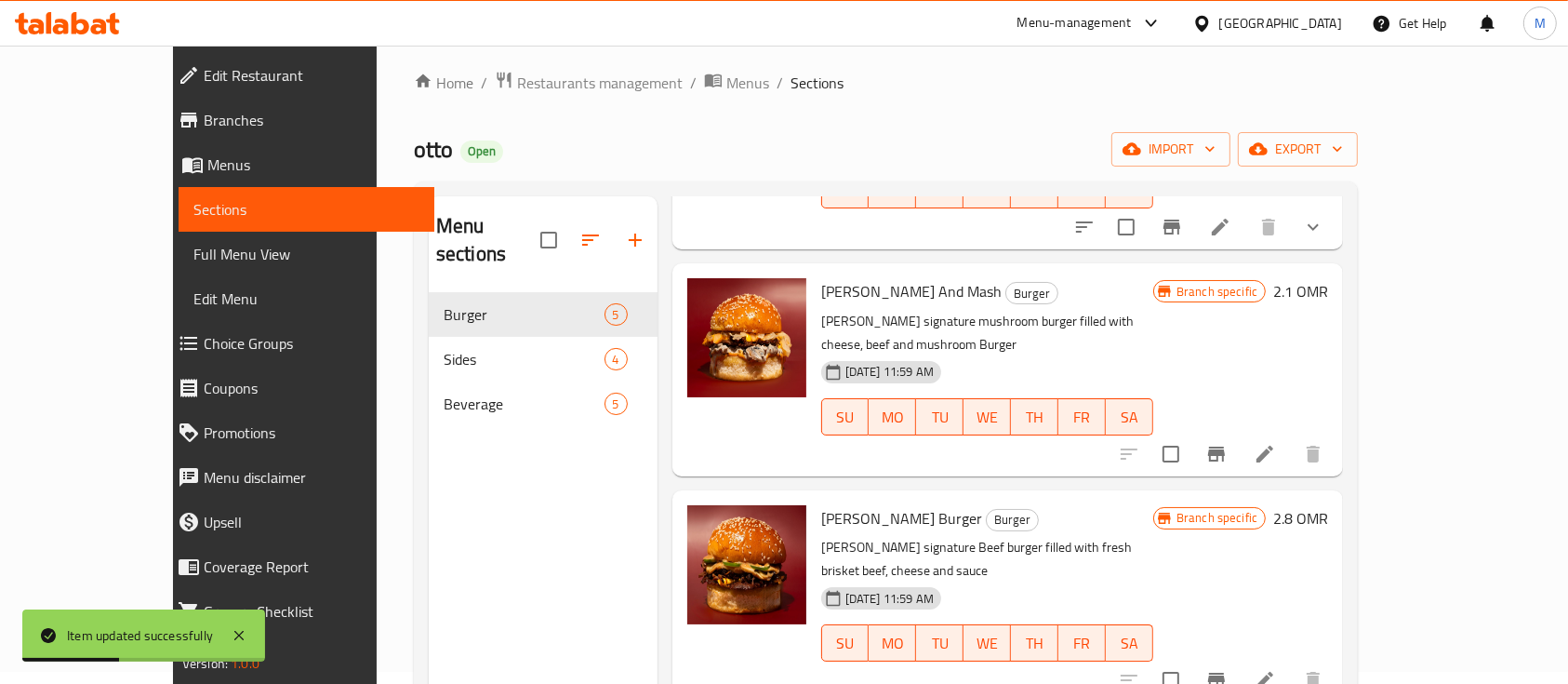
scroll to position [247, 0]
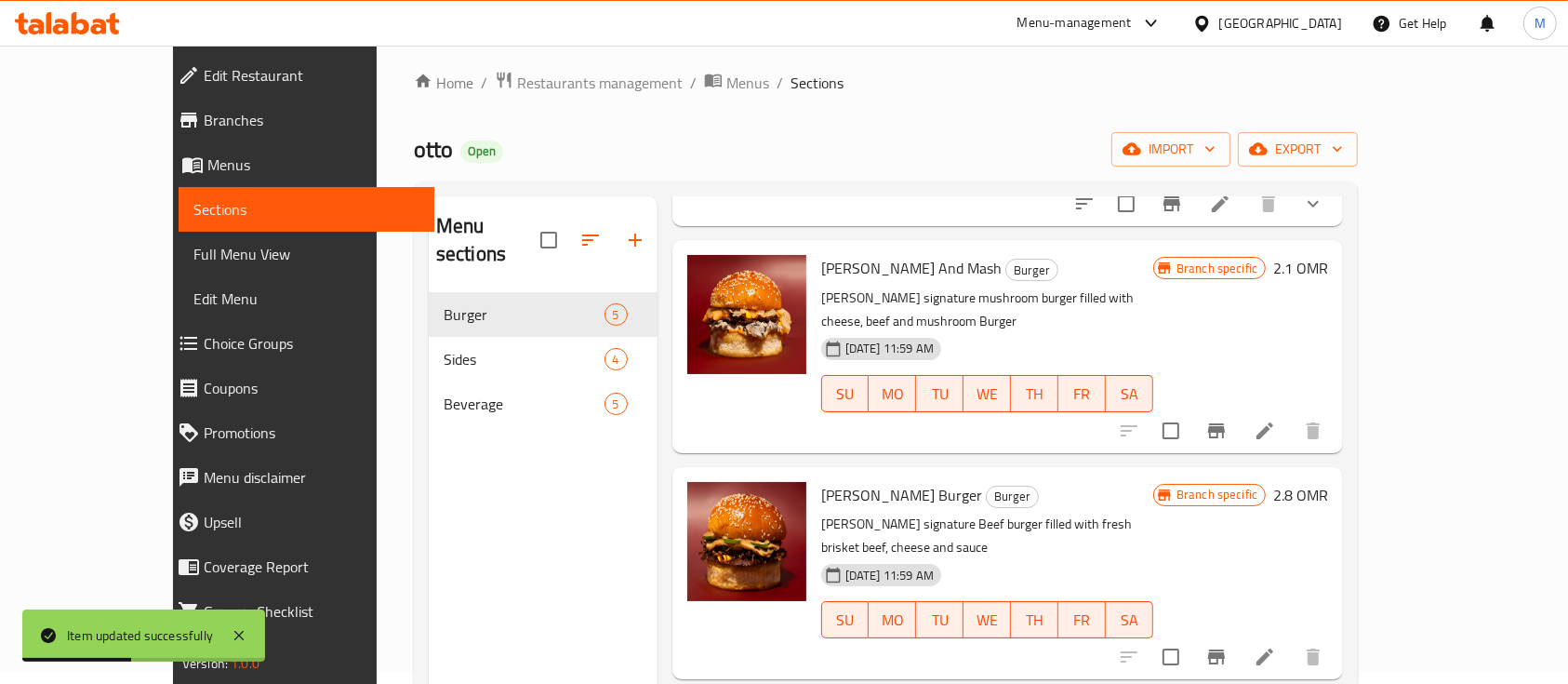
click at [1276, 420] on icon at bounding box center [1264, 431] width 22 height 22
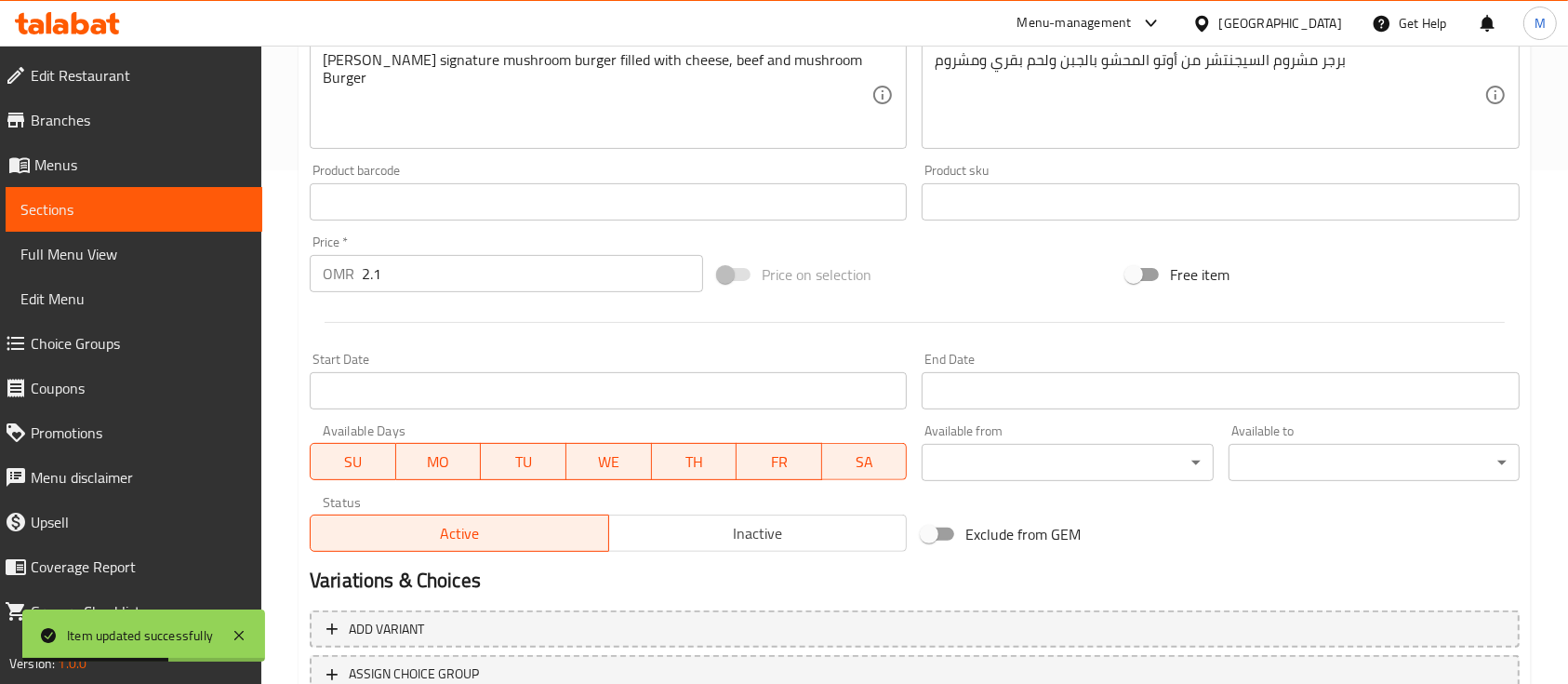
scroll to position [657, 0]
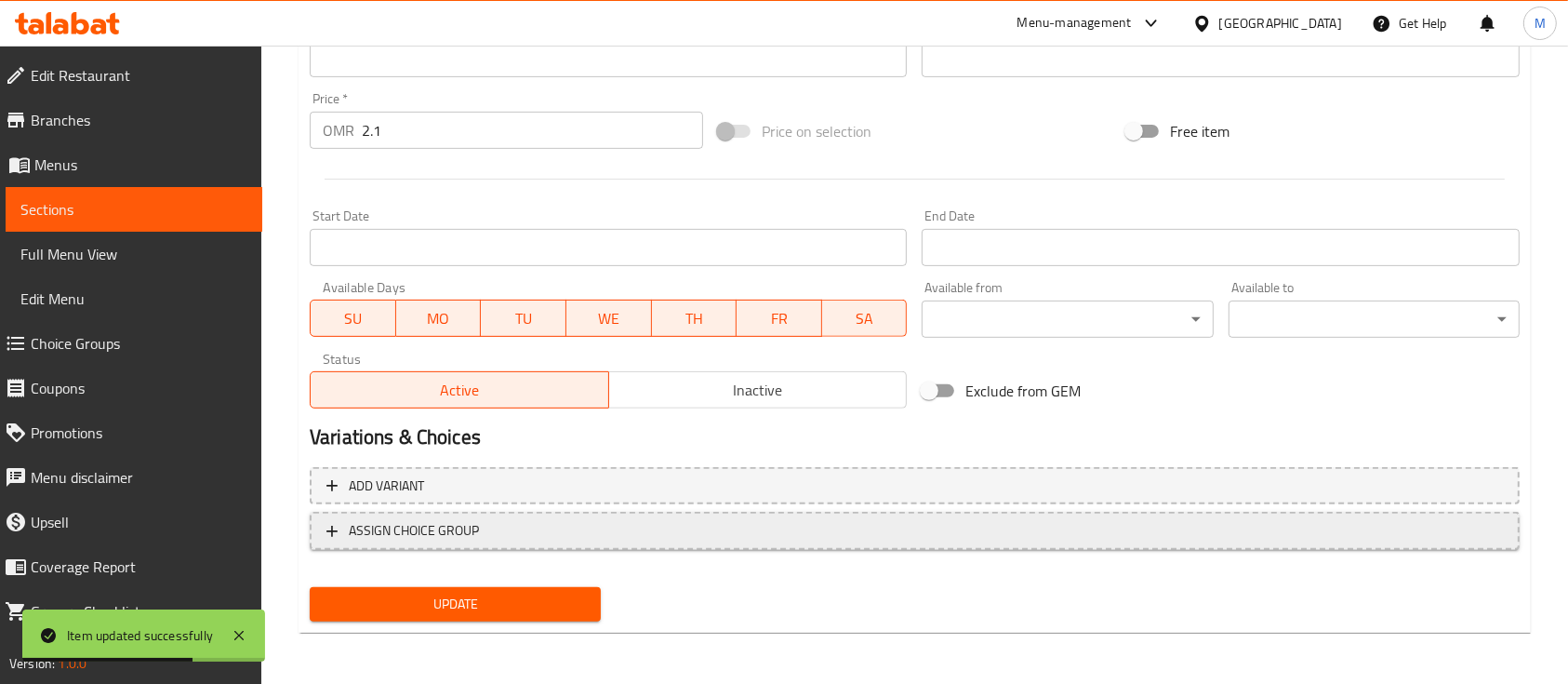
click at [558, 528] on span "ASSIGN CHOICE GROUP" at bounding box center [915, 531] width 1176 height 23
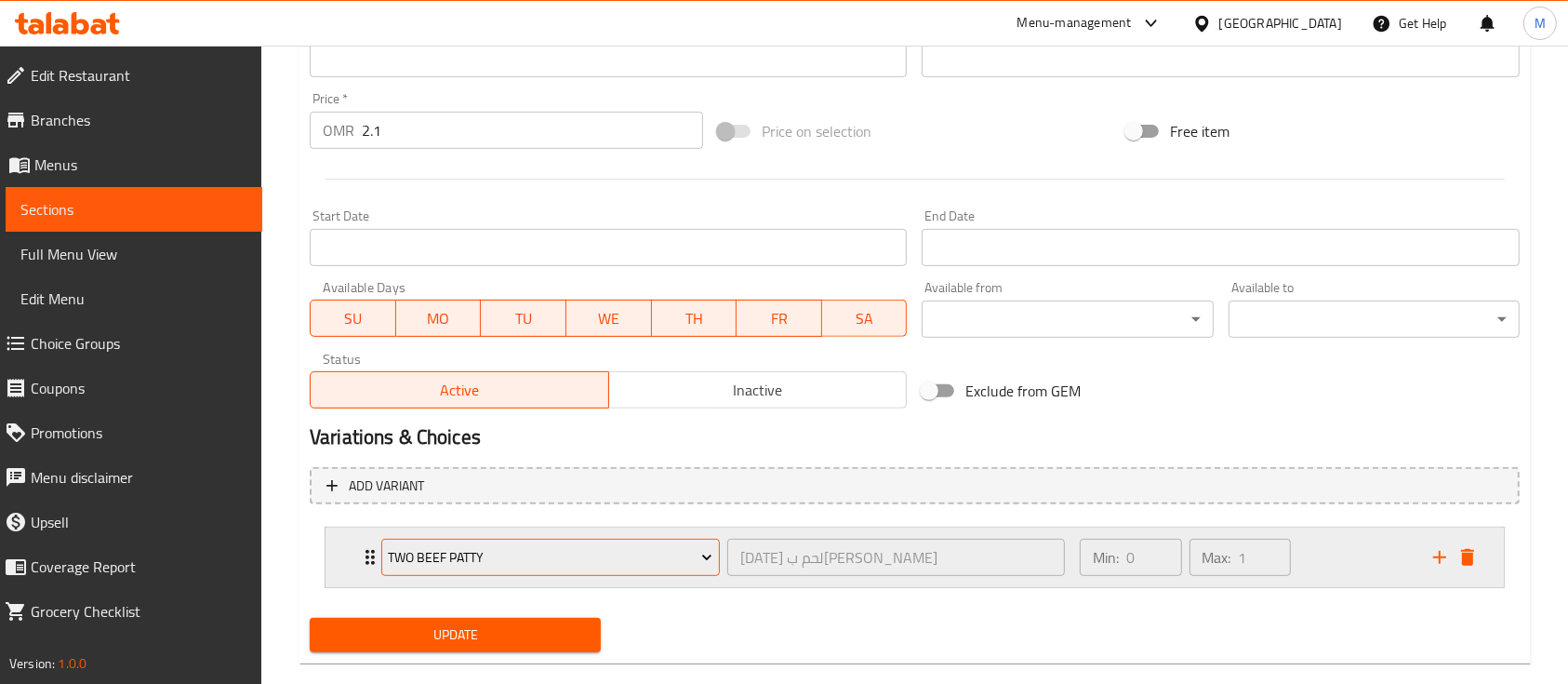
click at [549, 544] on button "Two Beef Patty" at bounding box center [551, 557] width 339 height 37
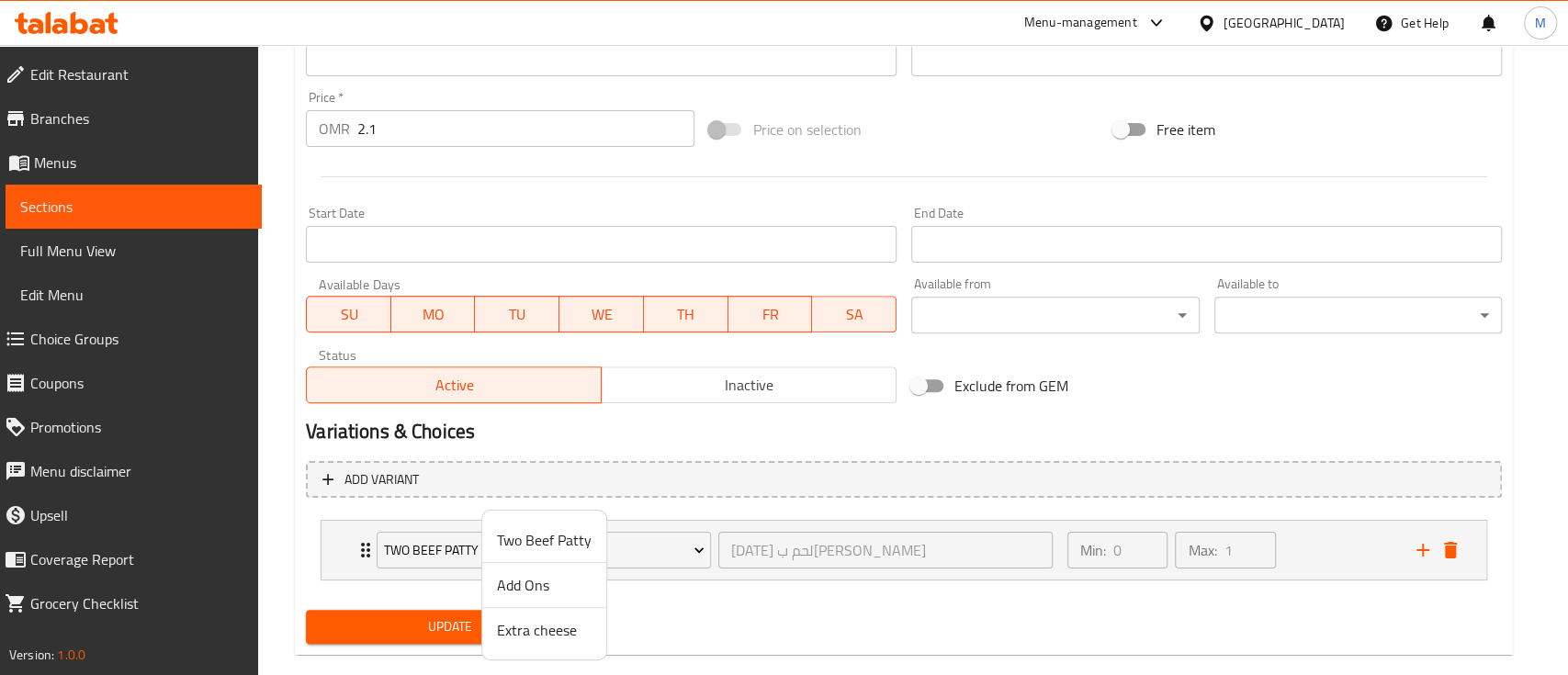
click at [531, 584] on span "Add Ons" at bounding box center [544, 585] width 94 height 22
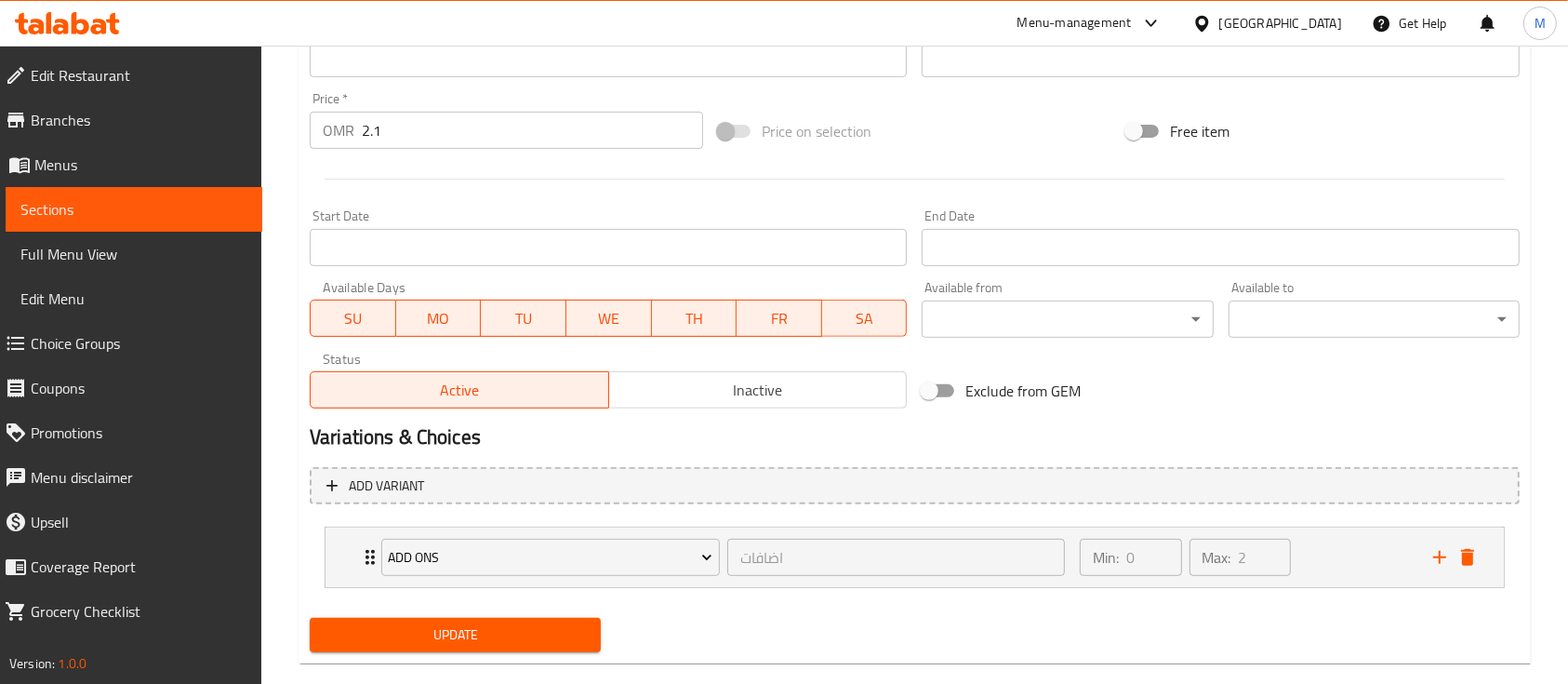
click at [521, 641] on span "Update" at bounding box center [455, 635] width 261 height 23
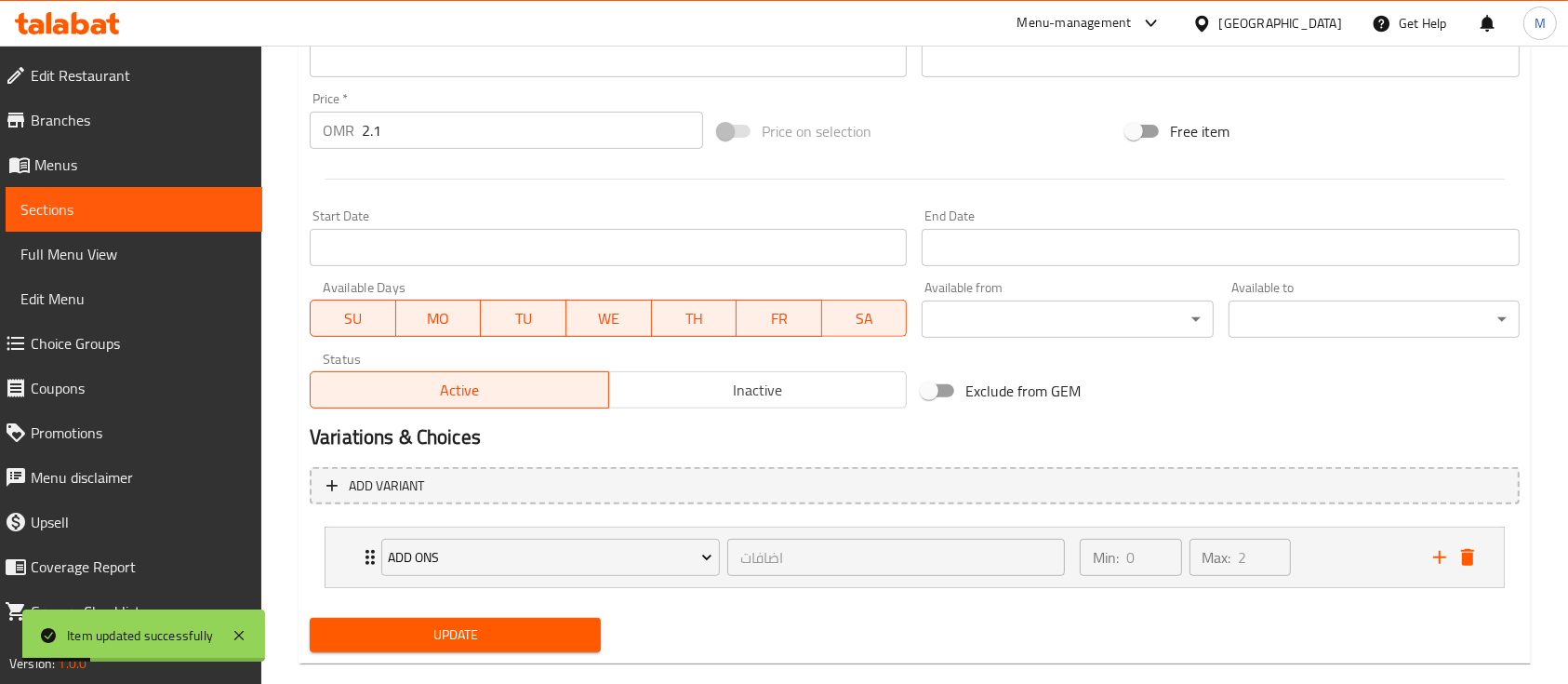
click at [122, 208] on span "Sections" at bounding box center [133, 209] width 227 height 22
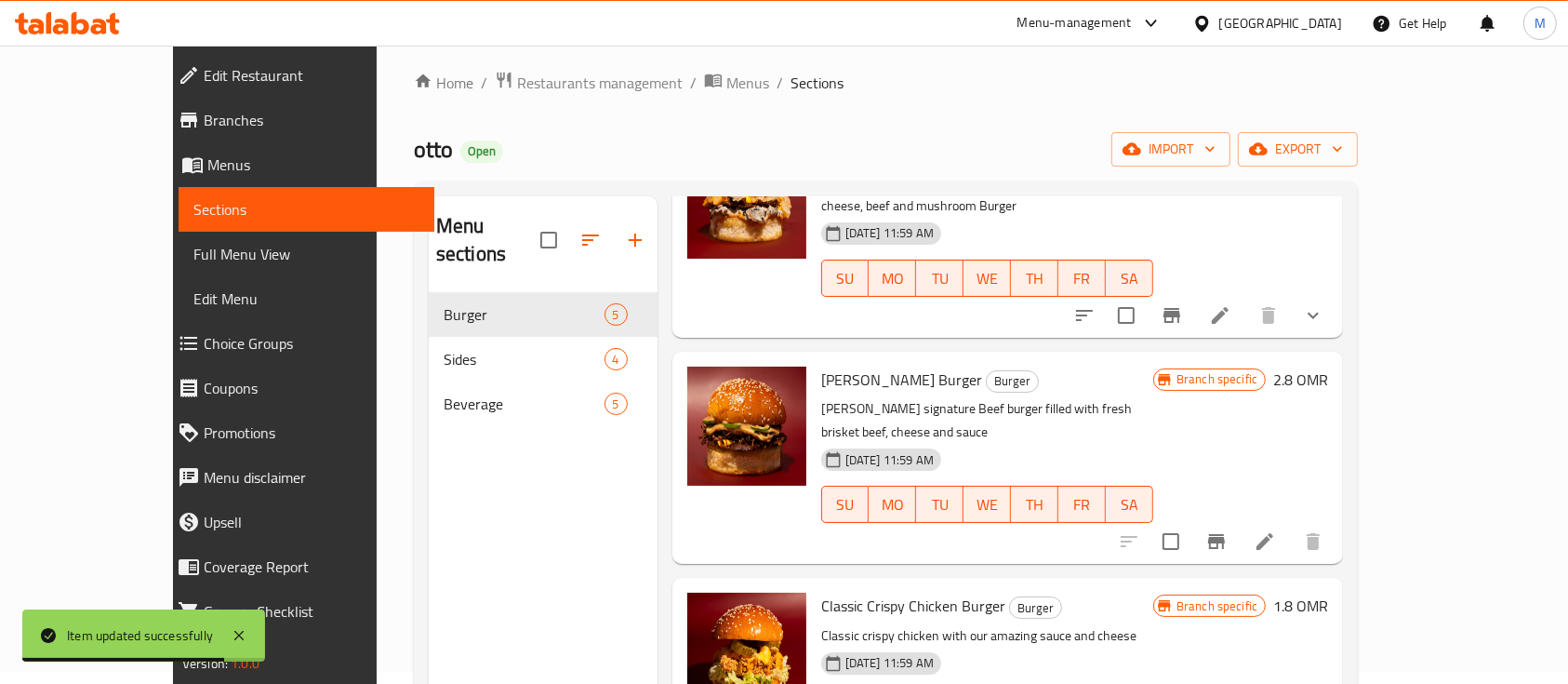
scroll to position [372, 0]
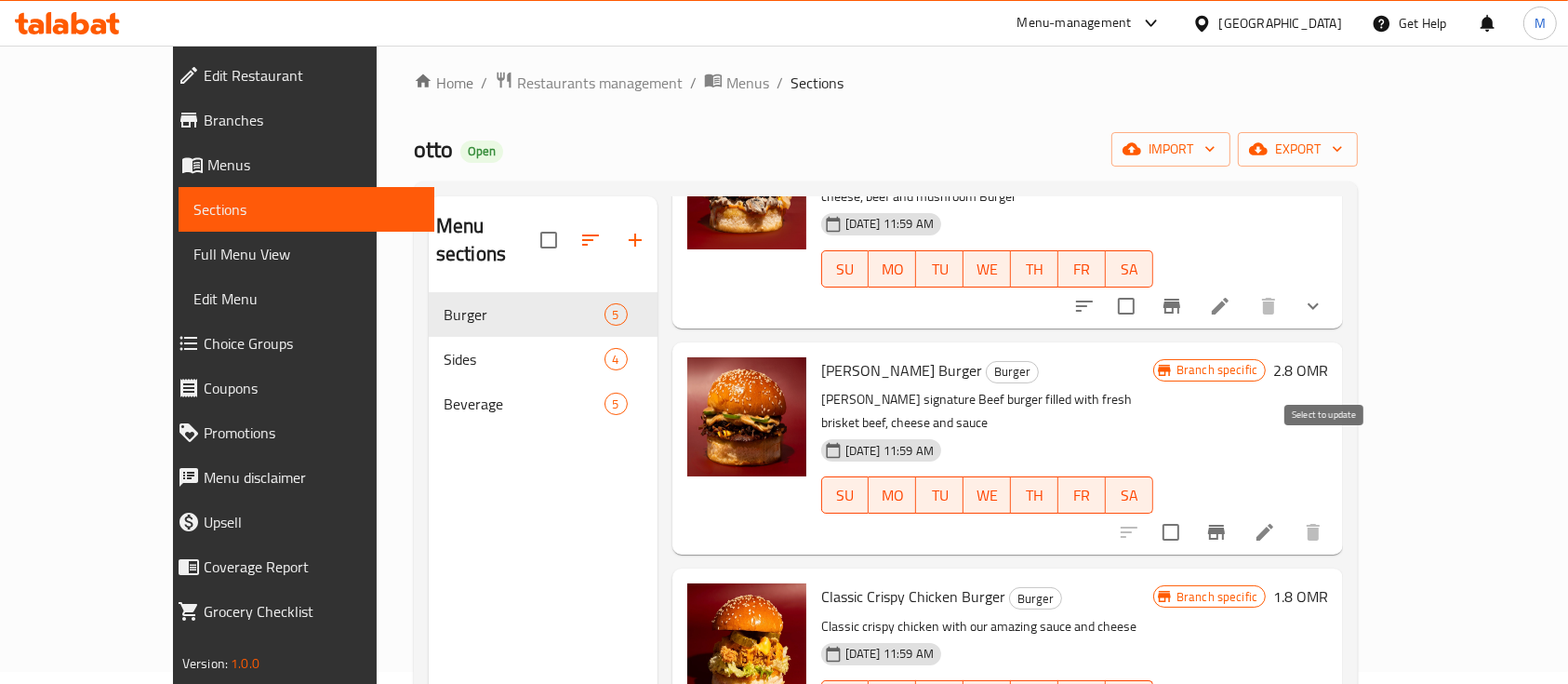
click at [1190, 513] on input "checkbox" at bounding box center [1171, 532] width 39 height 39
checkbox input "true"
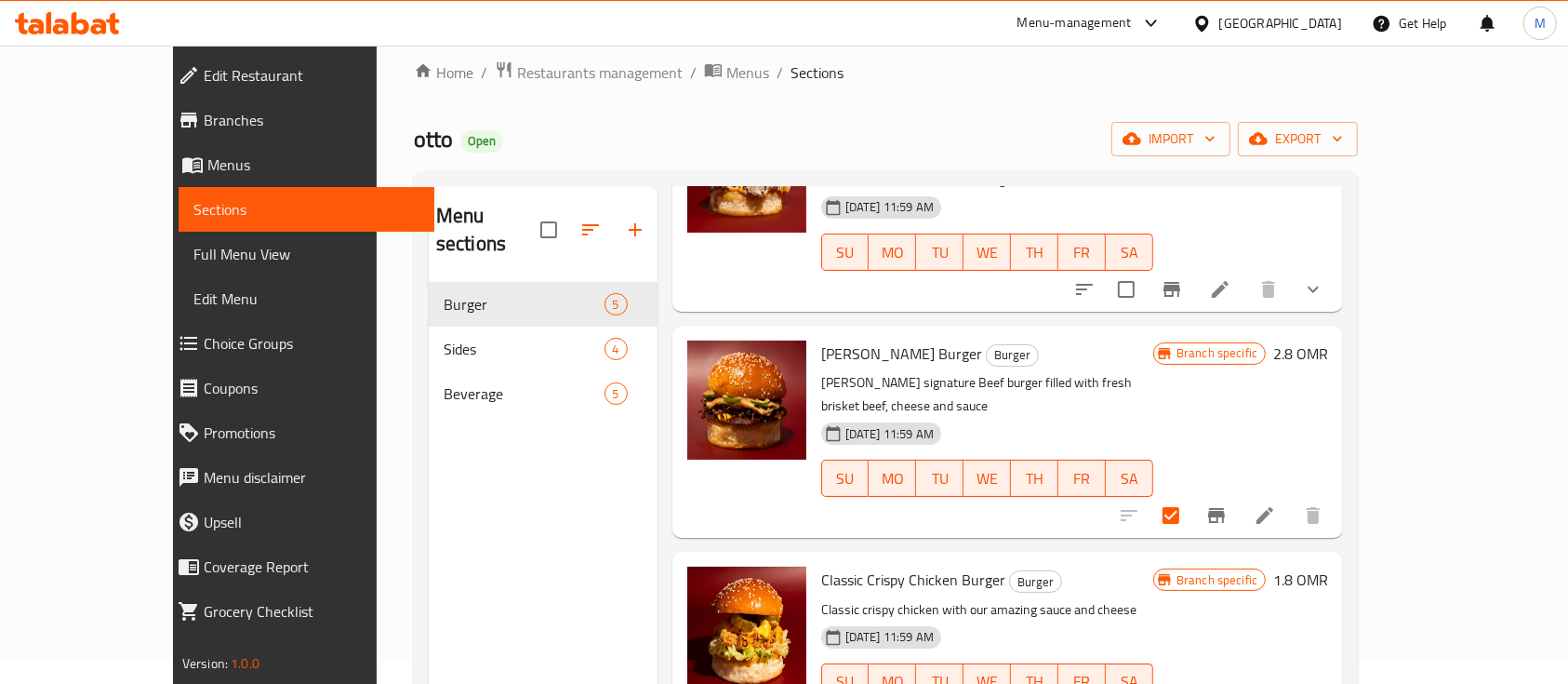
scroll to position [260, 0]
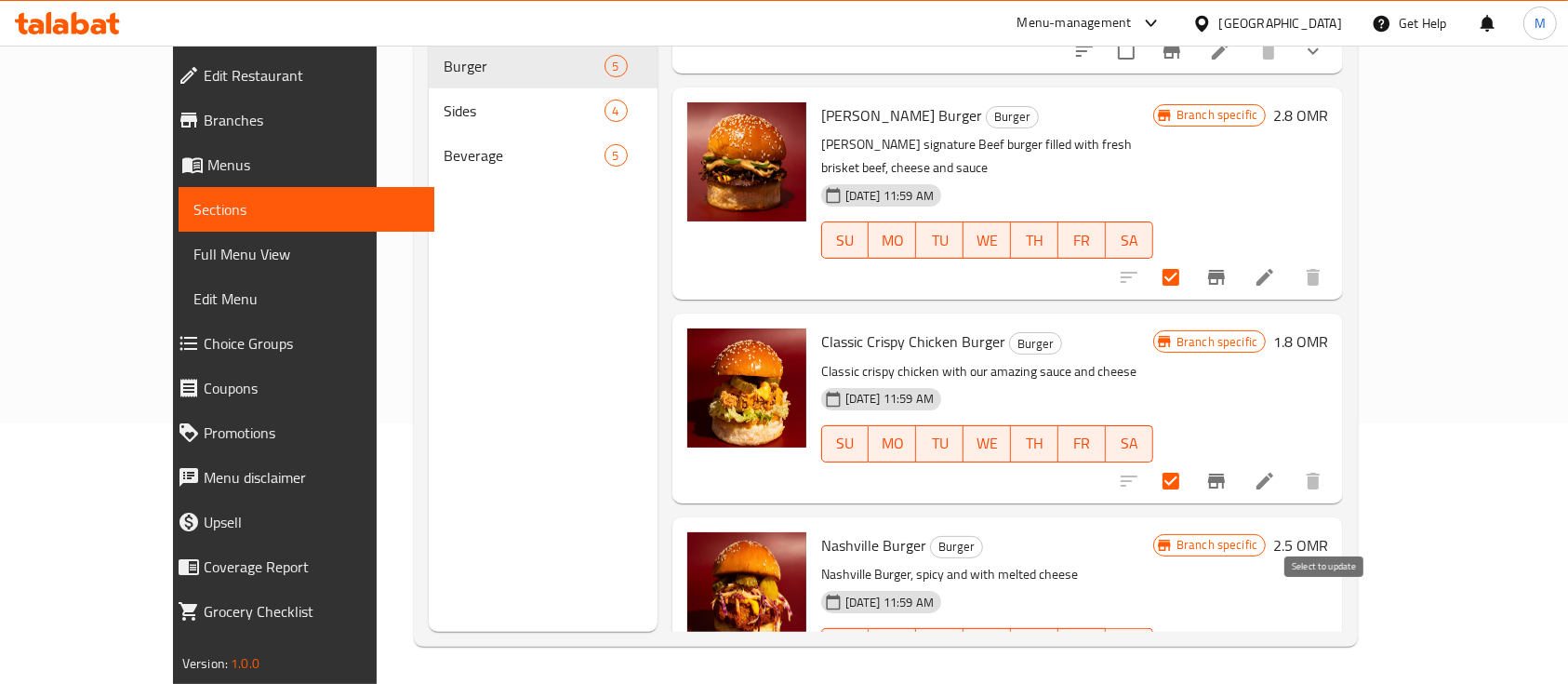
click at [1190, 665] on input "checkbox" at bounding box center [1171, 684] width 39 height 39
checkbox input "true"
click at [1273, 675] on icon at bounding box center [1264, 683] width 17 height 17
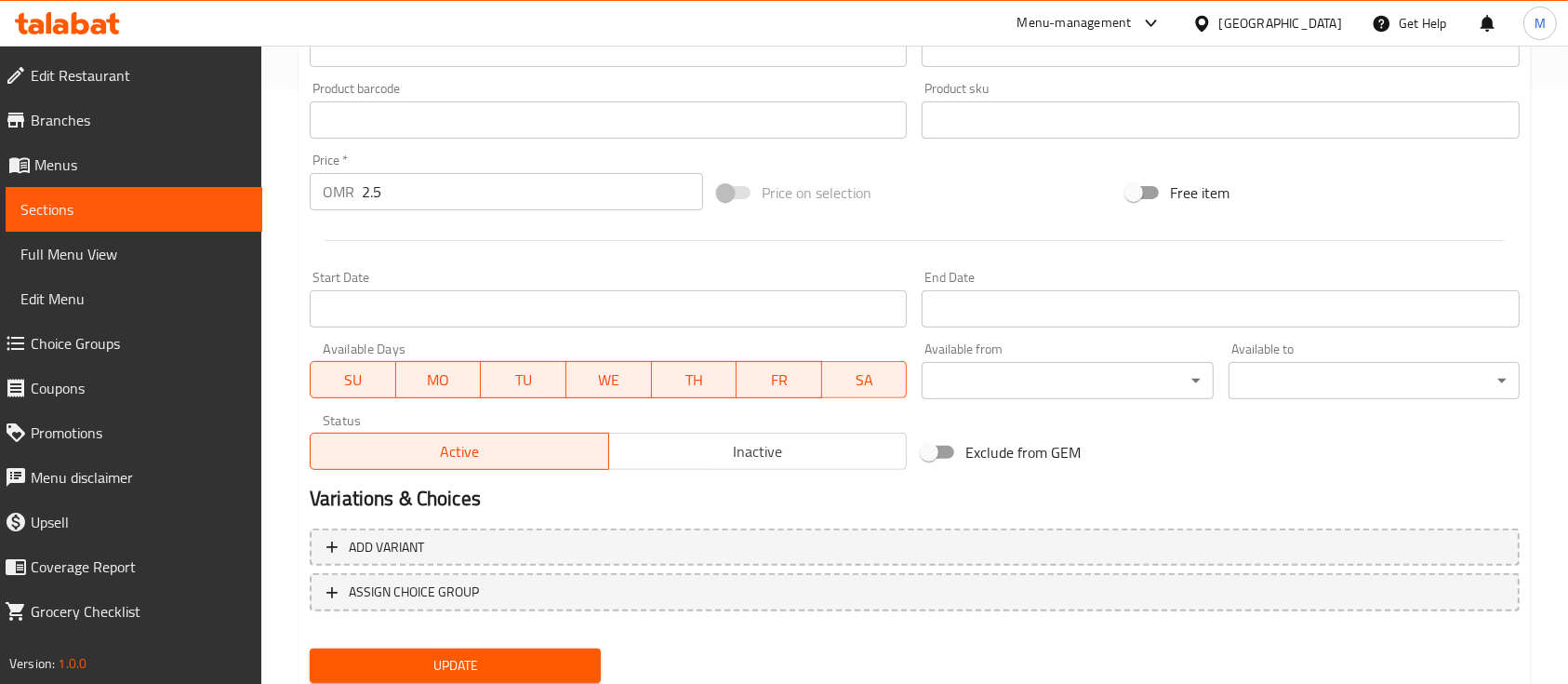
scroll to position [657, 0]
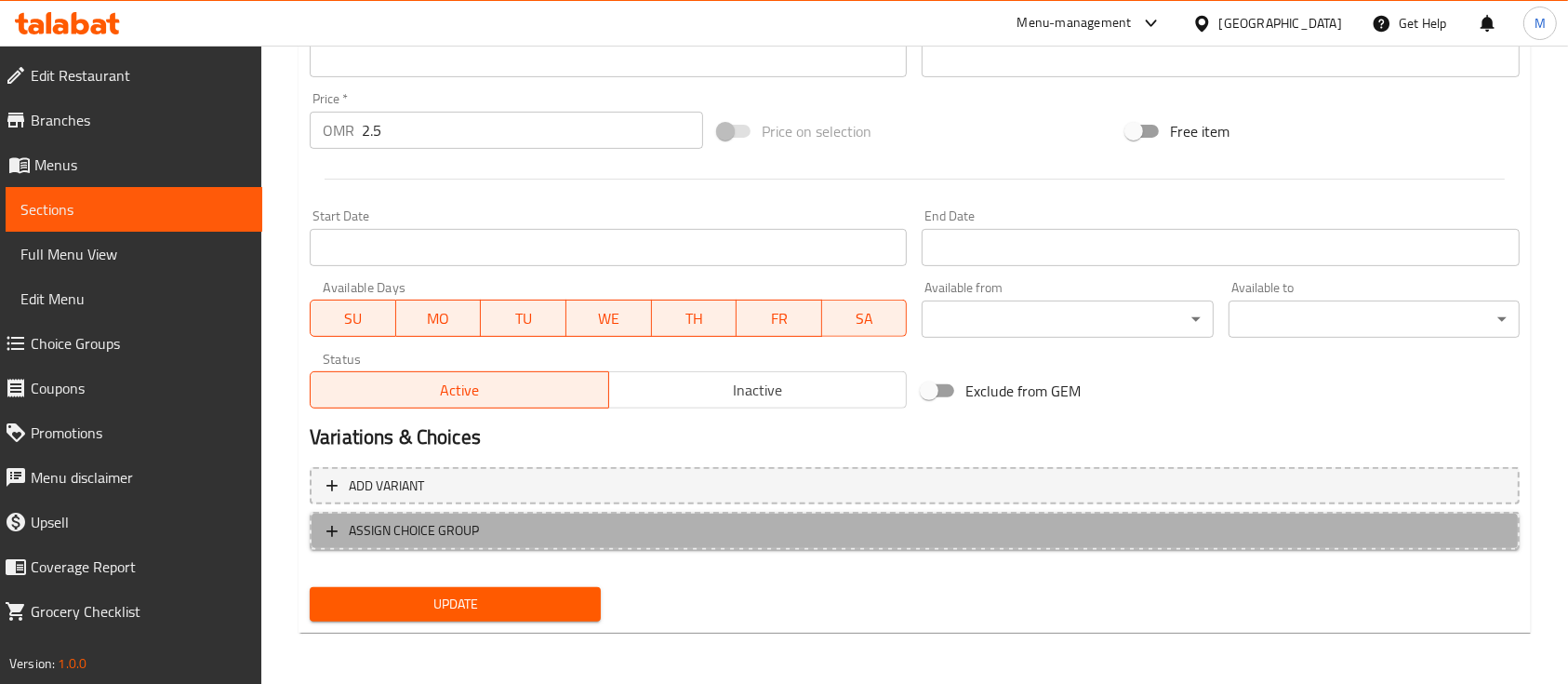
click at [427, 529] on span "ASSIGN CHOICE GROUP" at bounding box center [414, 531] width 131 height 23
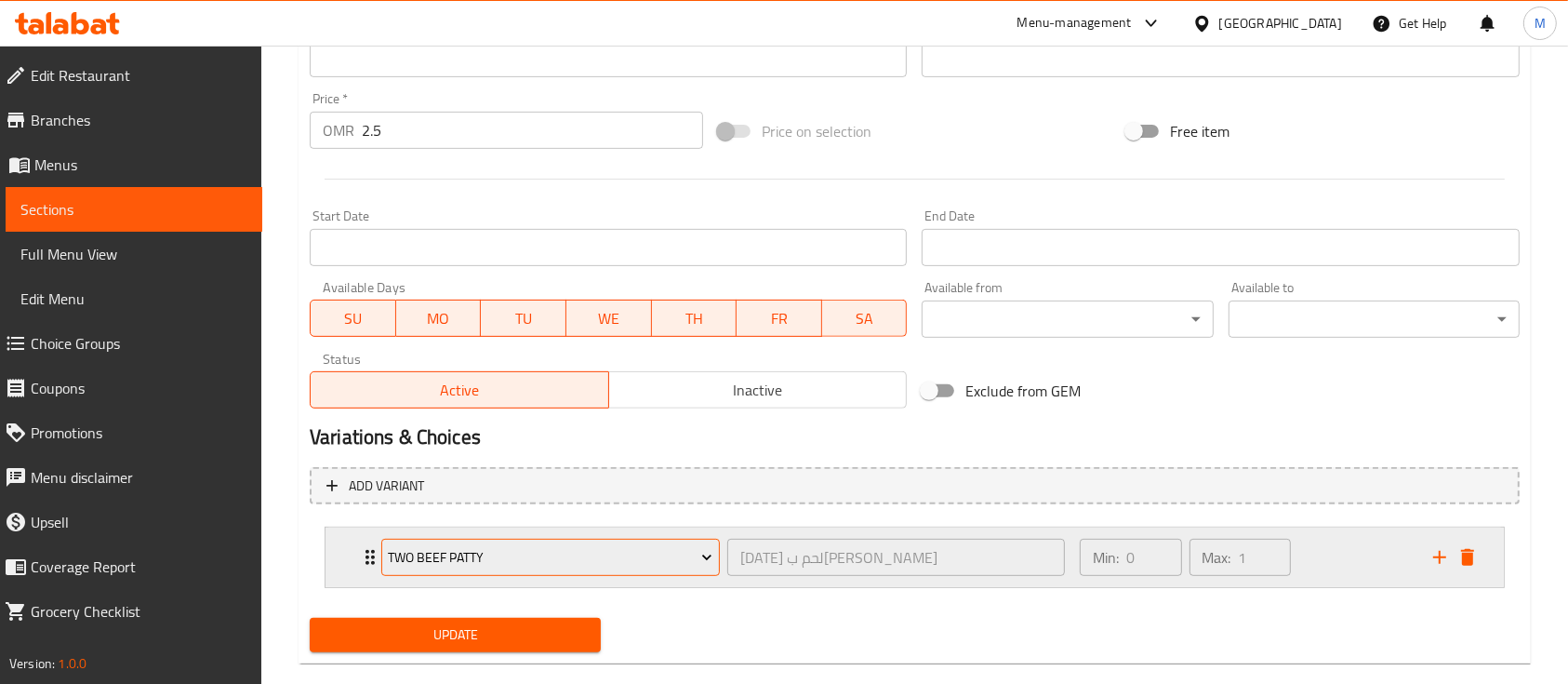
click at [521, 562] on span "Two Beef Patty" at bounding box center [549, 558] width 324 height 23
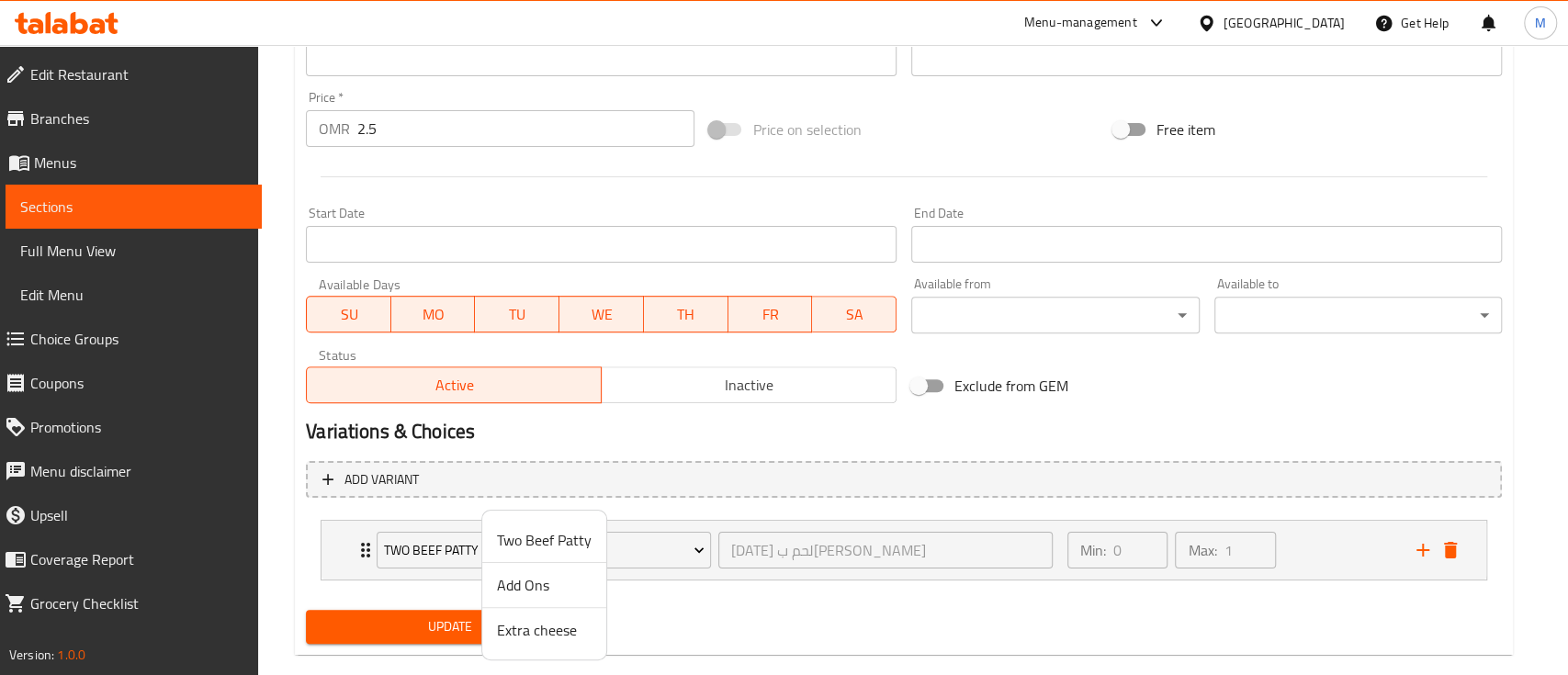
click at [534, 589] on span "Add Ons" at bounding box center [544, 585] width 94 height 22
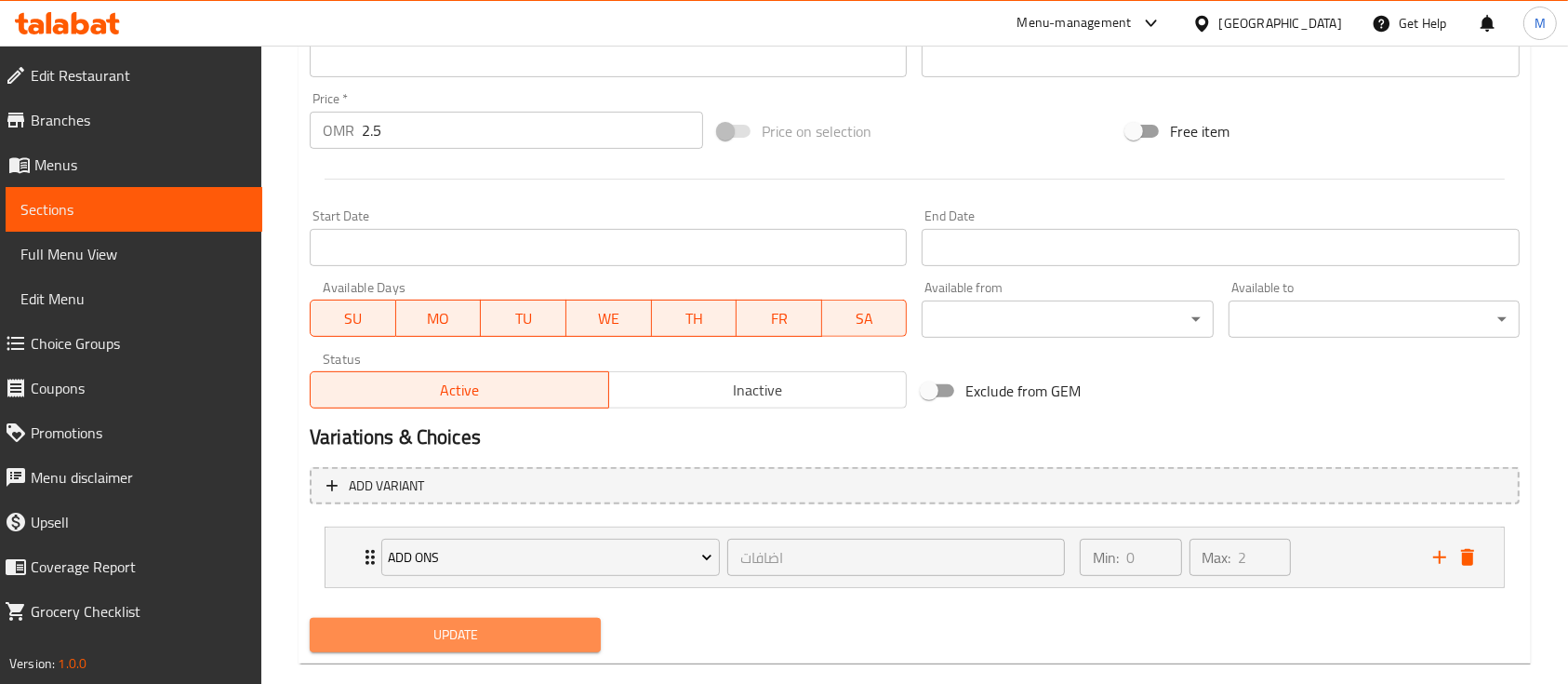
click at [531, 635] on span "Update" at bounding box center [455, 635] width 261 height 23
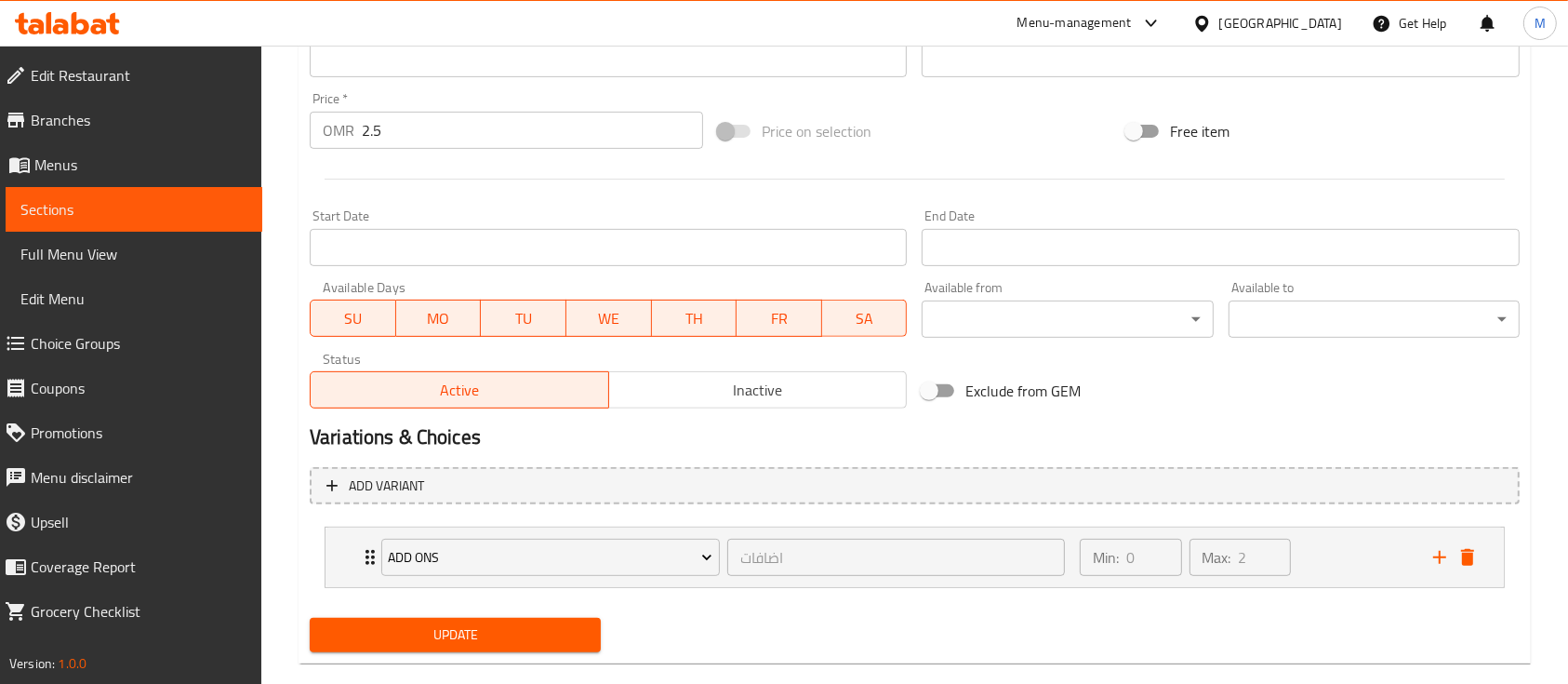
click at [66, 256] on span "Full Menu View" at bounding box center [133, 253] width 227 height 22
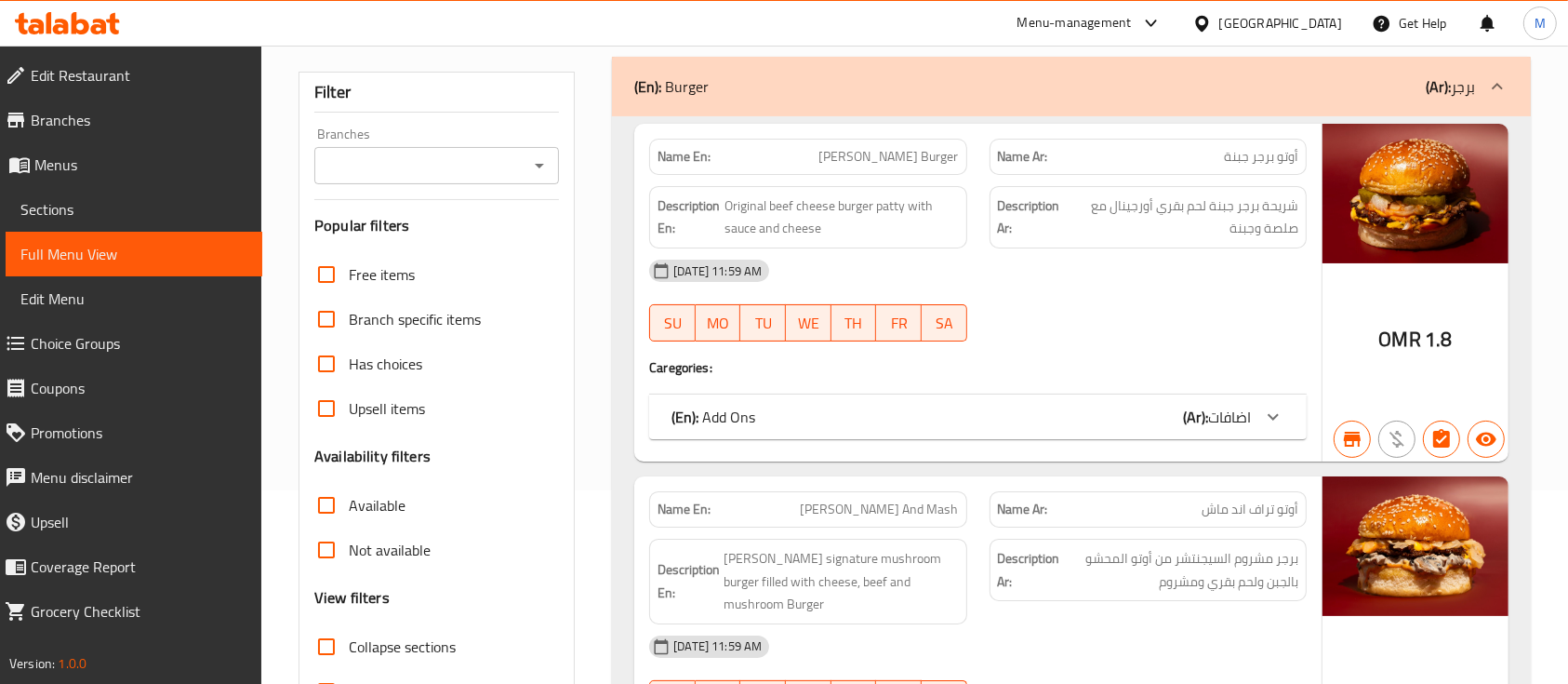
scroll to position [247, 0]
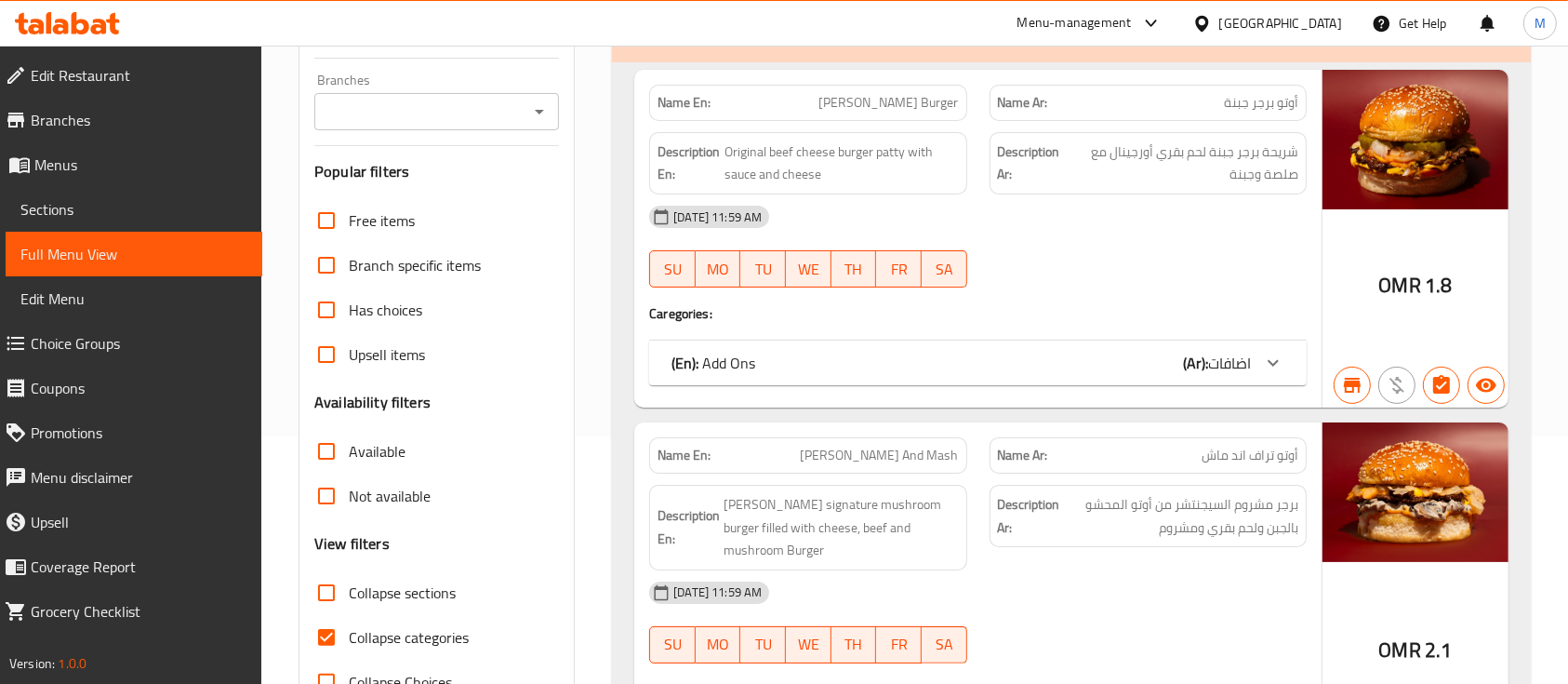
click at [1273, 358] on icon at bounding box center [1273, 362] width 22 height 22
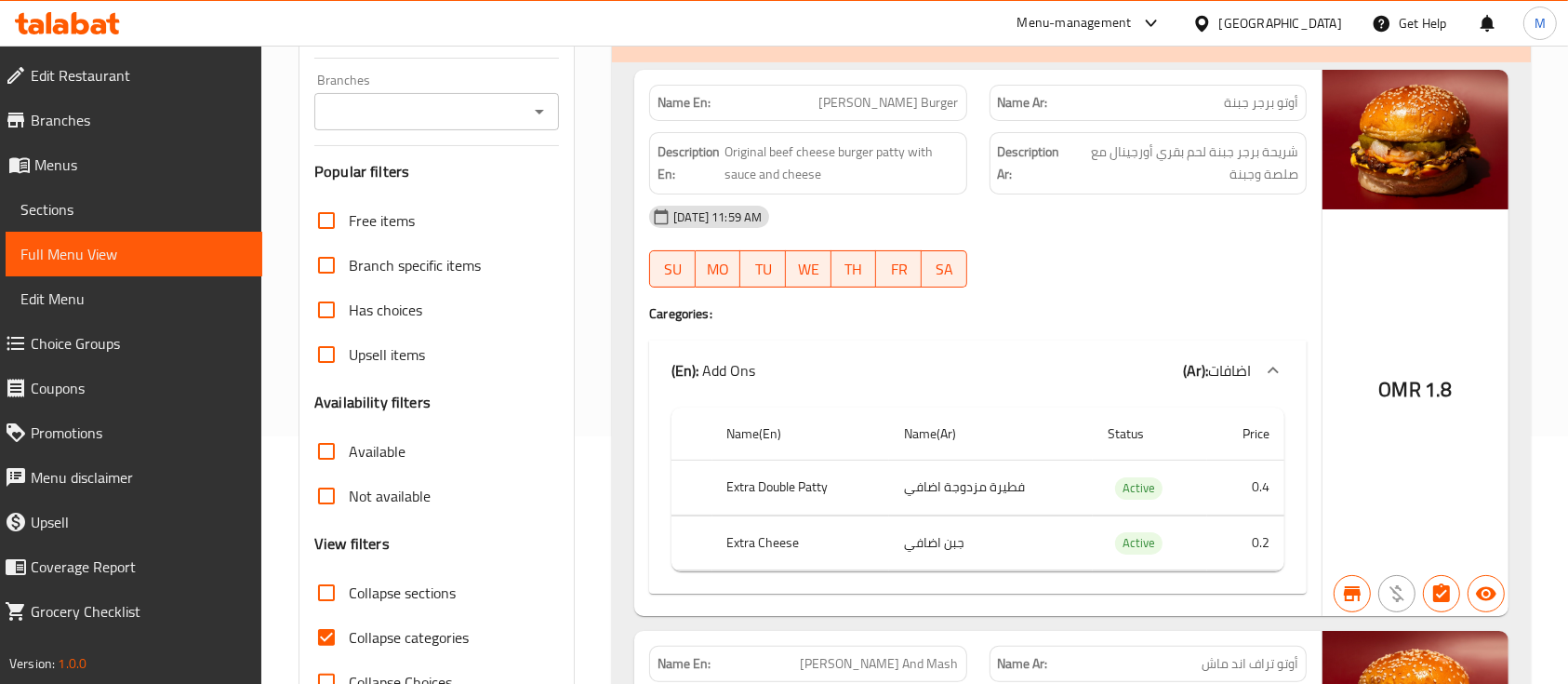
click at [1272, 366] on icon at bounding box center [1273, 369] width 11 height 7
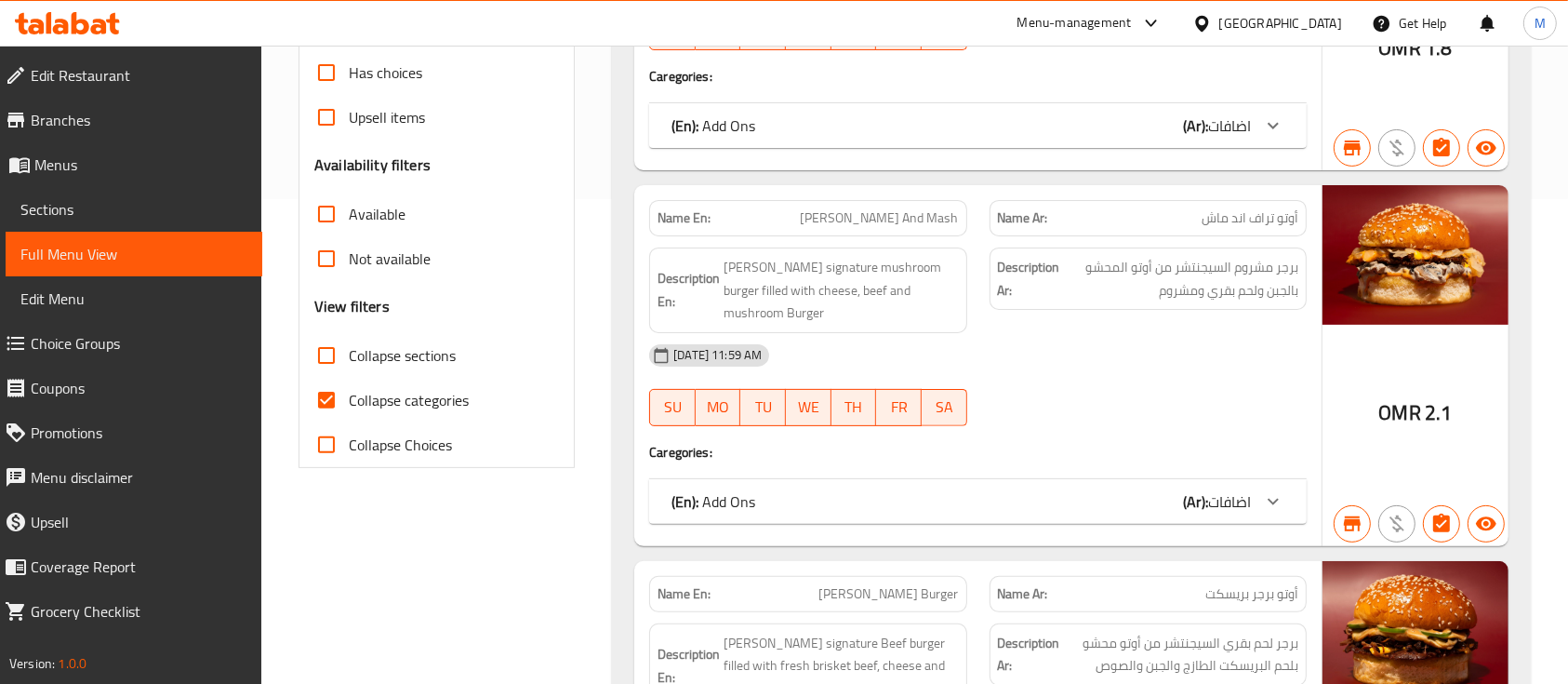
scroll to position [496, 0]
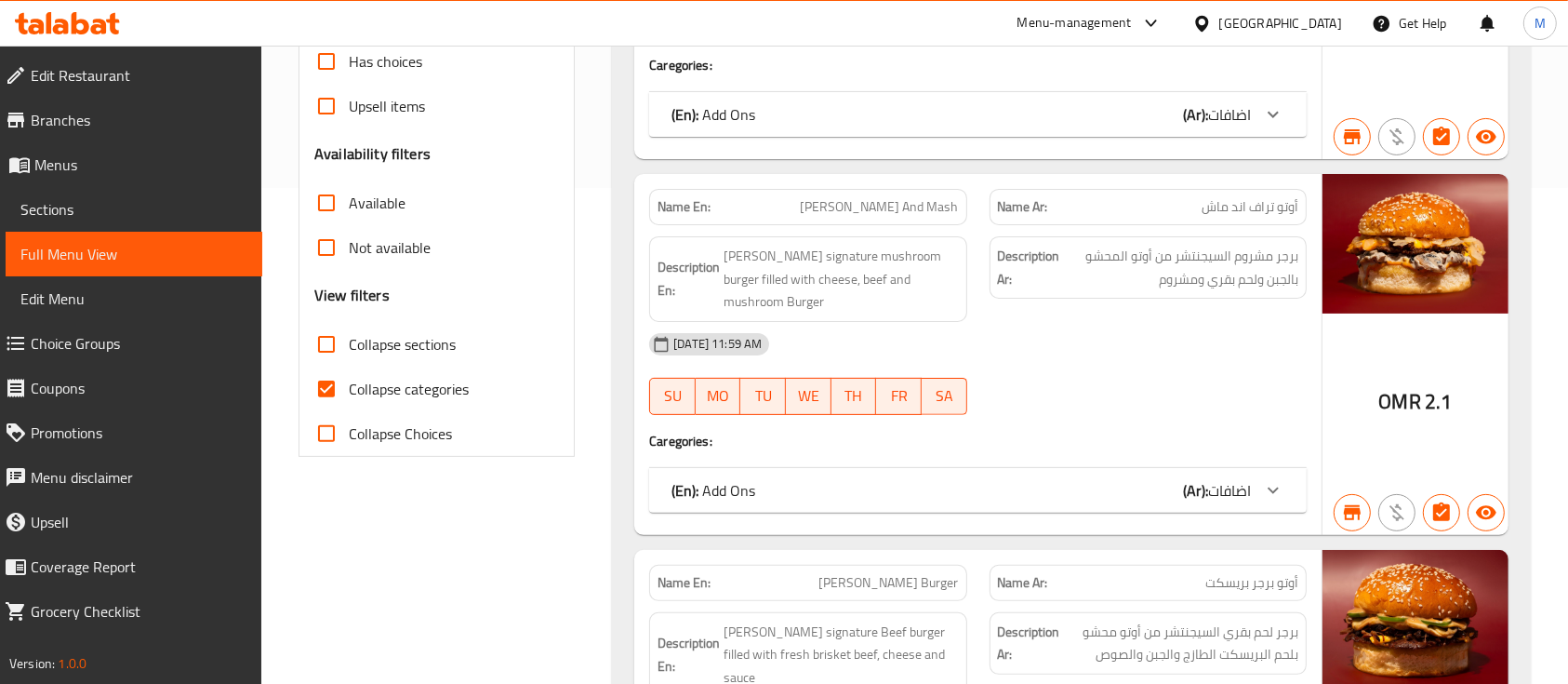
click at [1278, 126] on icon at bounding box center [1273, 114] width 22 height 22
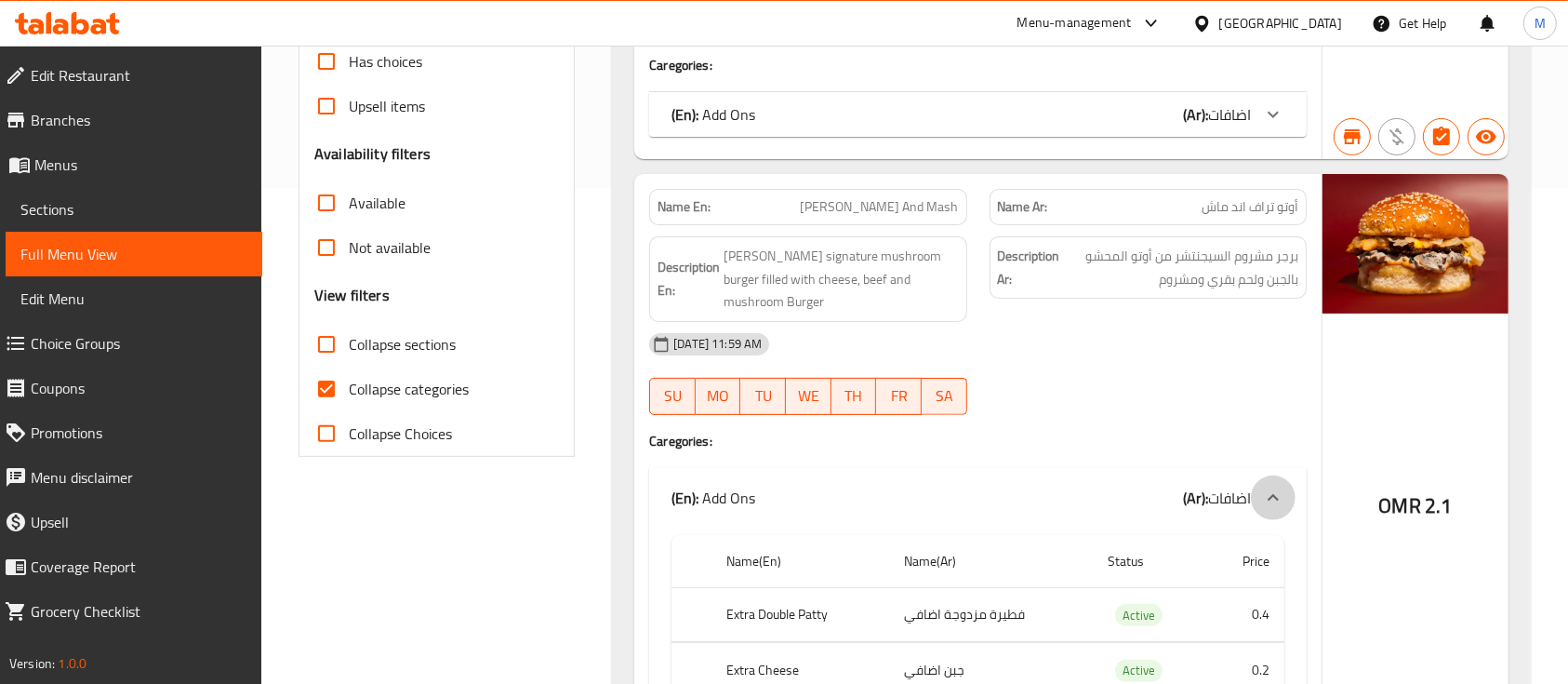
click at [1276, 486] on icon at bounding box center [1273, 497] width 22 height 22
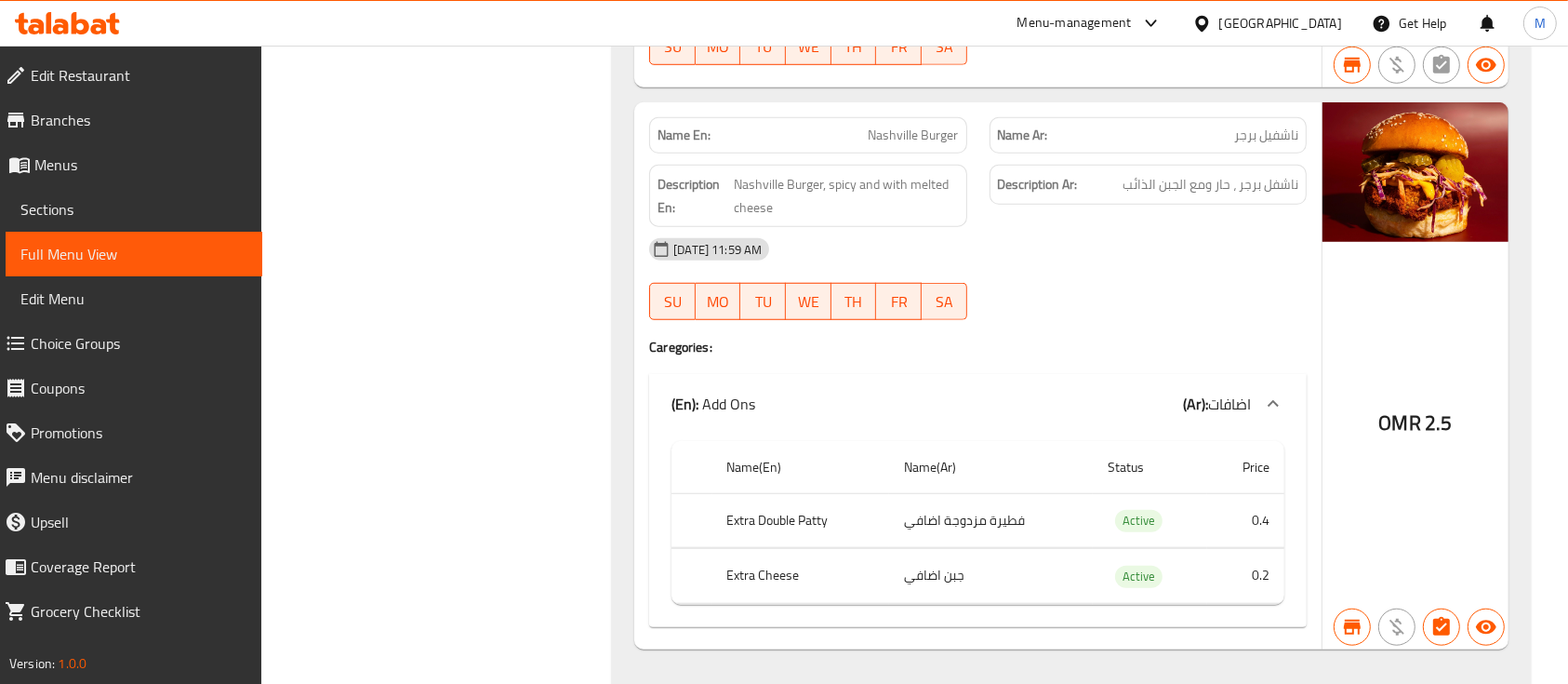
scroll to position [1240, 0]
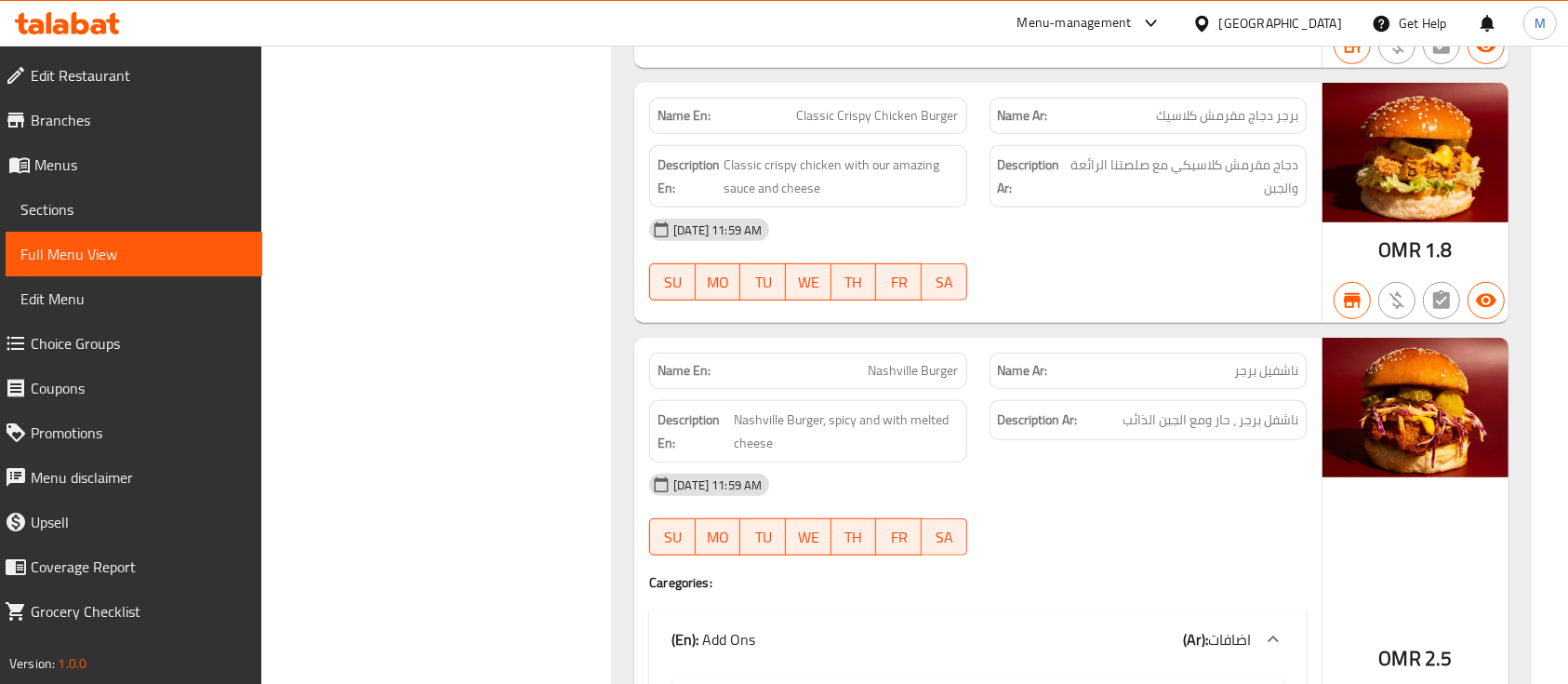
click at [89, 166] on span "Menus" at bounding box center [140, 165] width 213 height 22
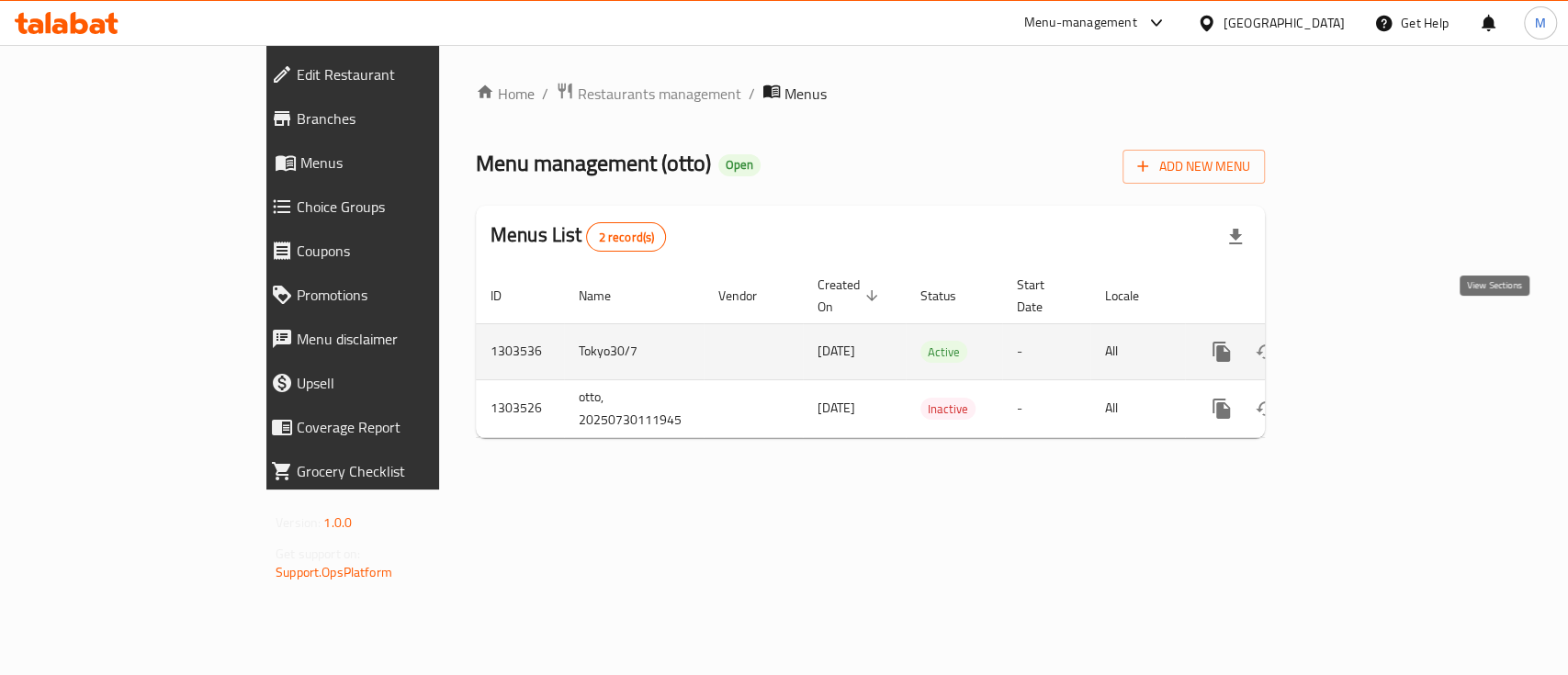
click at [1365, 340] on icon "enhanced table" at bounding box center [1353, 351] width 22 height 22
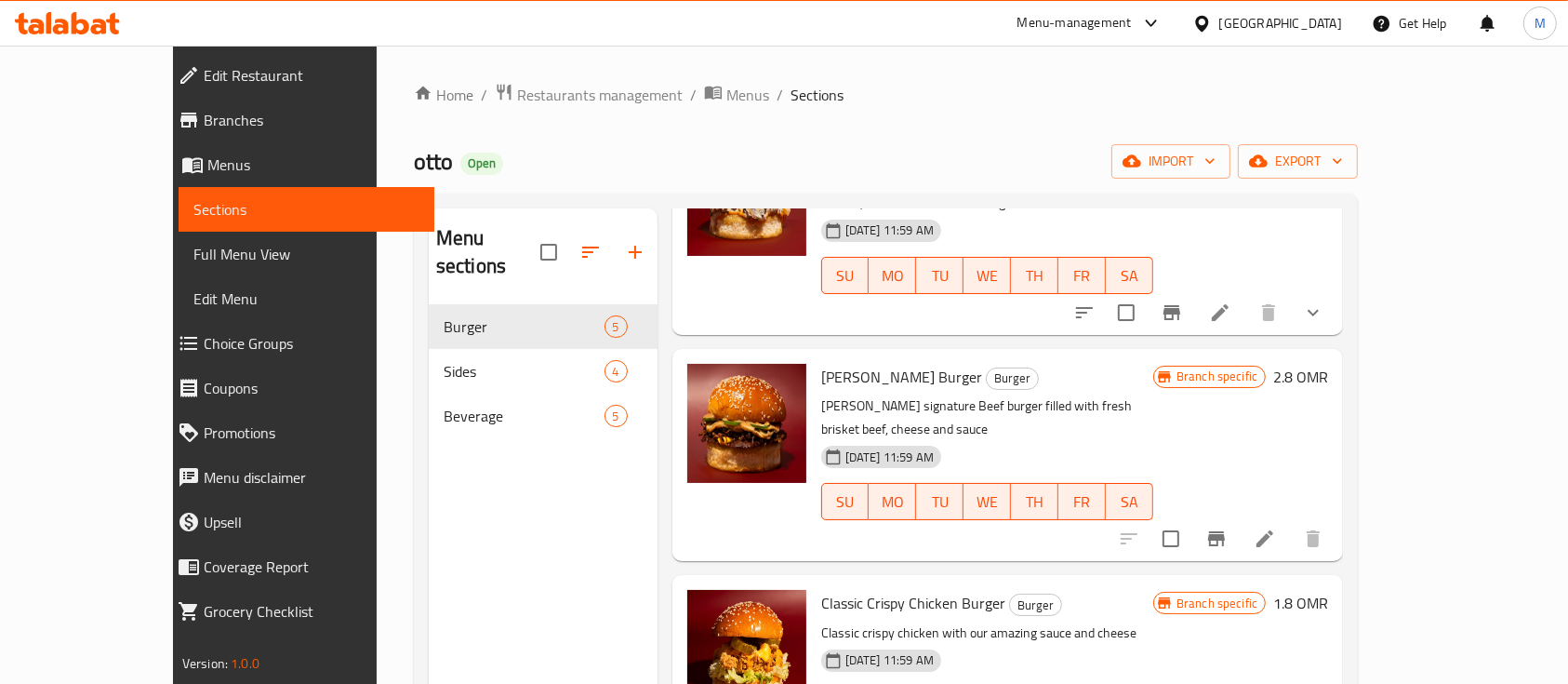
scroll to position [379, 0]
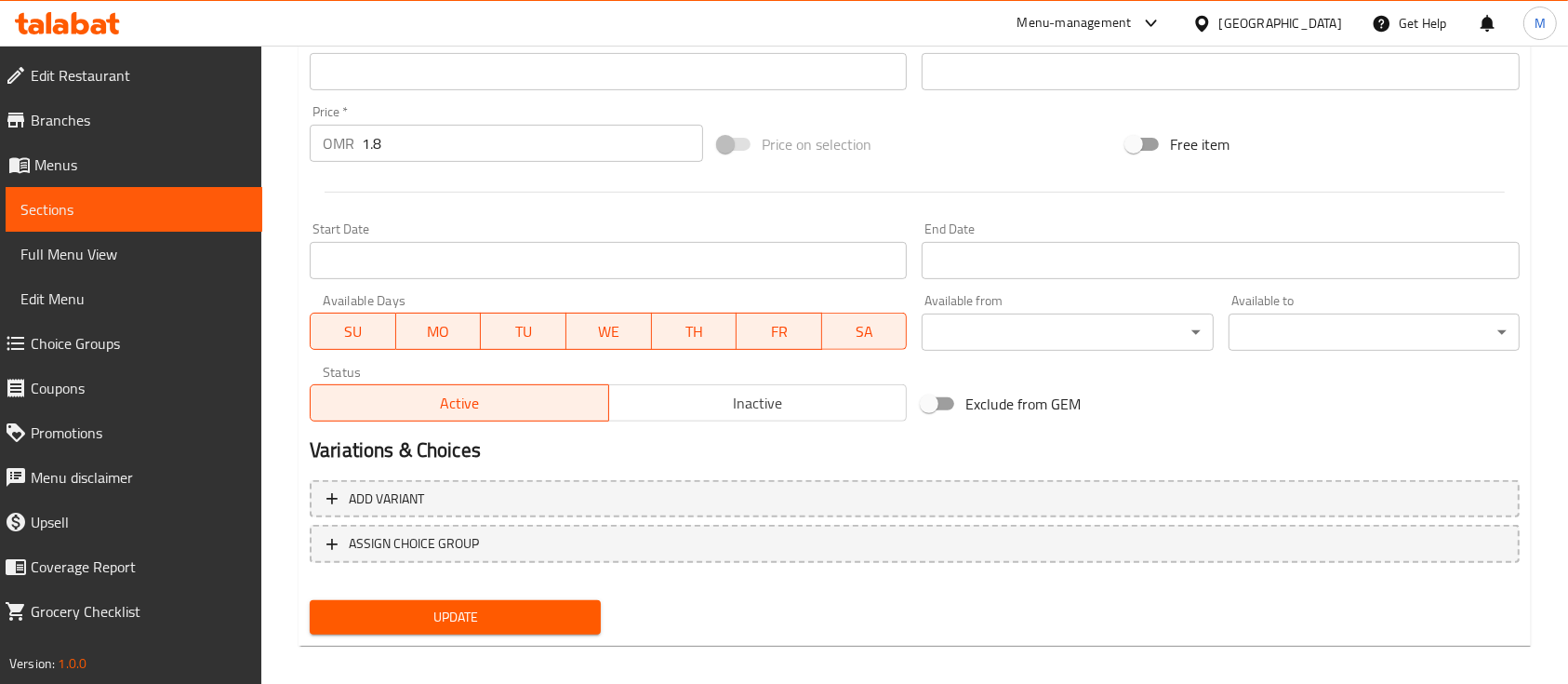
scroll to position [657, 0]
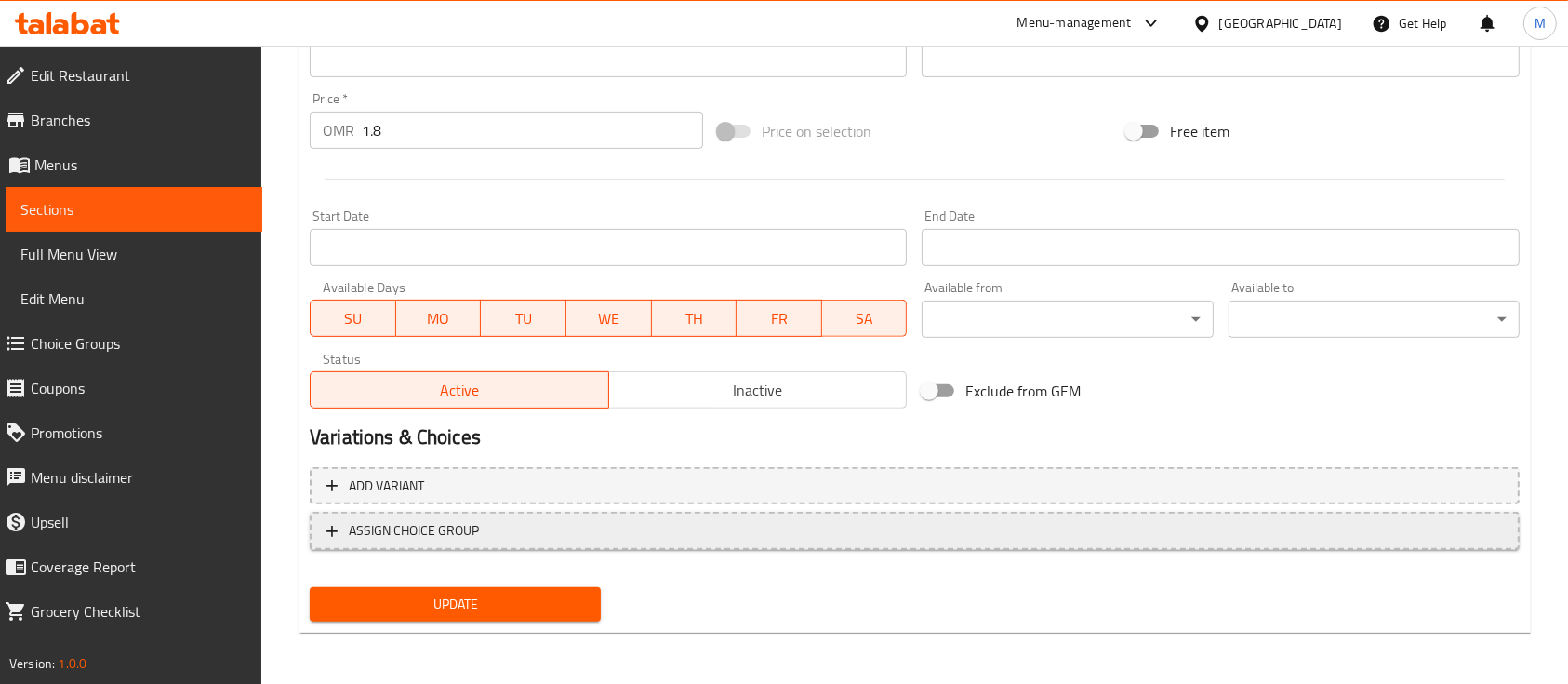
click at [467, 533] on span "ASSIGN CHOICE GROUP" at bounding box center [414, 531] width 131 height 23
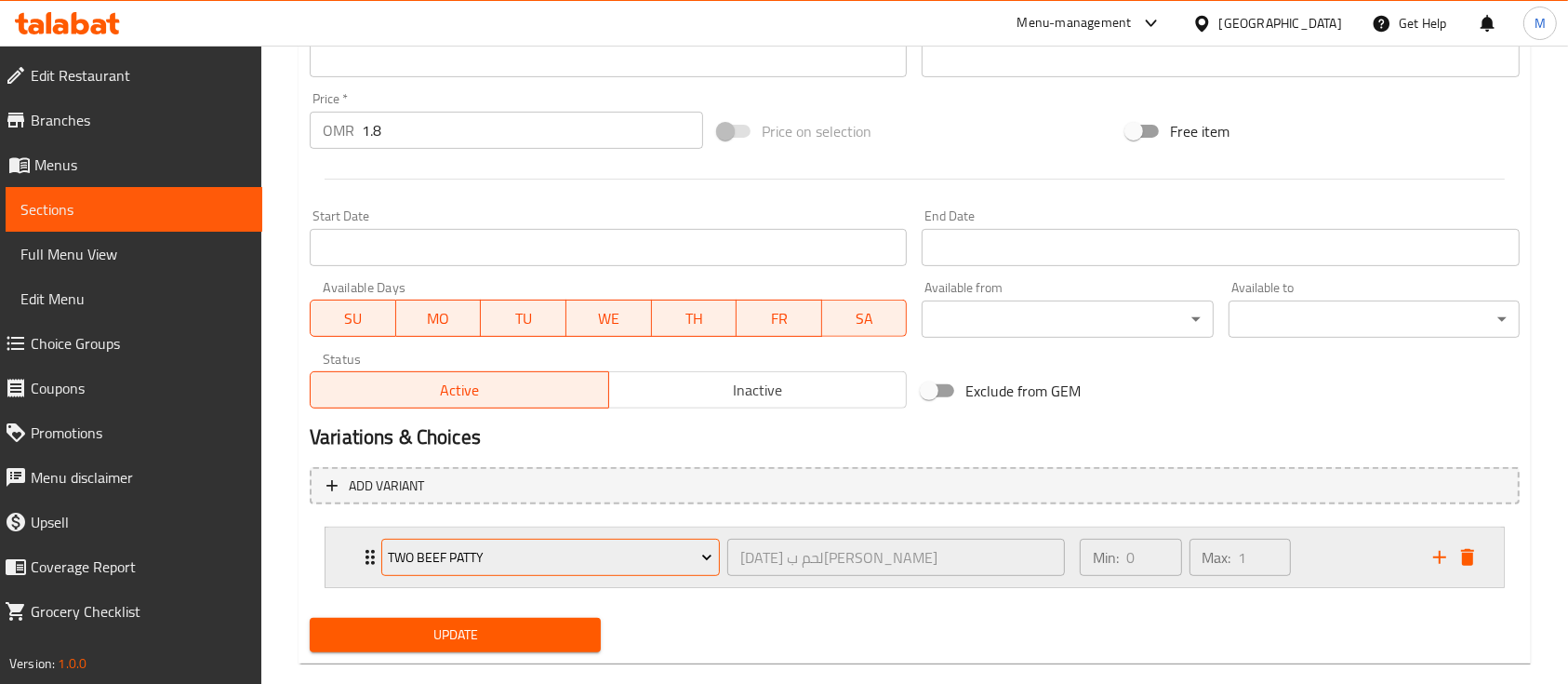
click at [471, 562] on span "Two Beef Patty" at bounding box center [549, 558] width 324 height 23
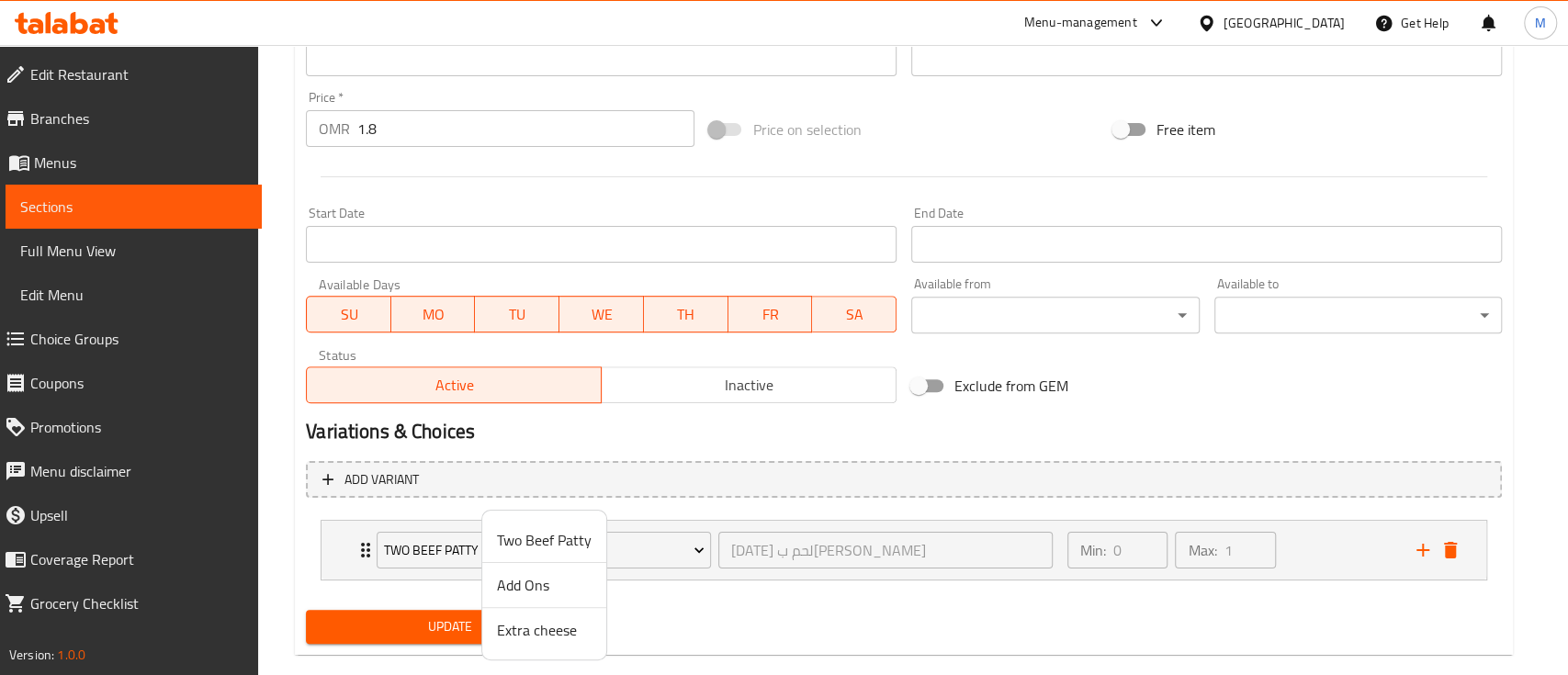
click at [522, 631] on span "Extra cheese" at bounding box center [544, 630] width 94 height 22
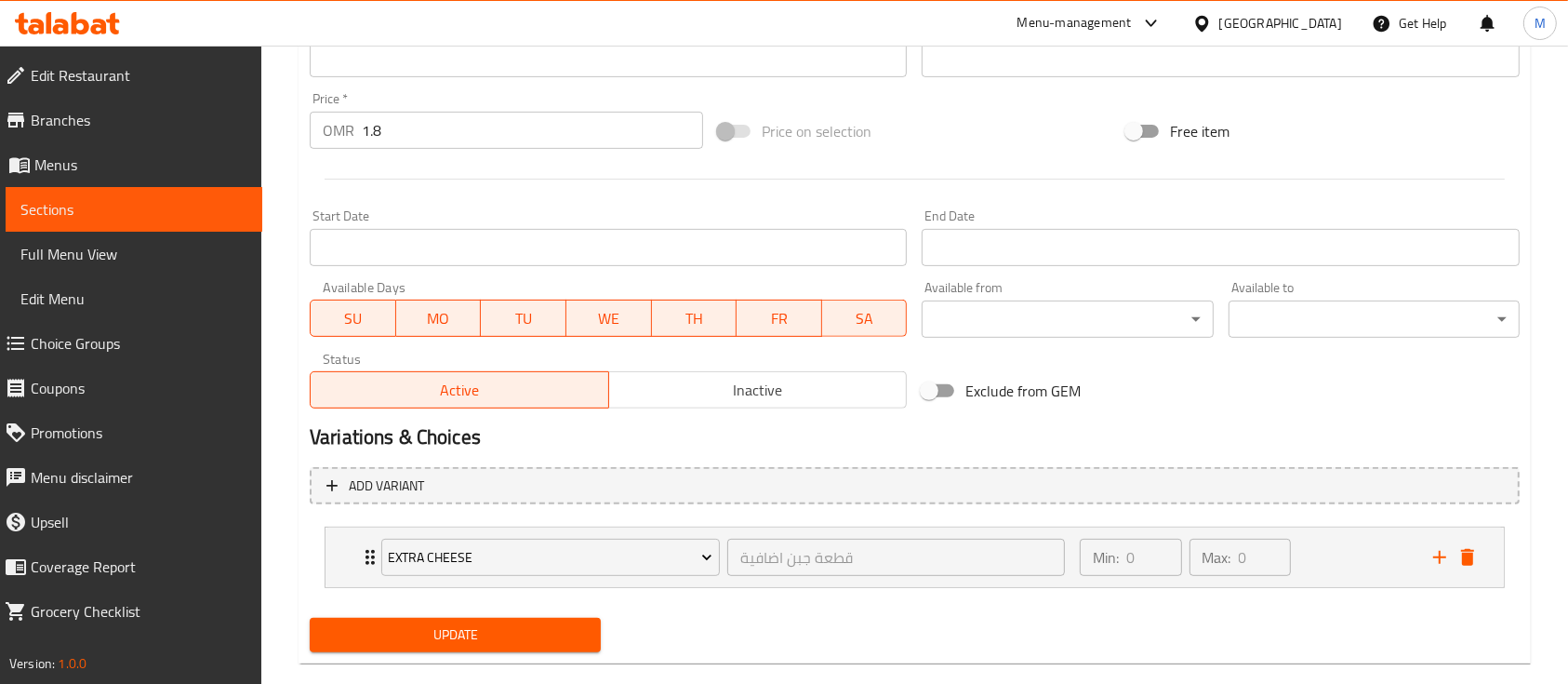
click at [485, 640] on span "Update" at bounding box center [455, 635] width 261 height 23
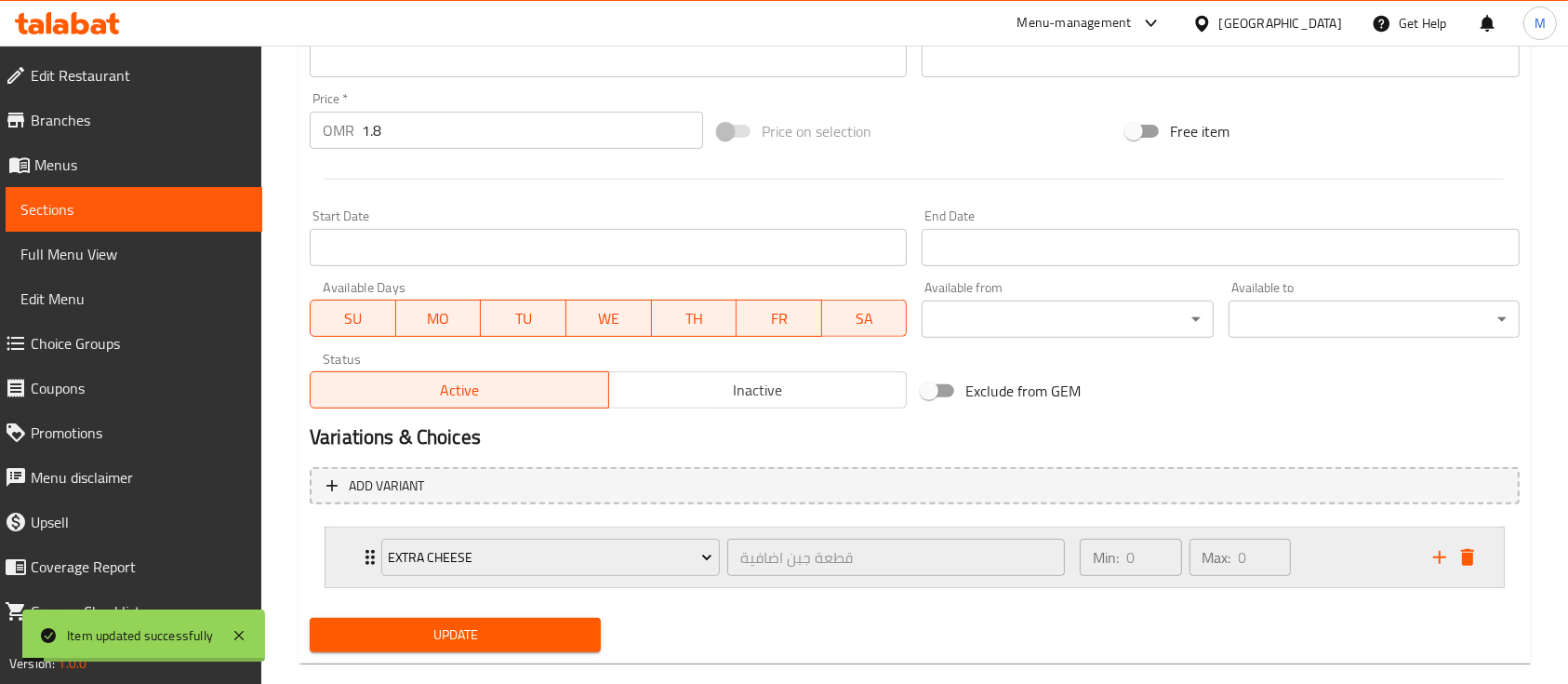
click at [368, 558] on icon "Expand" at bounding box center [370, 557] width 22 height 22
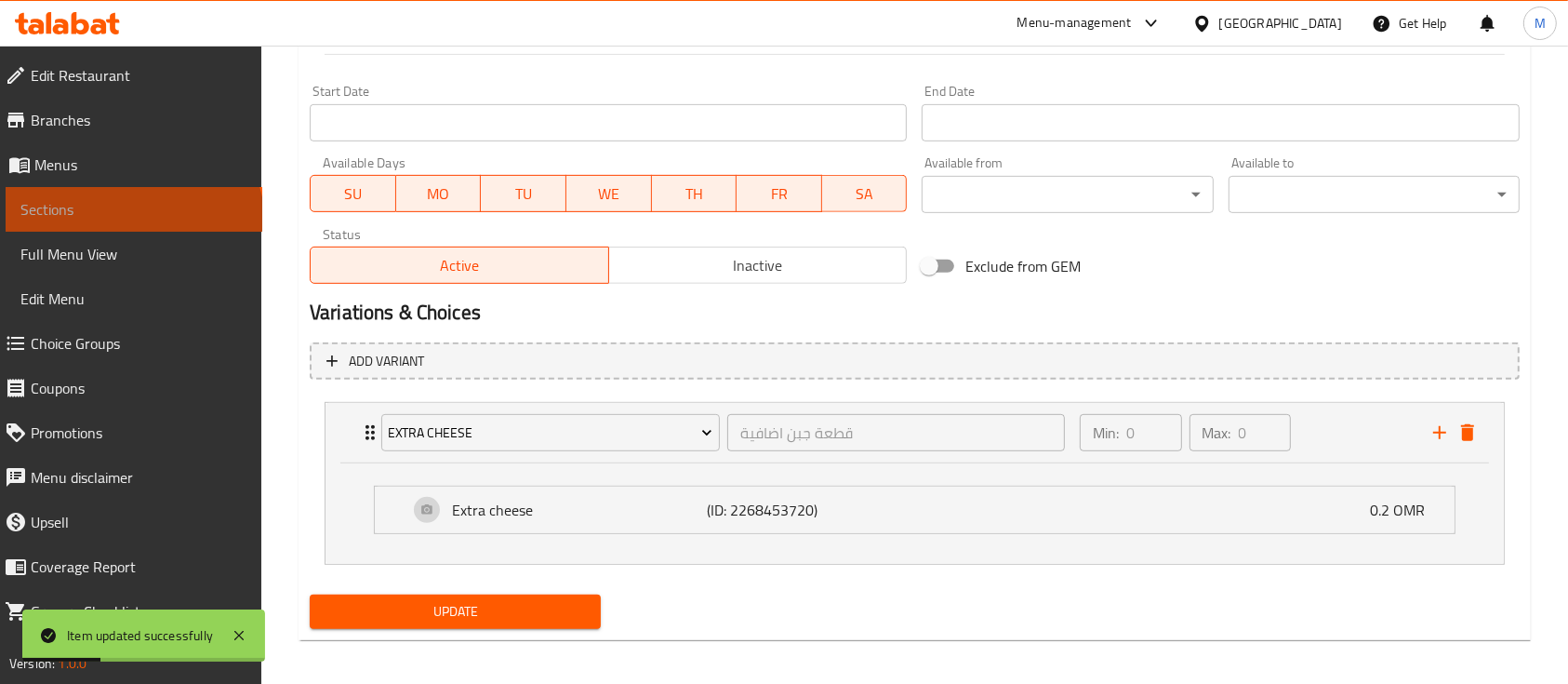
click at [132, 224] on link "Sections" at bounding box center [134, 209] width 257 height 45
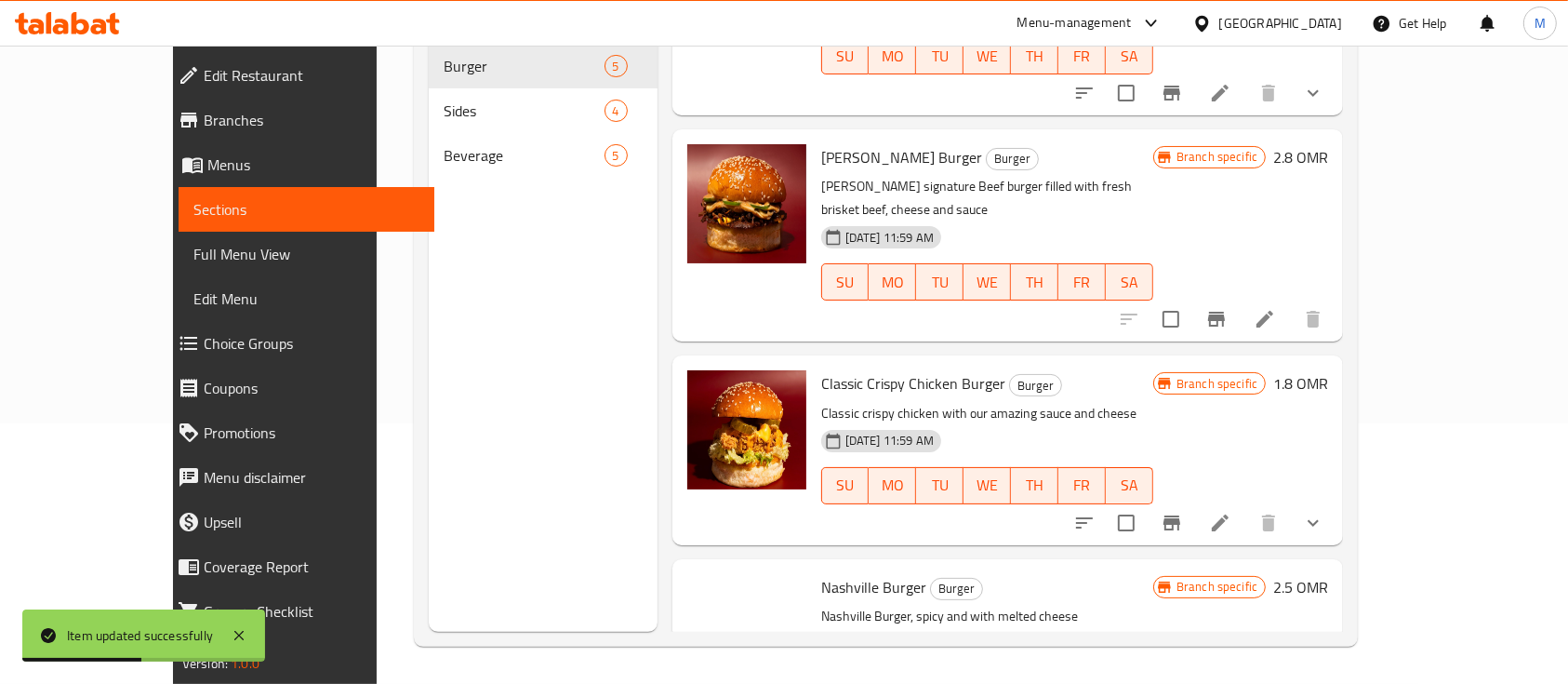
scroll to position [379, 0]
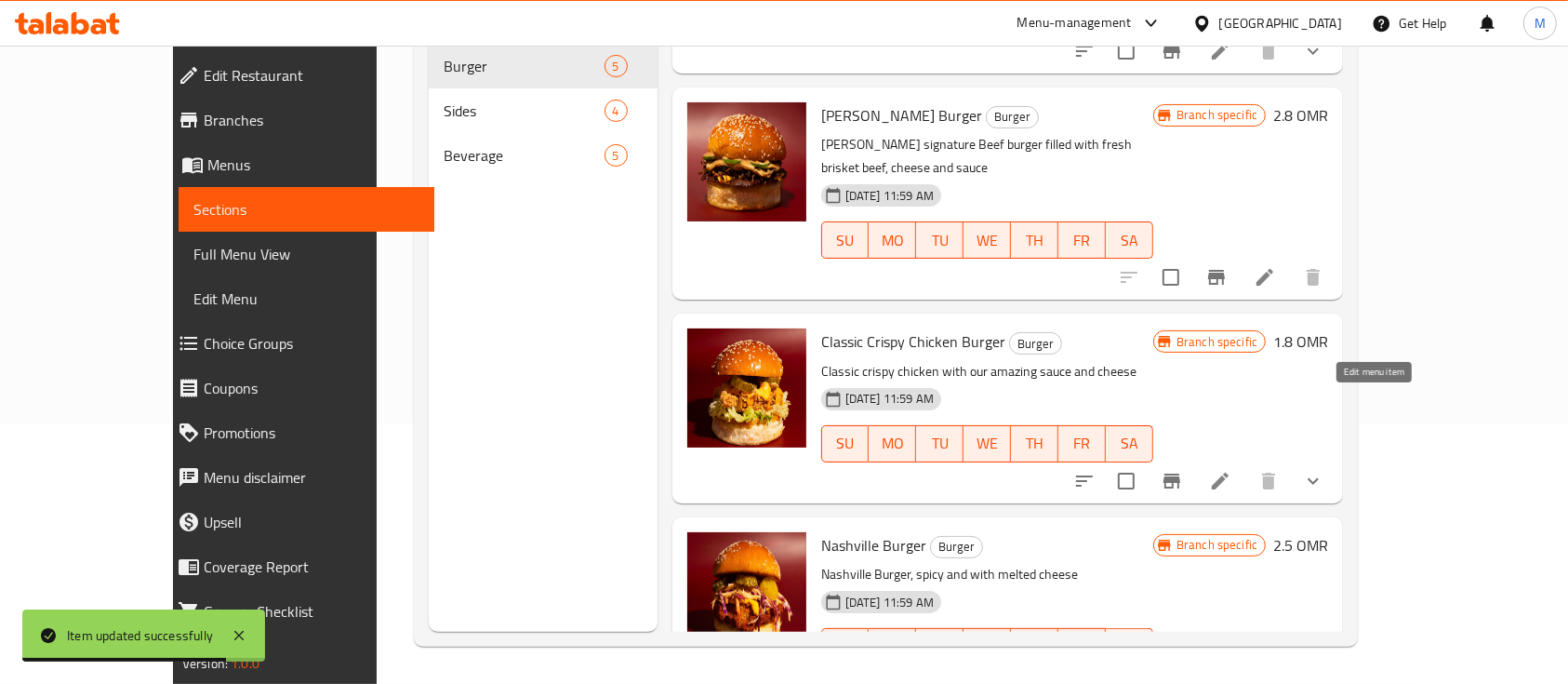
click at [1231, 470] on icon at bounding box center [1219, 480] width 22 height 22
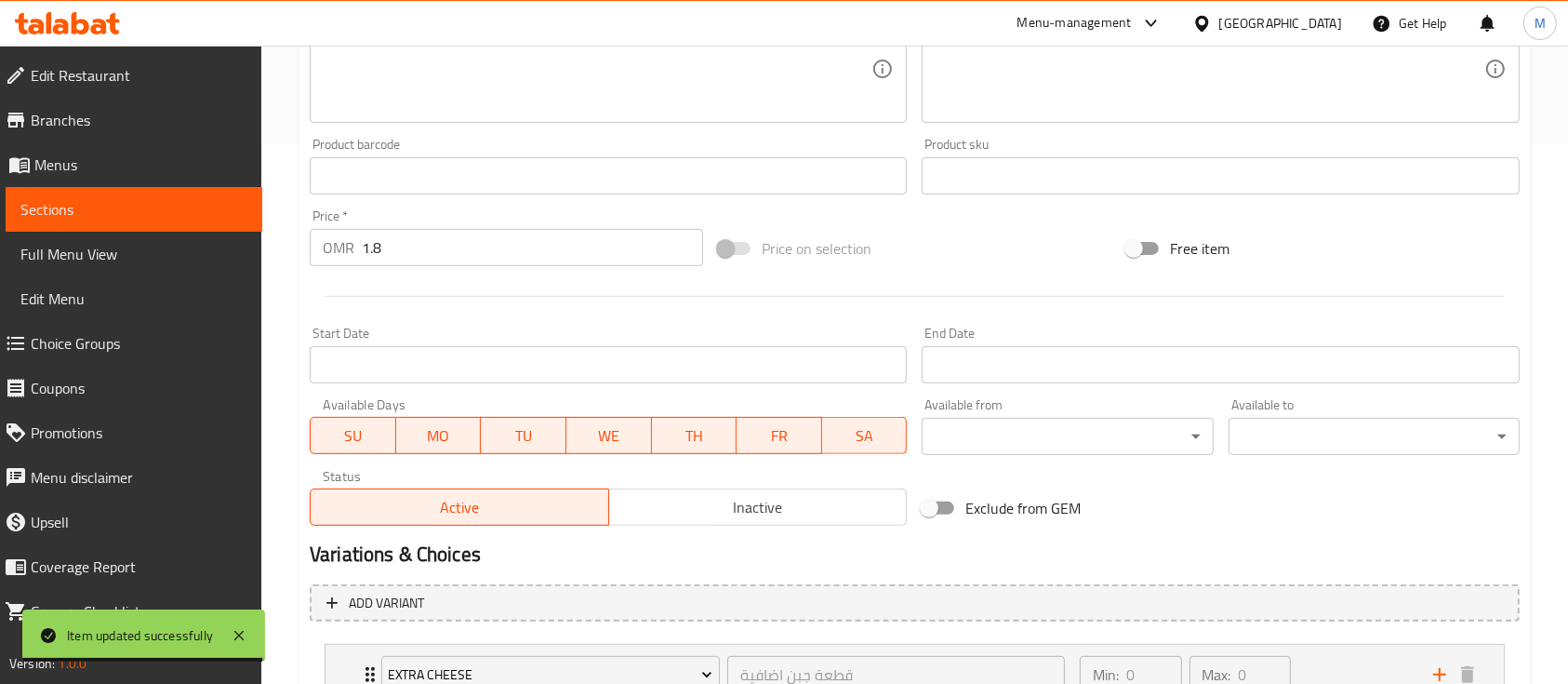
scroll to position [688, 0]
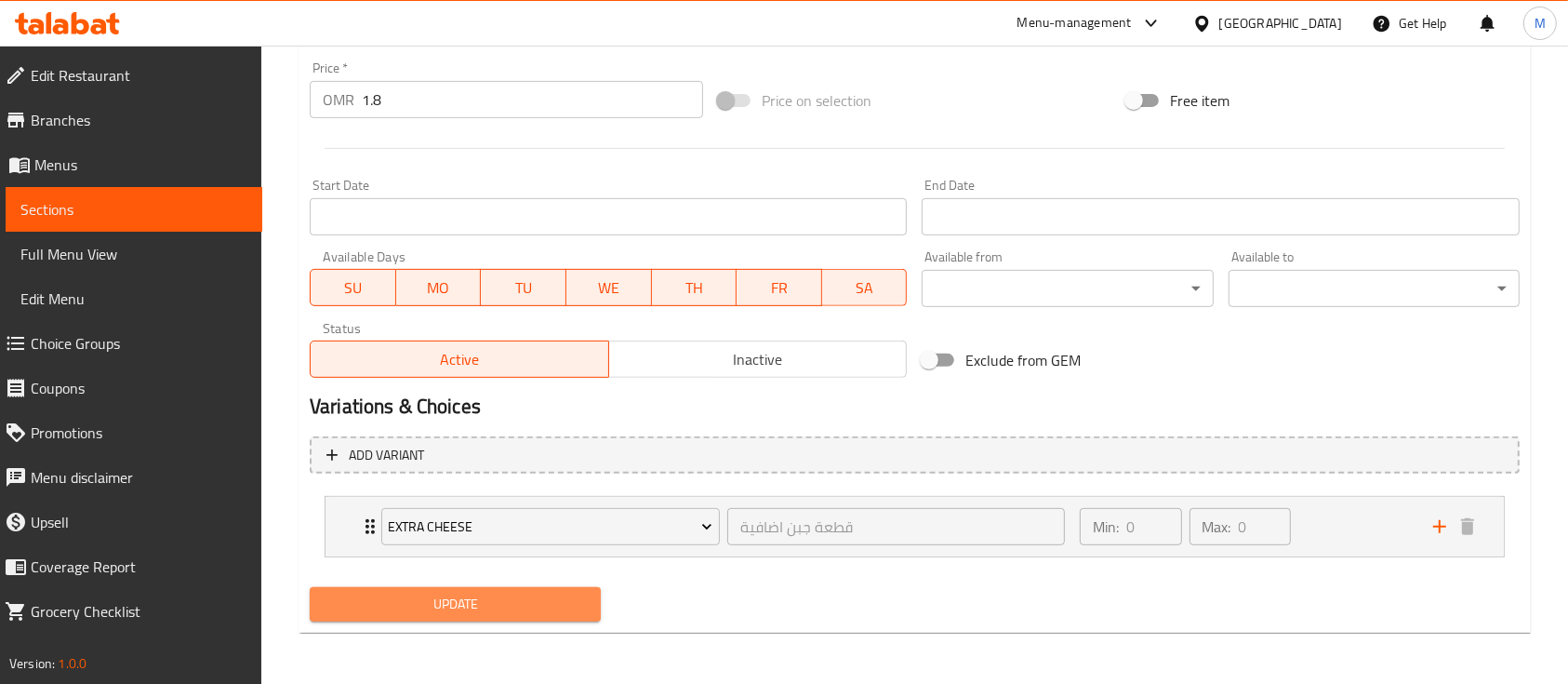
click at [476, 610] on span "Update" at bounding box center [455, 604] width 261 height 23
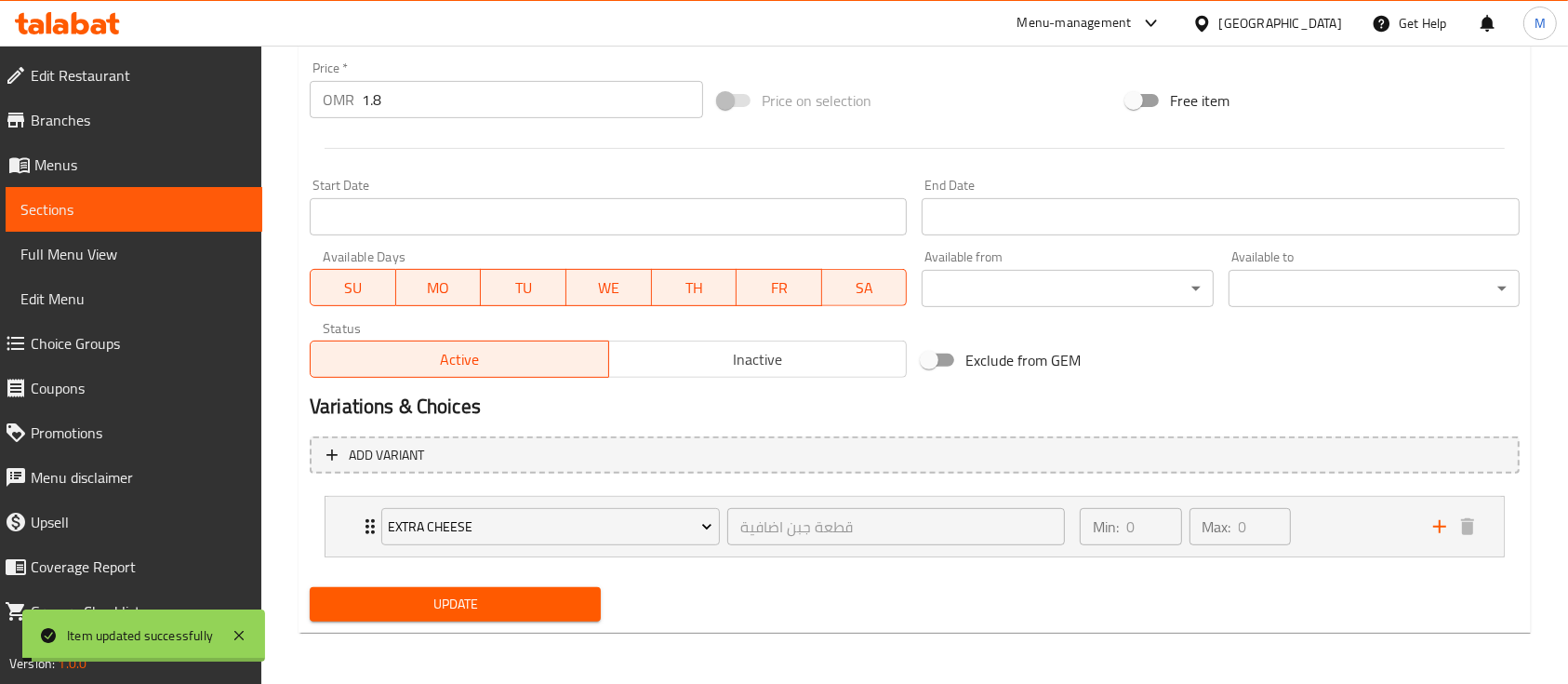
click at [97, 203] on span "Sections" at bounding box center [133, 209] width 227 height 22
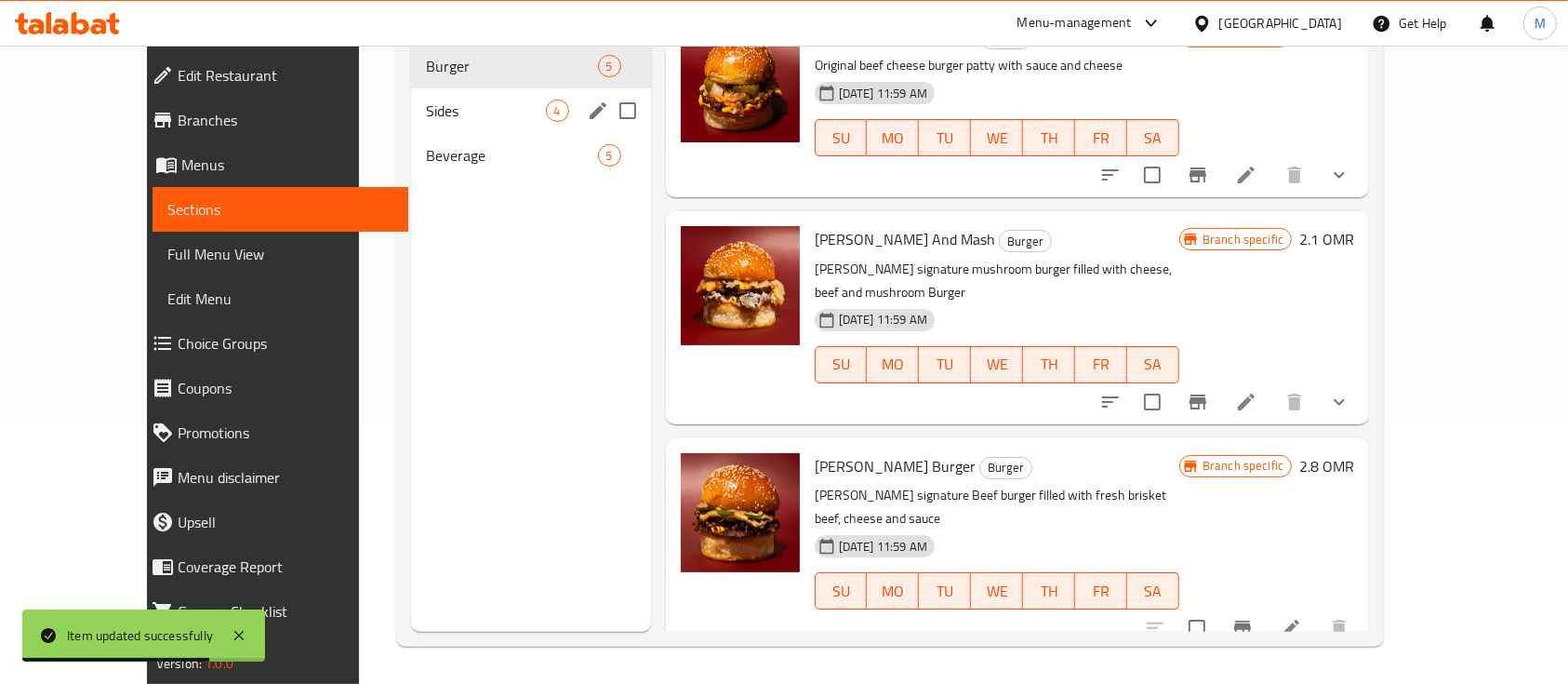
click at [411, 95] on div "Sides 4" at bounding box center [531, 111] width 240 height 45
